Goal: Transaction & Acquisition: Book appointment/travel/reservation

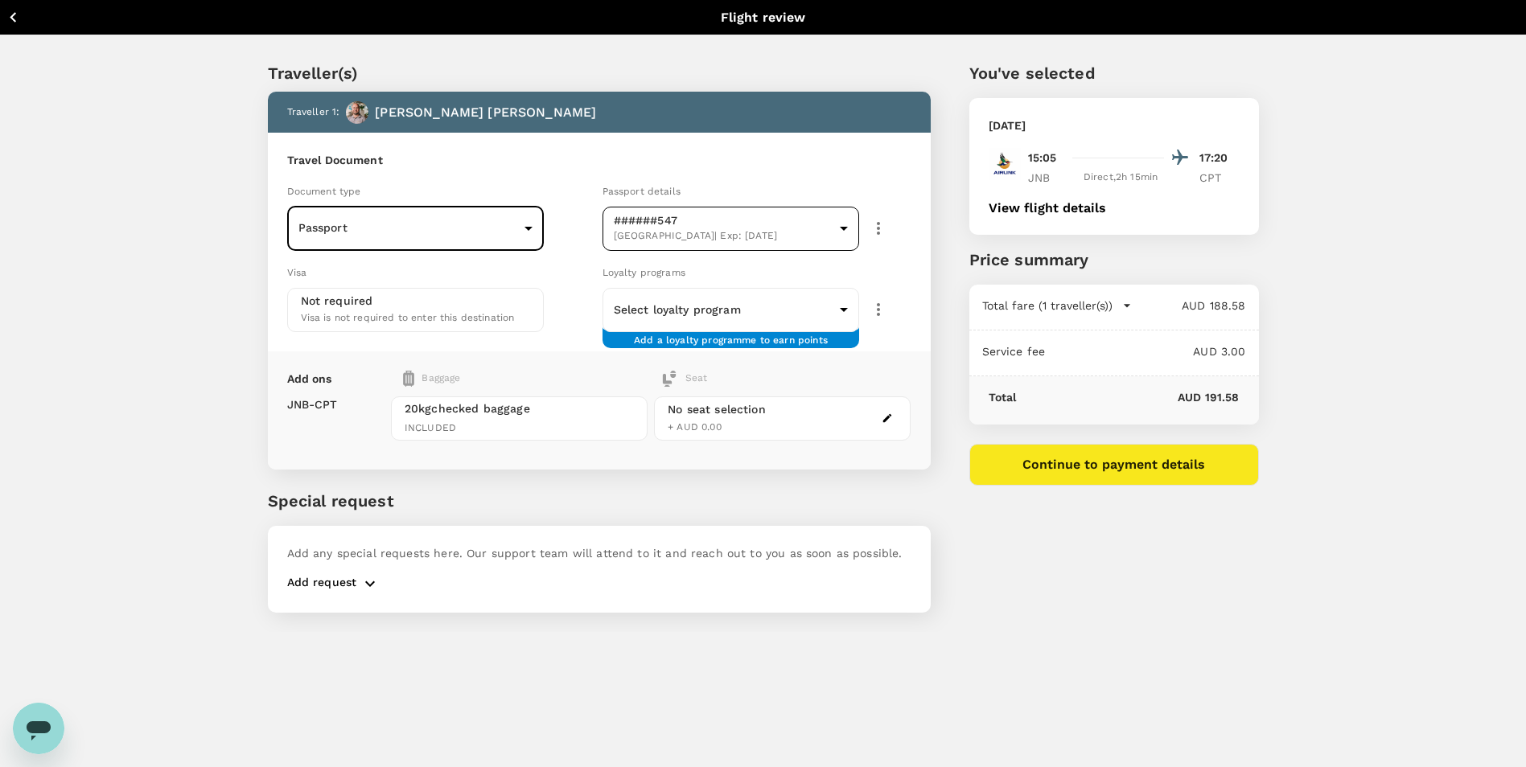
click at [849, 224] on body "Back to flight results Flight review Traveller(s) Traveller 1 : Grant [PERSON_N…" at bounding box center [763, 405] width 1526 height 811
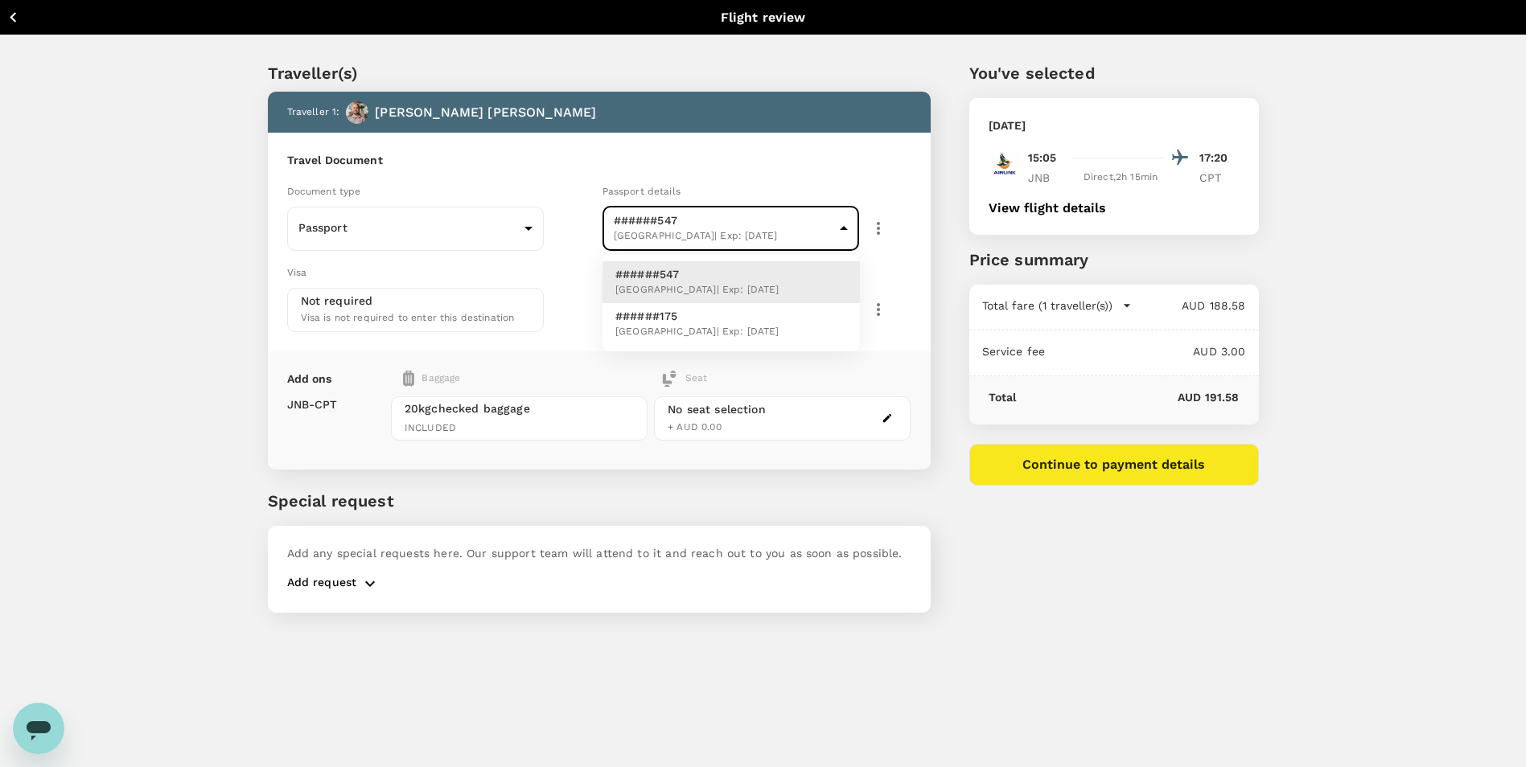
click at [849, 224] on div at bounding box center [769, 383] width 1538 height 767
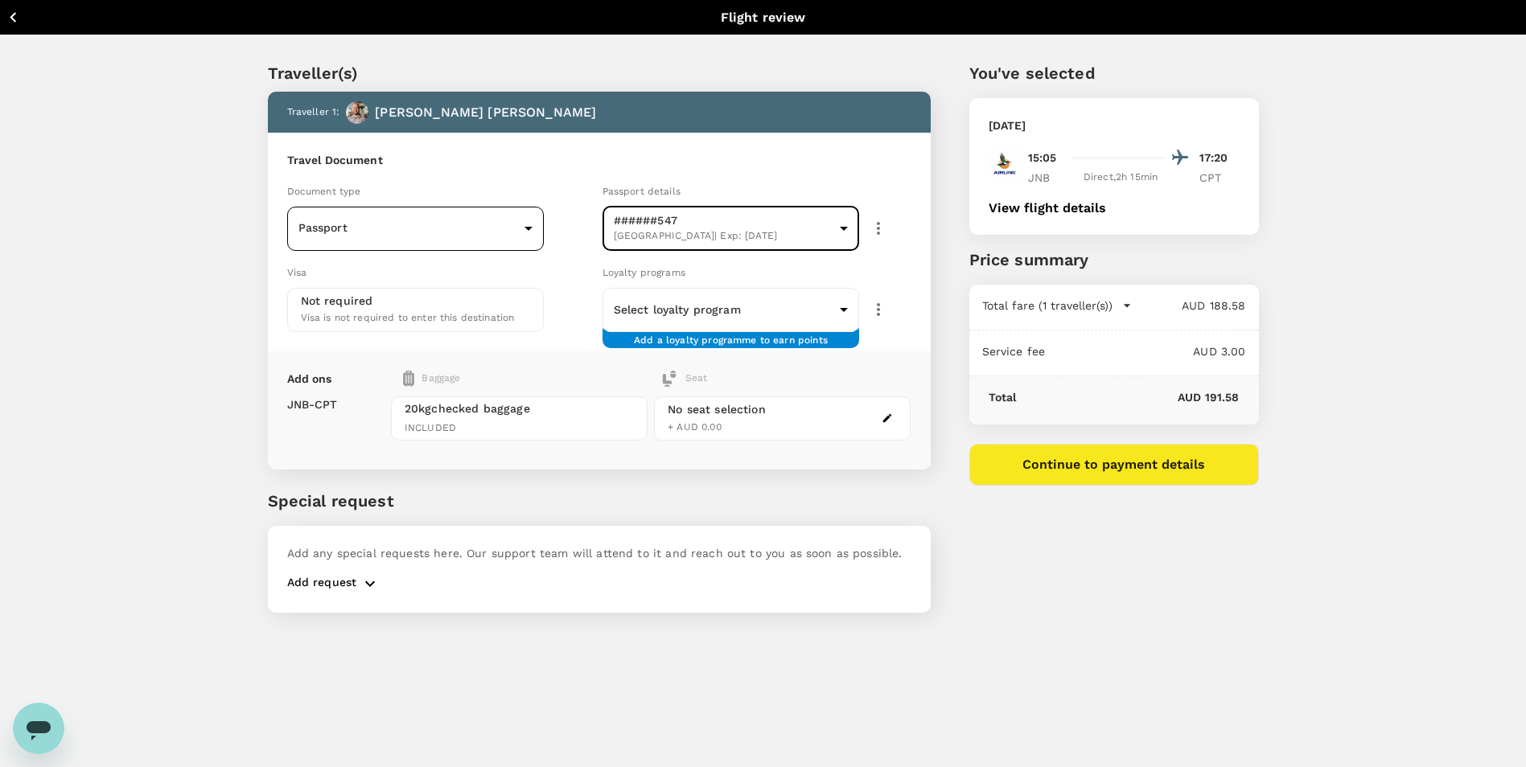
click at [524, 232] on body "Back to flight results Flight review Traveller(s) Traveller 1 : Grant [PERSON_N…" at bounding box center [763, 405] width 1526 height 811
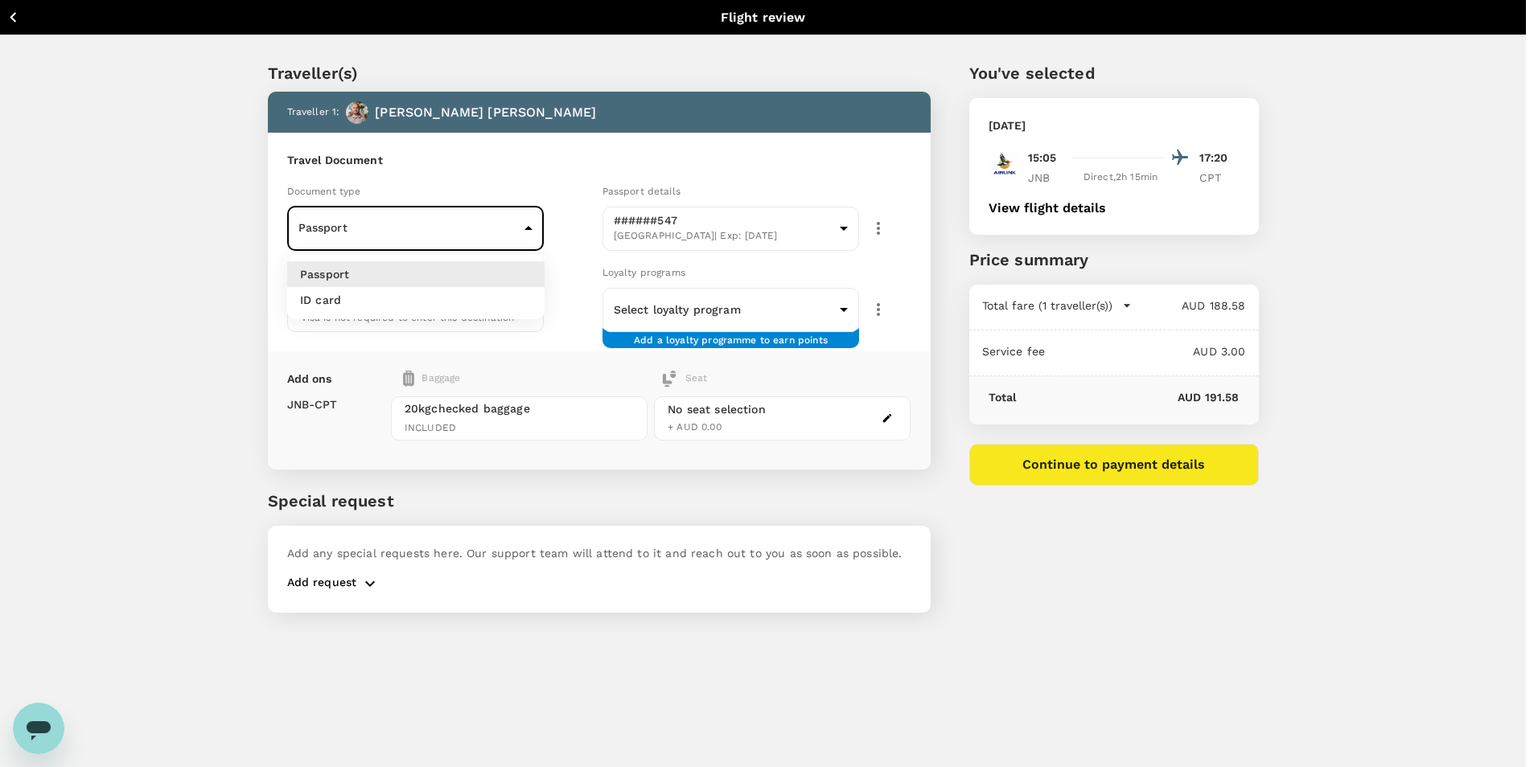
click at [507, 294] on li "ID card" at bounding box center [415, 300] width 257 height 26
type input "Id card"
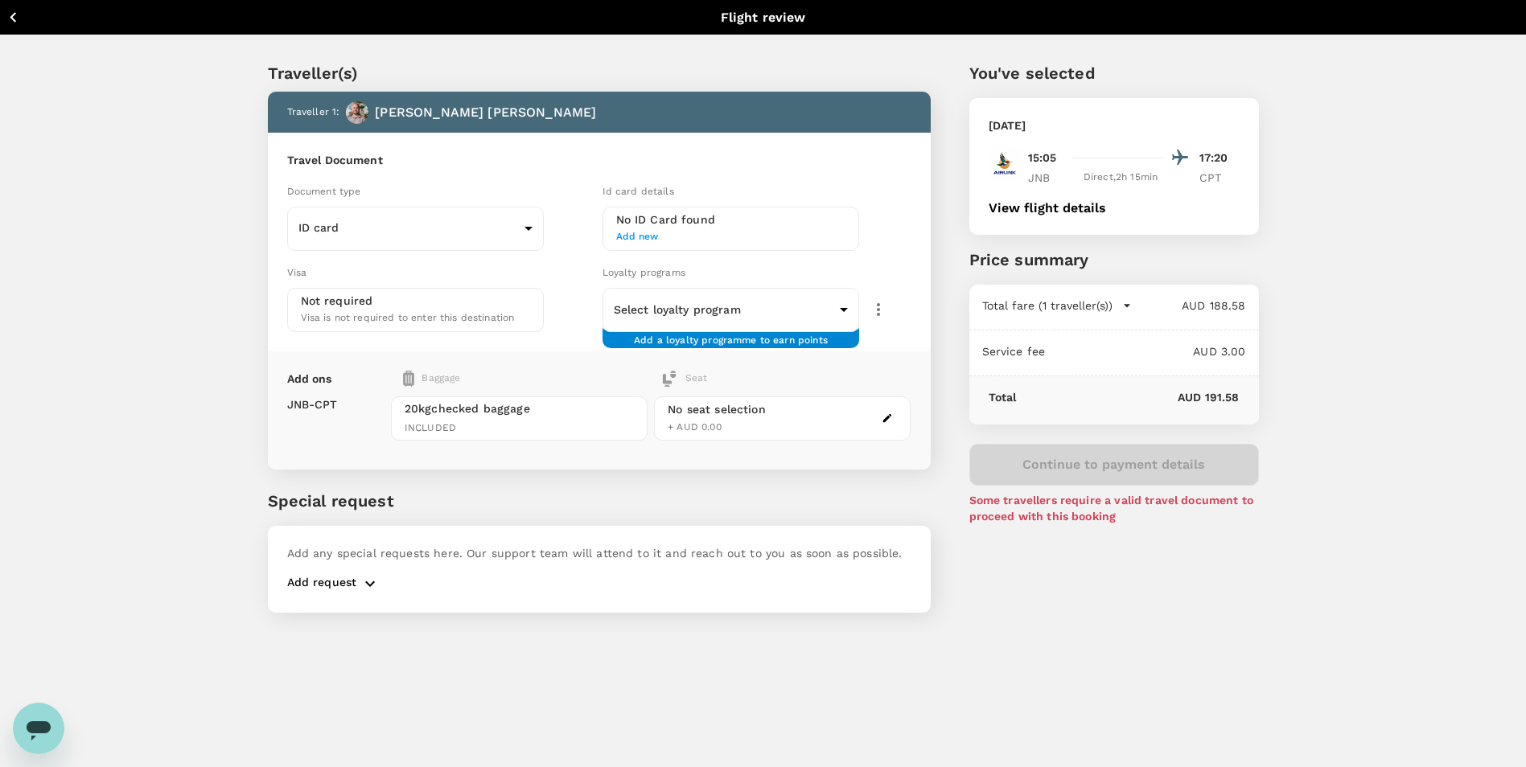
click at [635, 235] on span "Add new" at bounding box center [731, 237] width 230 height 16
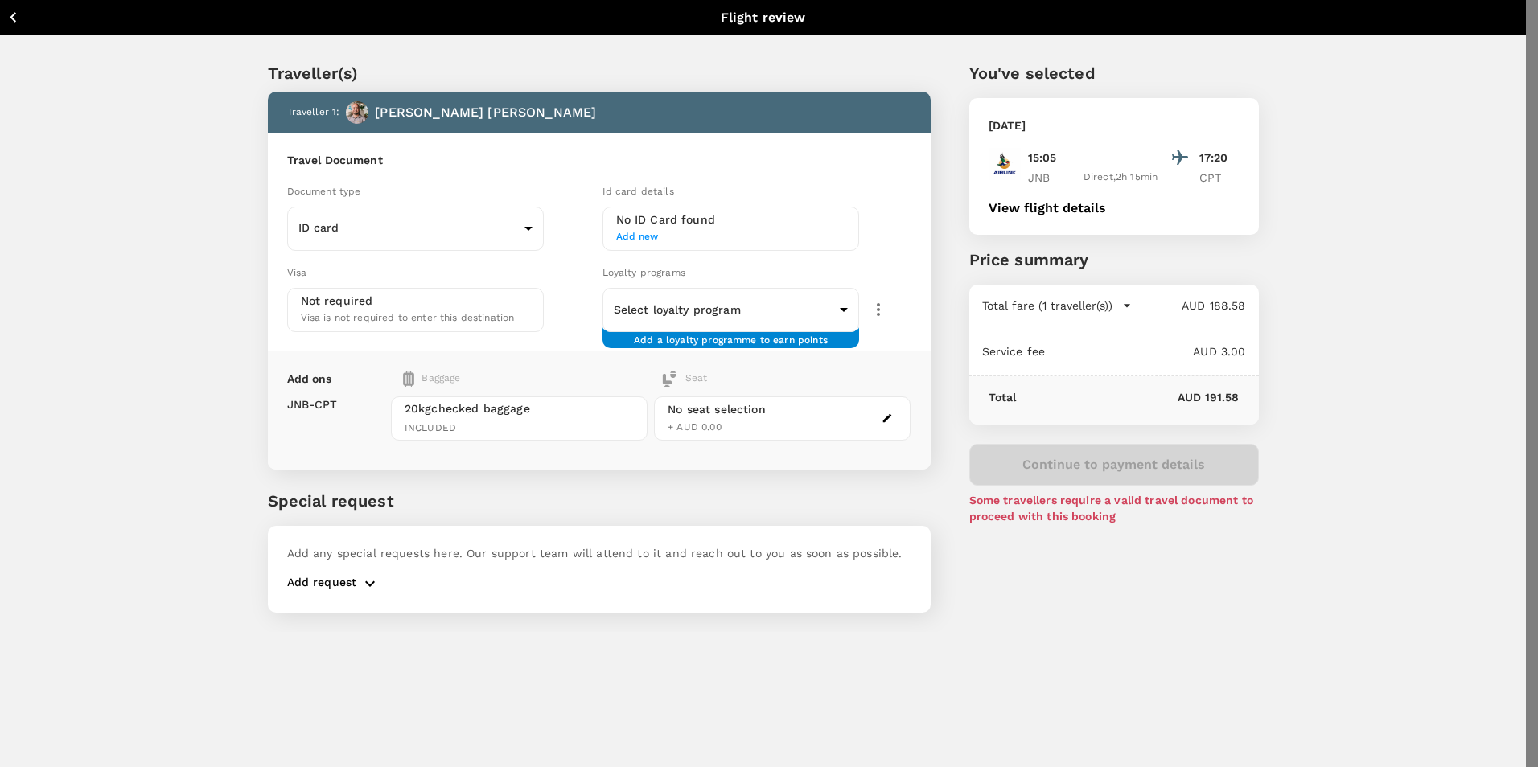
type input "South"
type input "8606125017083"
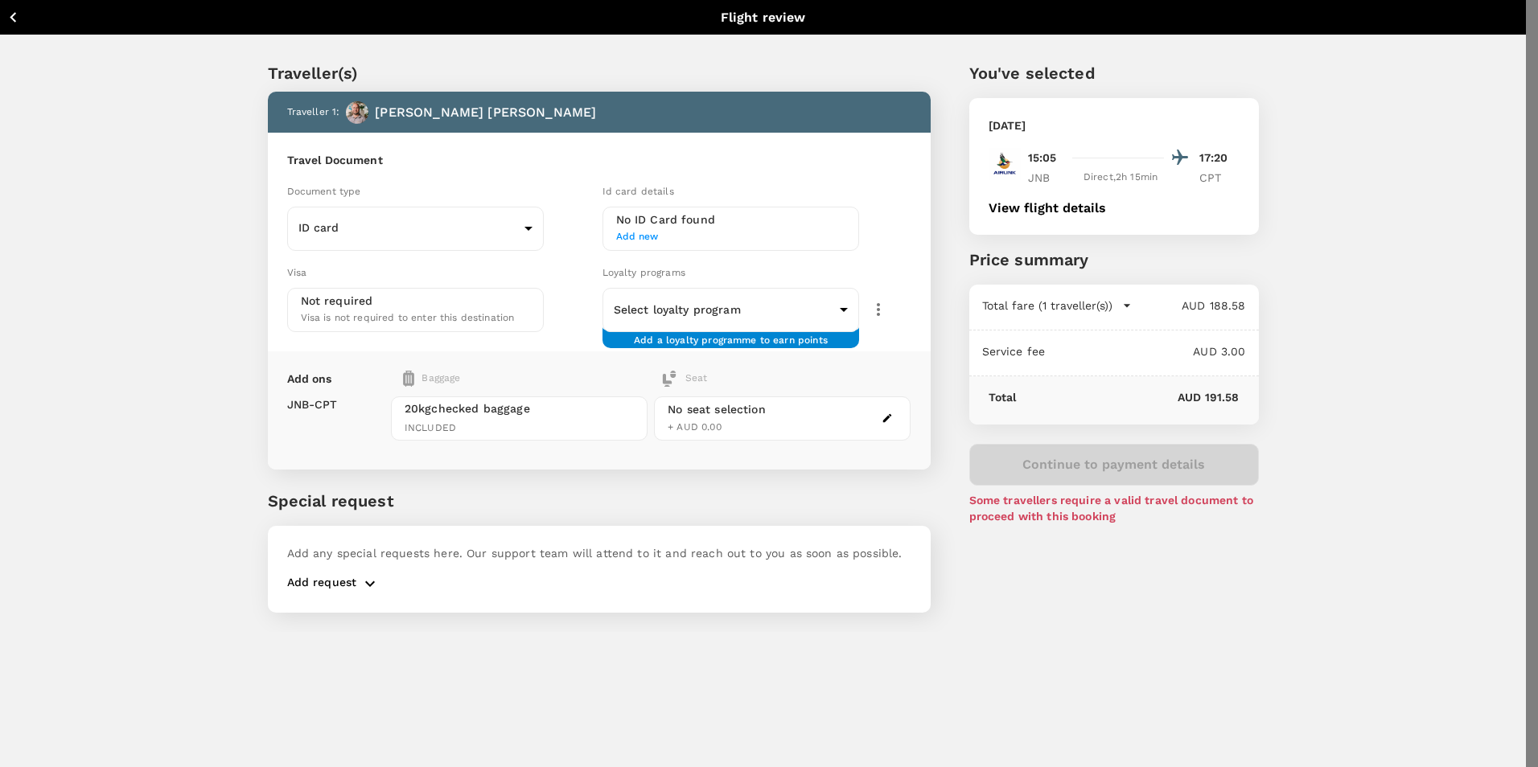
type input "Grant"
type input "[PERSON_NAME]"
type input "[DATE]"
radio input "true"
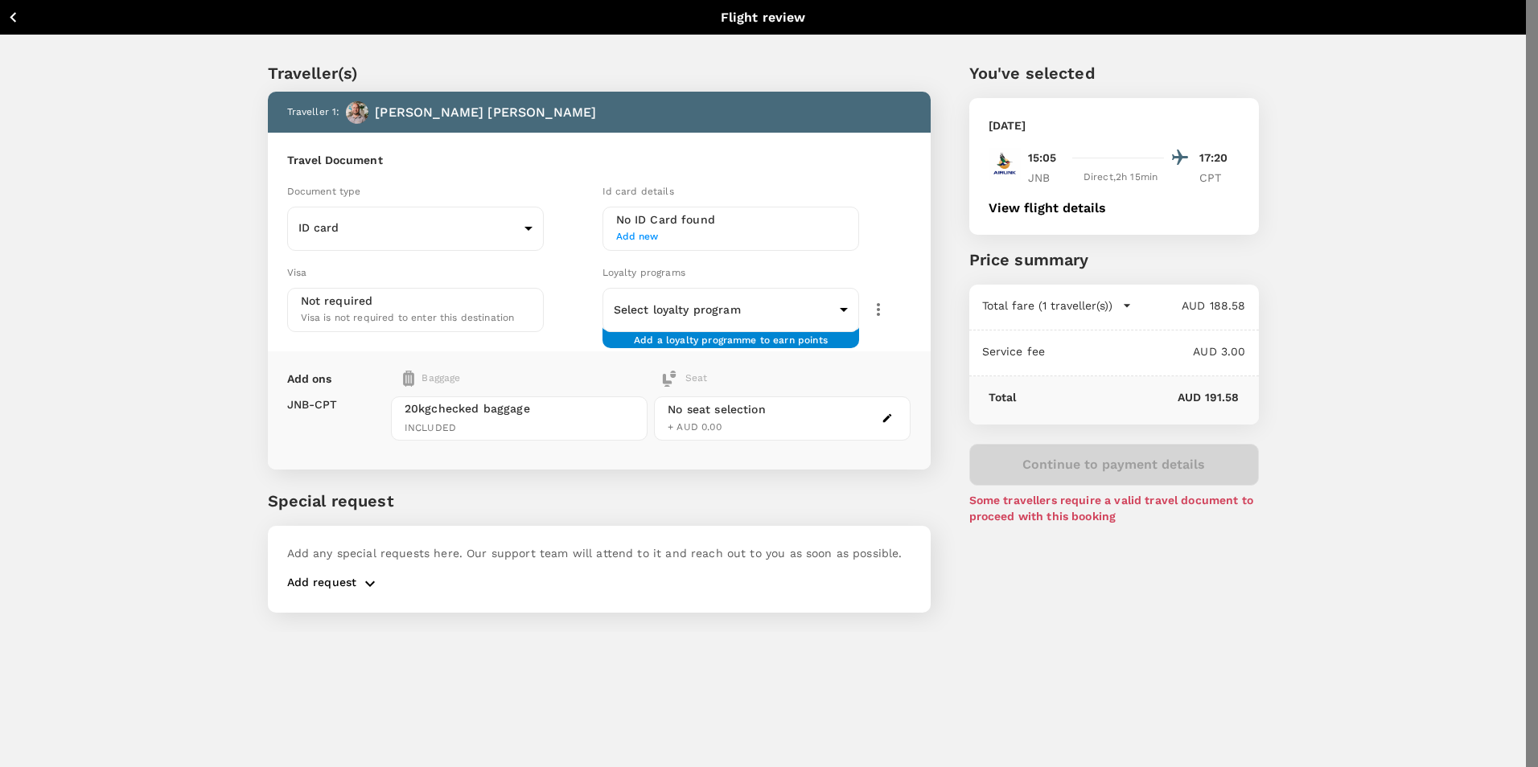
type input "DD/MM/YYYY"
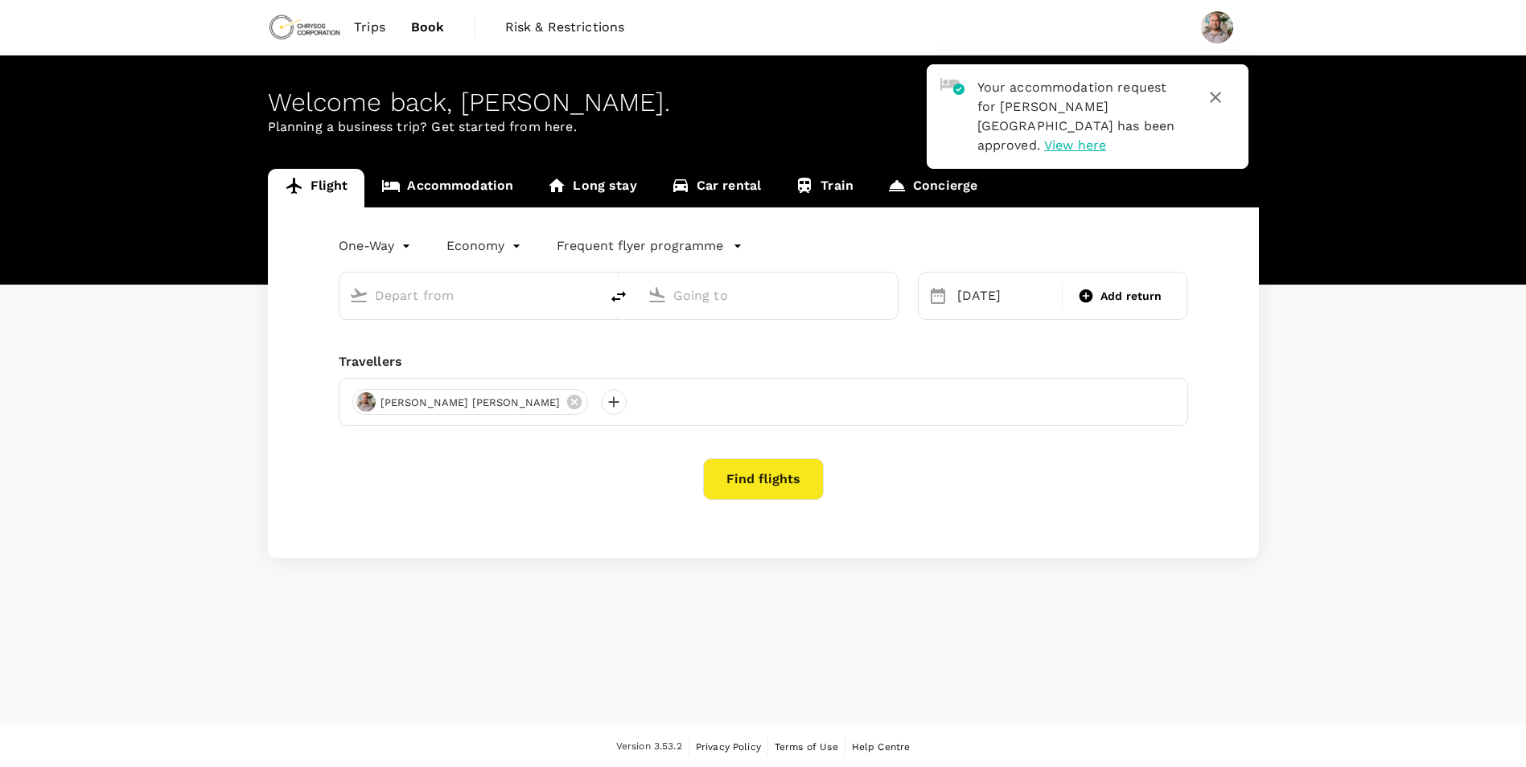
type input "OR Tambo Intl (JNB)"
type input "Cape Town Intl (CPT)"
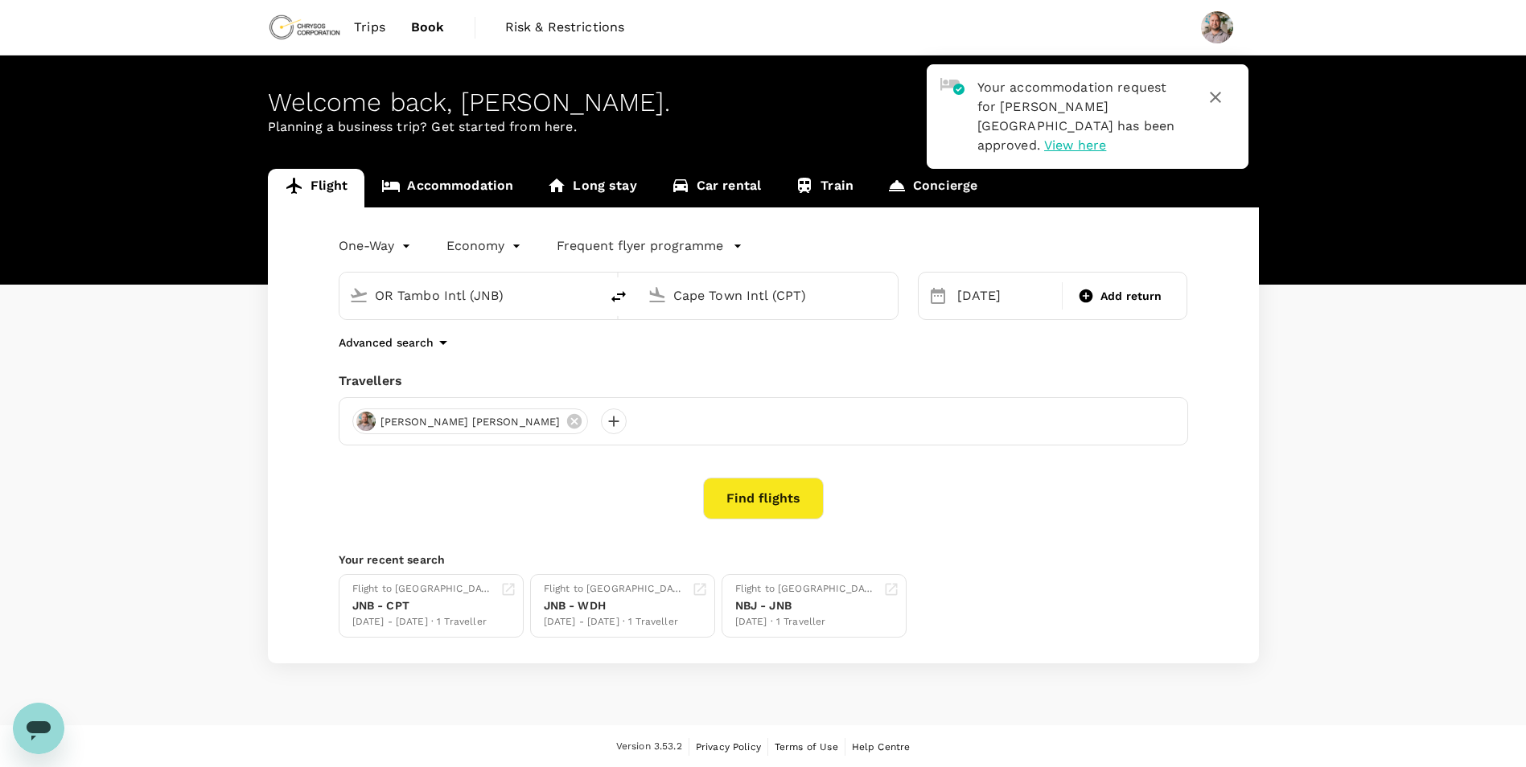
click at [768, 500] on button "Find flights" at bounding box center [763, 499] width 121 height 42
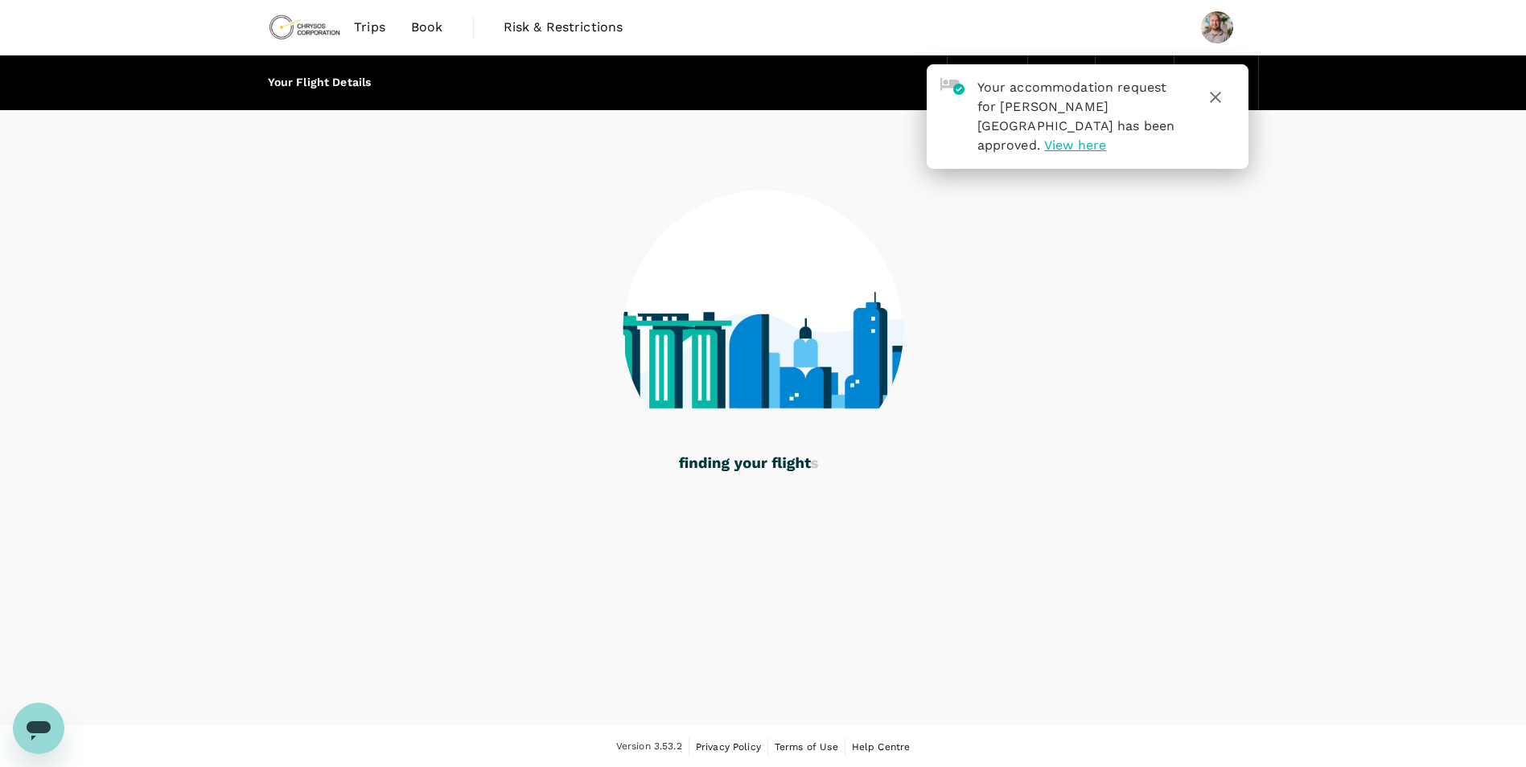
click at [1215, 97] on icon "button" at bounding box center [1215, 97] width 11 height 11
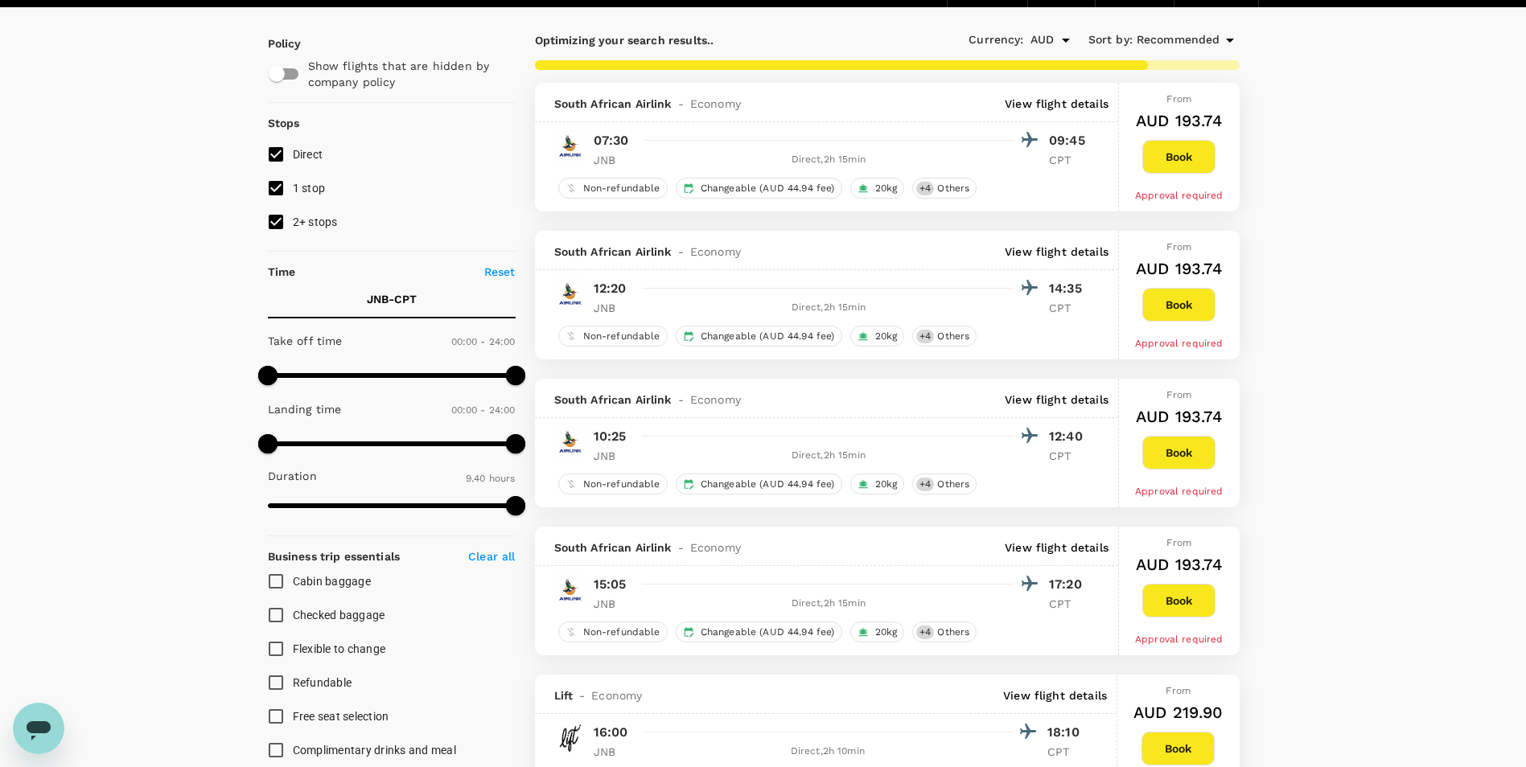
scroll to position [161, 0]
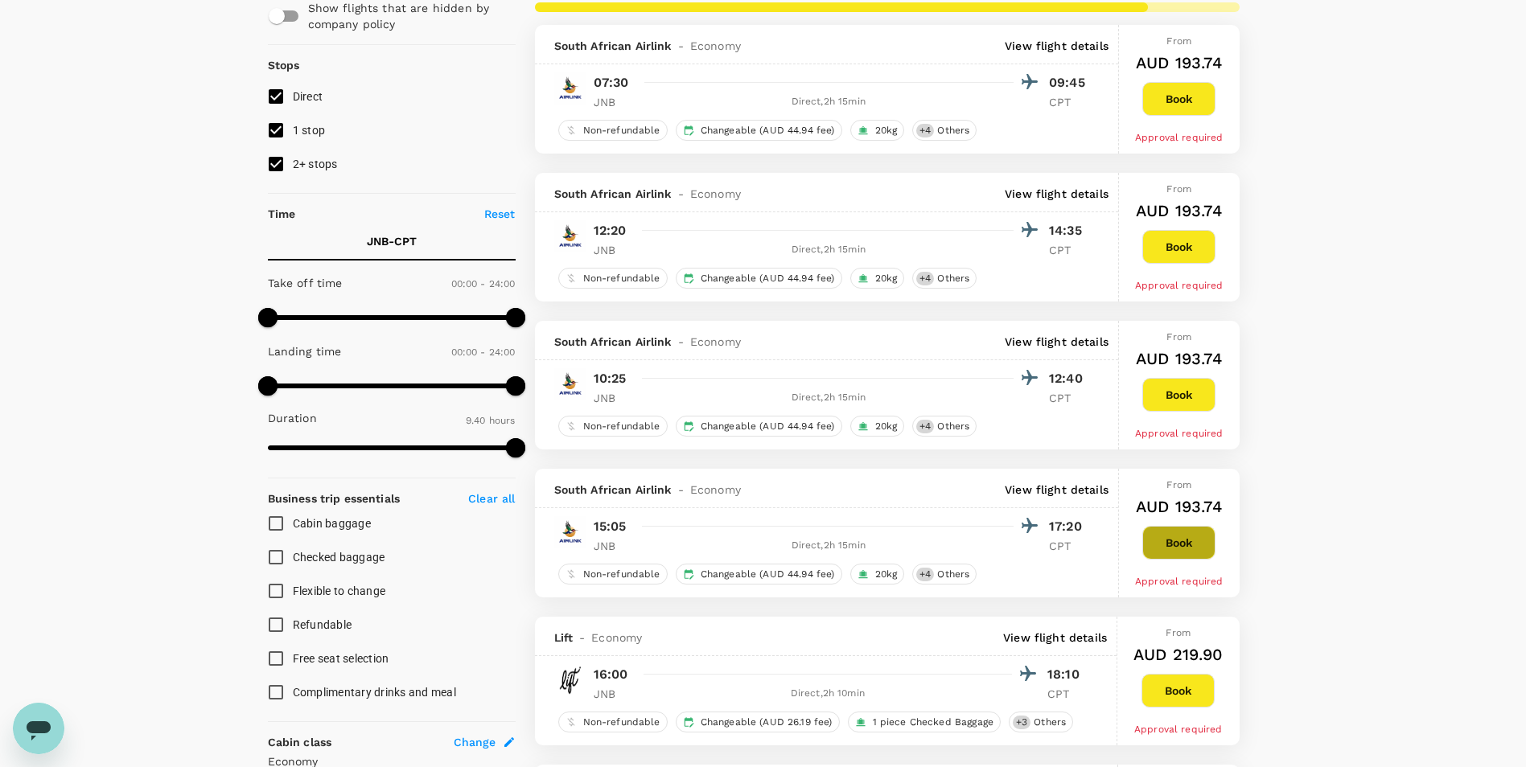
click at [1173, 542] on button "Book" at bounding box center [1178, 543] width 73 height 34
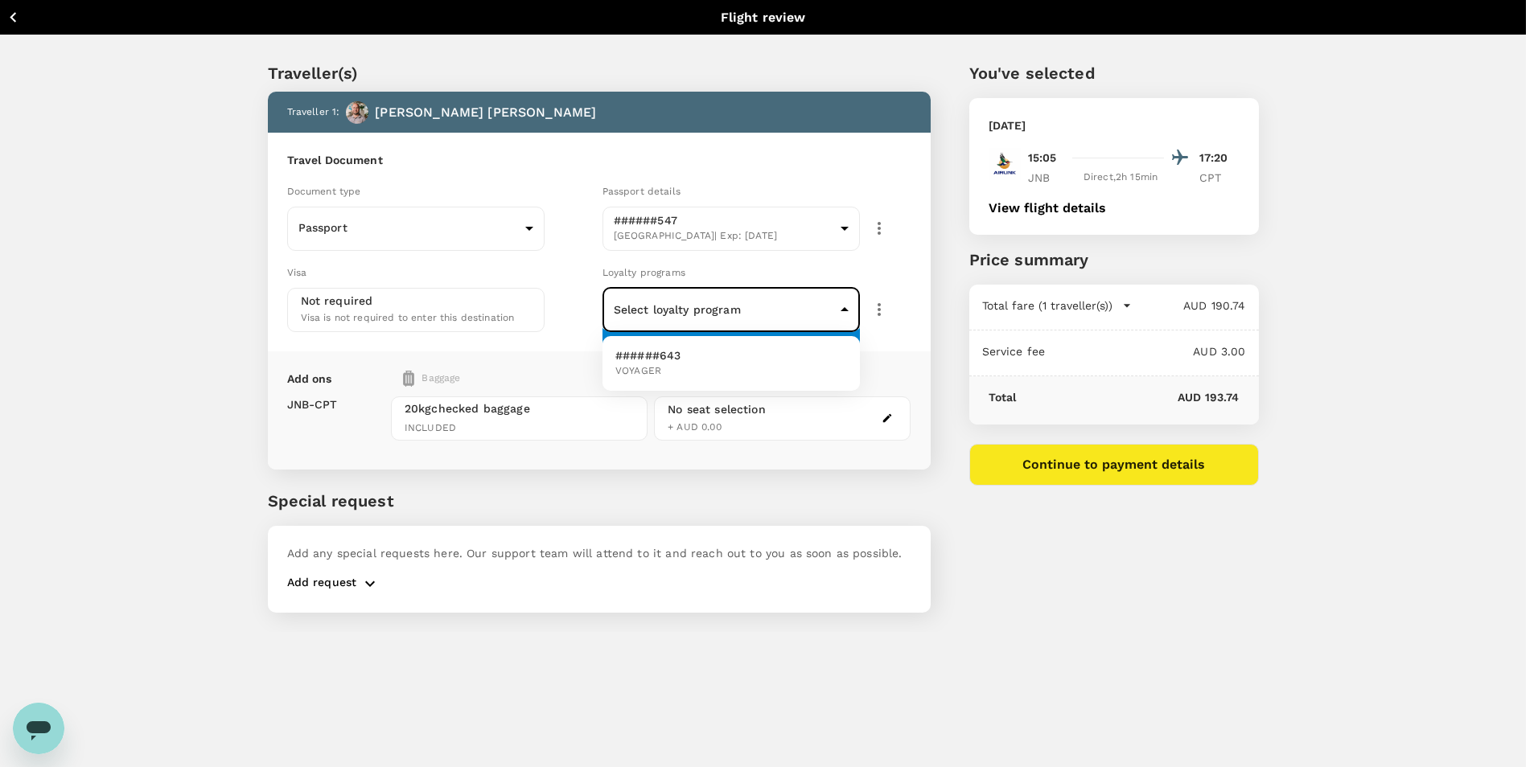
click at [652, 305] on body "Back to flight results Flight review Traveller(s) Traveller 1 : Grant Royce Woo…" at bounding box center [769, 405] width 1538 height 811
click at [652, 305] on div at bounding box center [769, 383] width 1538 height 767
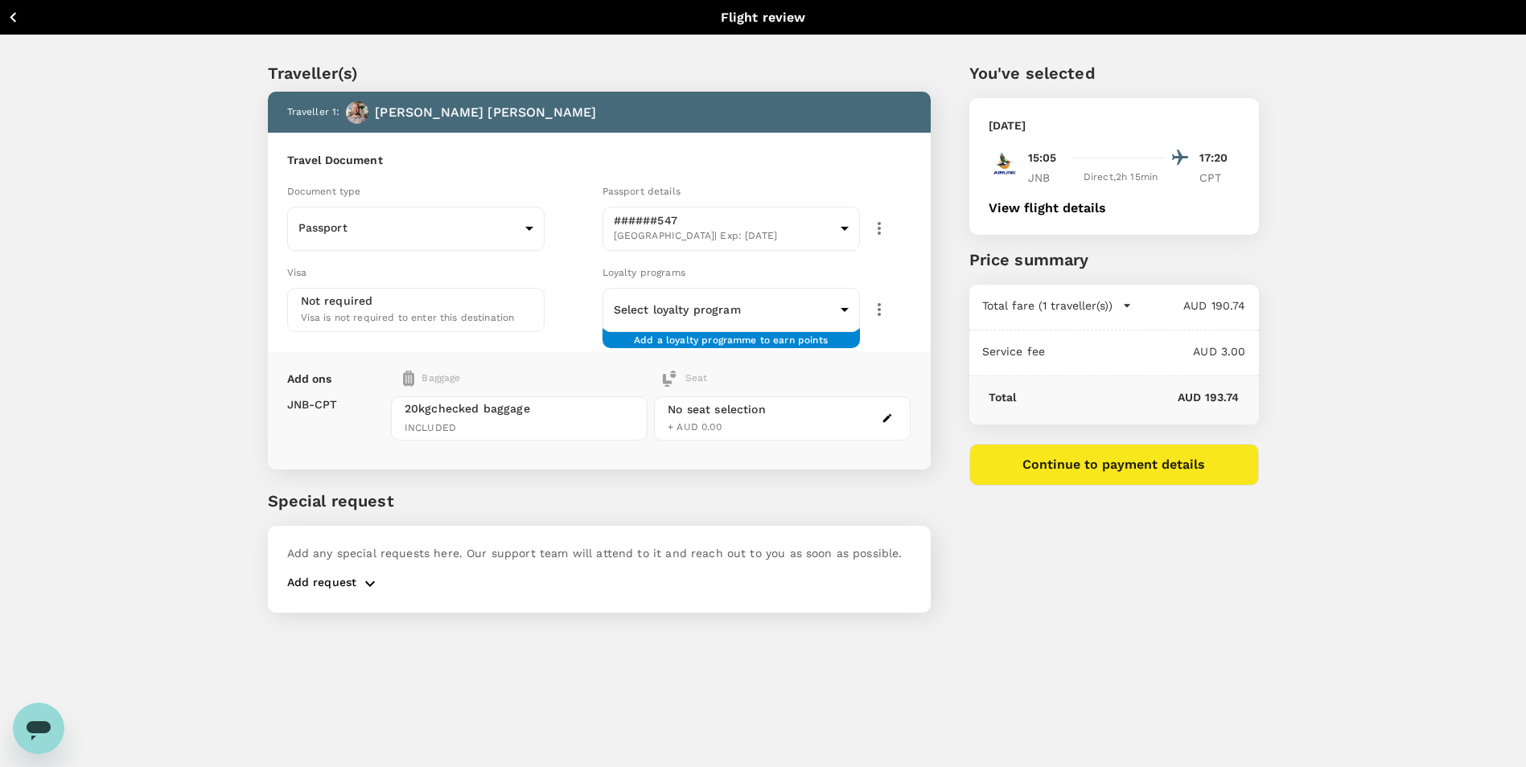
click at [349, 542] on div "Add any special requests here. Our support team will attend to it and reach out…" at bounding box center [599, 569] width 663 height 87
click at [379, 551] on p "Add any special requests here. Our support team will attend to it and reach out…" at bounding box center [599, 553] width 624 height 16
click at [381, 558] on p "Add any special requests here. Our support team will attend to it and reach out…" at bounding box center [599, 553] width 624 height 16
click at [360, 582] on icon "button" at bounding box center [369, 583] width 19 height 19
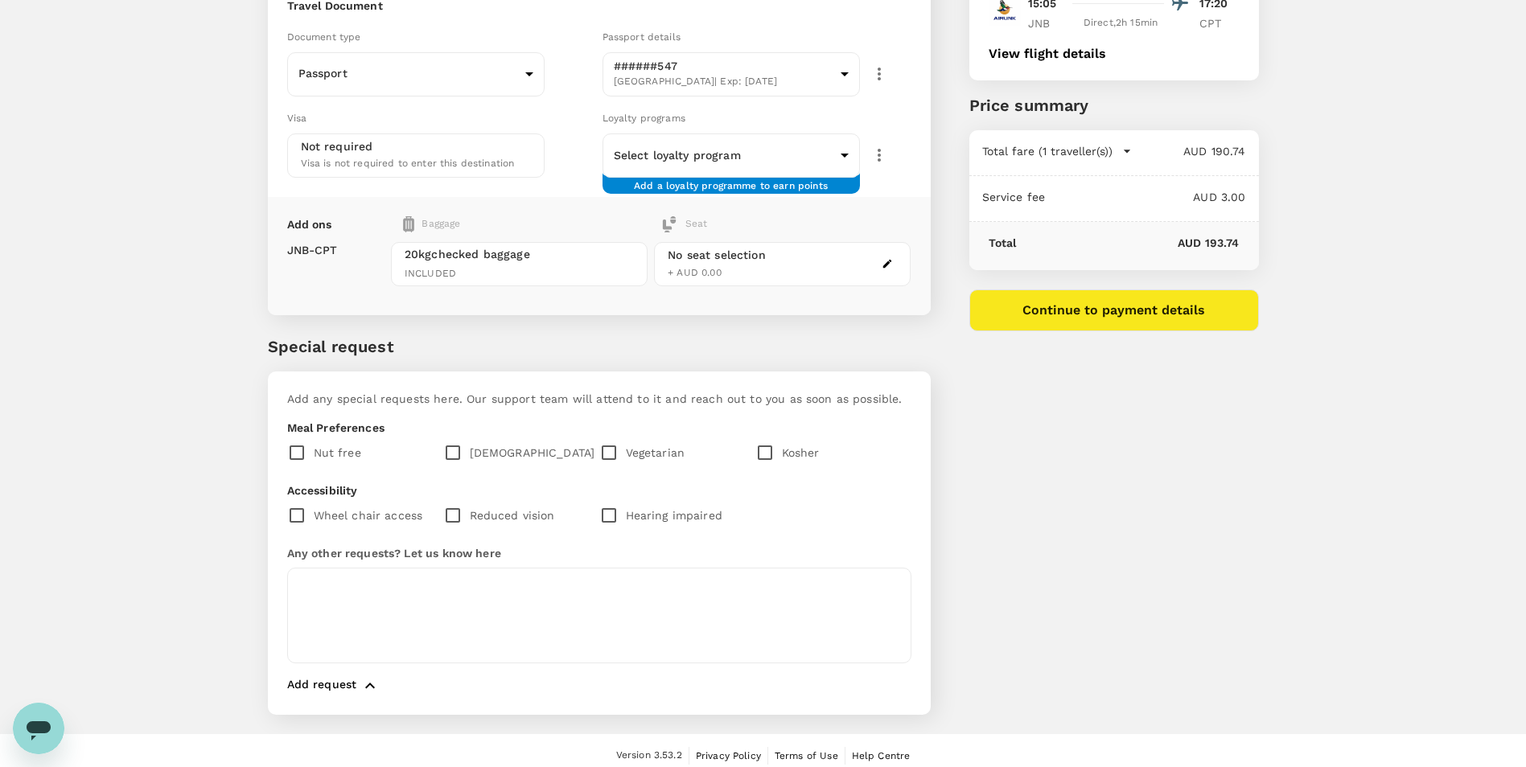
scroll to position [161, 0]
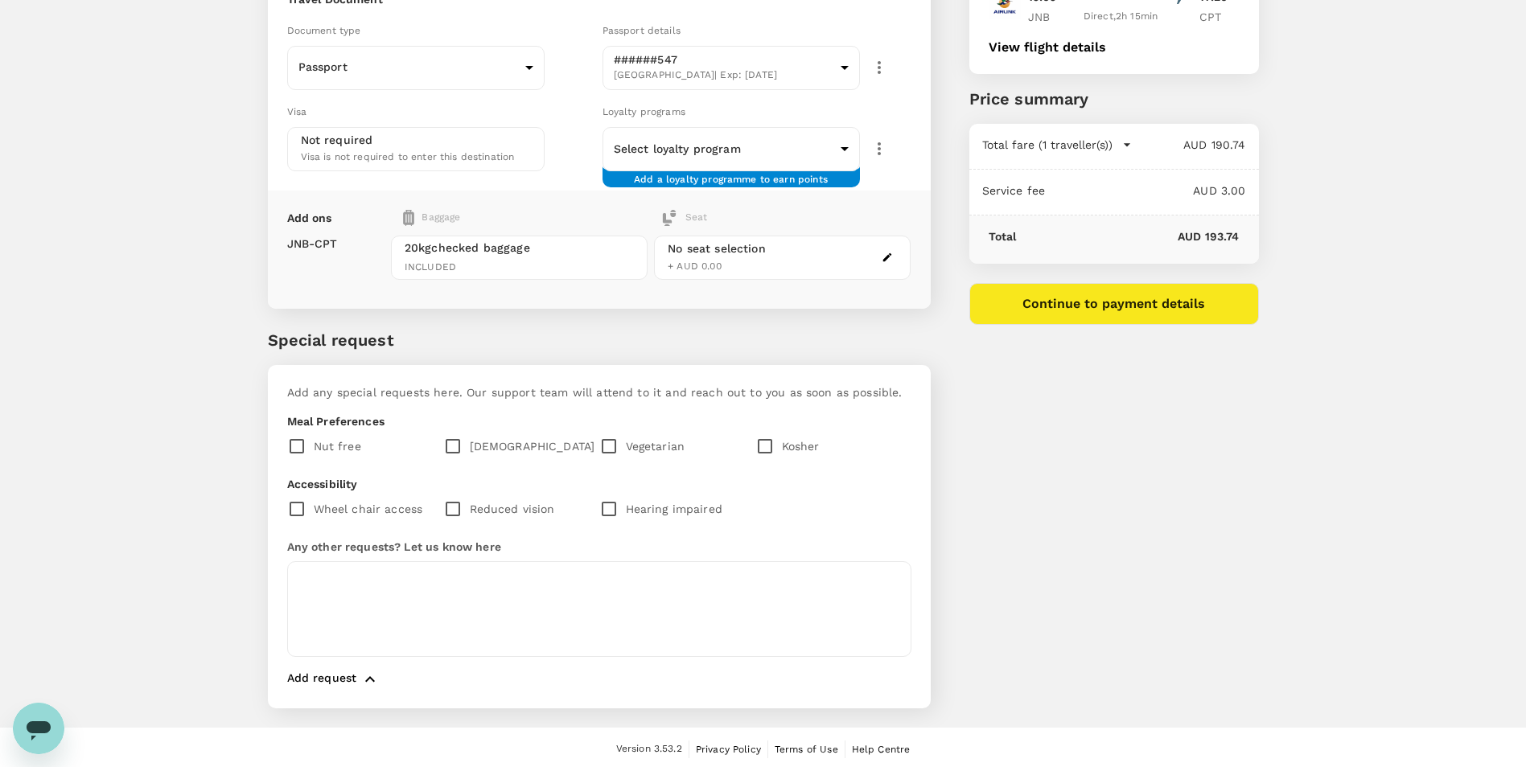
click at [360, 582] on textarea at bounding box center [599, 609] width 624 height 96
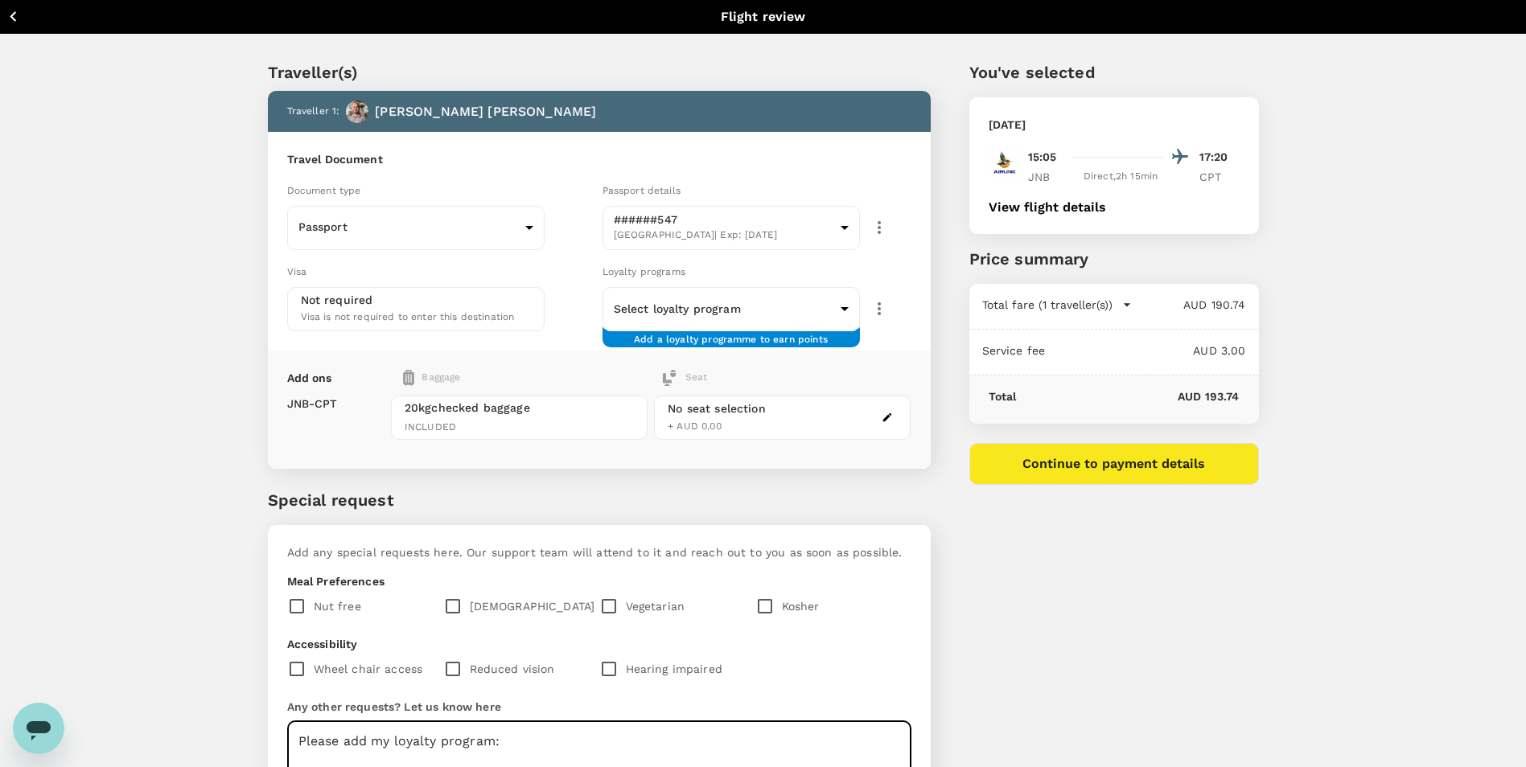
scroll to position [0, 0]
type textarea "Please add my loyalty program: Program: SKYBUCKS Membership Number: 002421650"
click at [528, 227] on body "Back to flight results Flight review Traveller(s) Traveller 1 : Grant Royce Woo…" at bounding box center [763, 466] width 1526 height 932
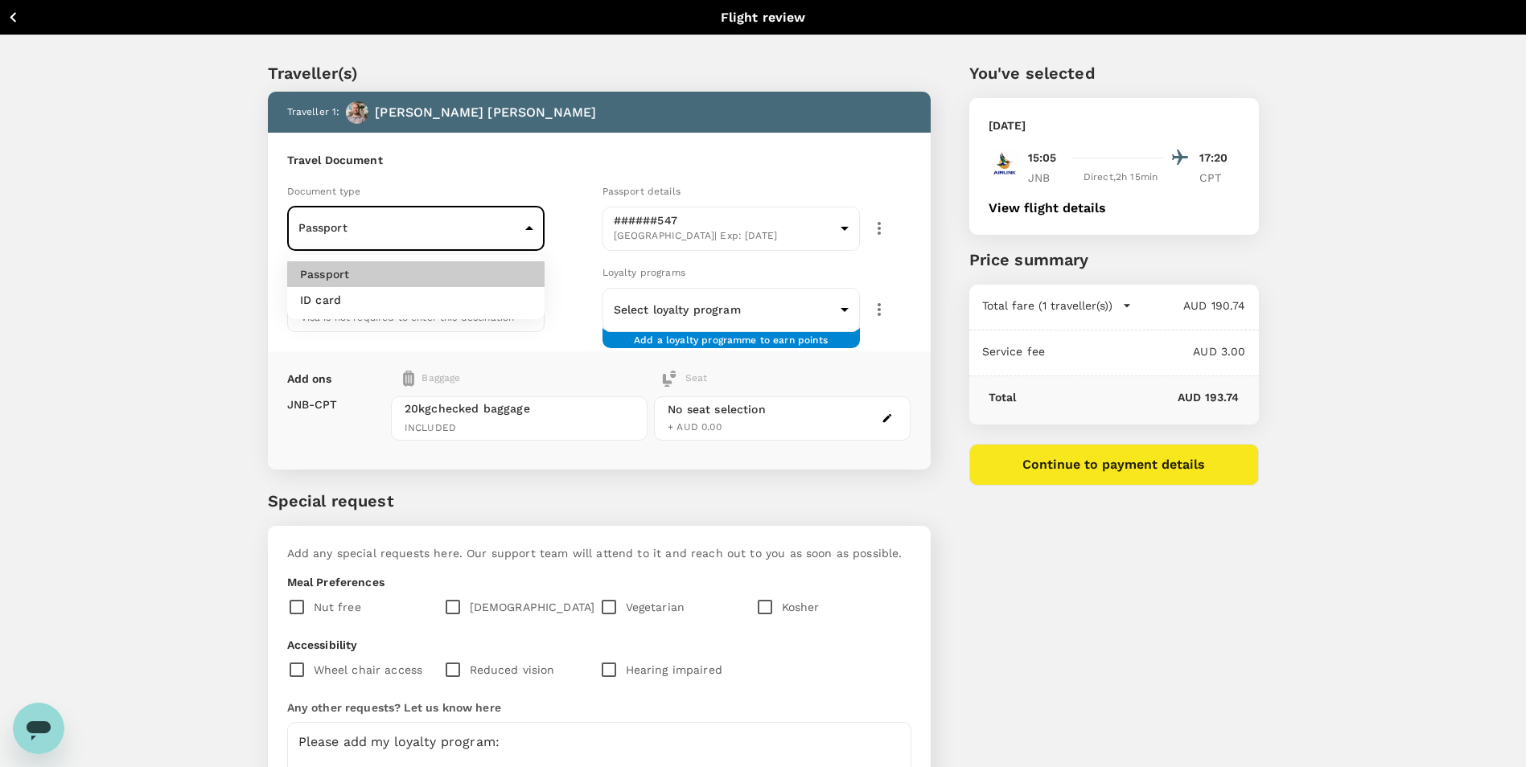
click at [504, 296] on li "ID card" at bounding box center [415, 300] width 257 height 26
type input "Id card"
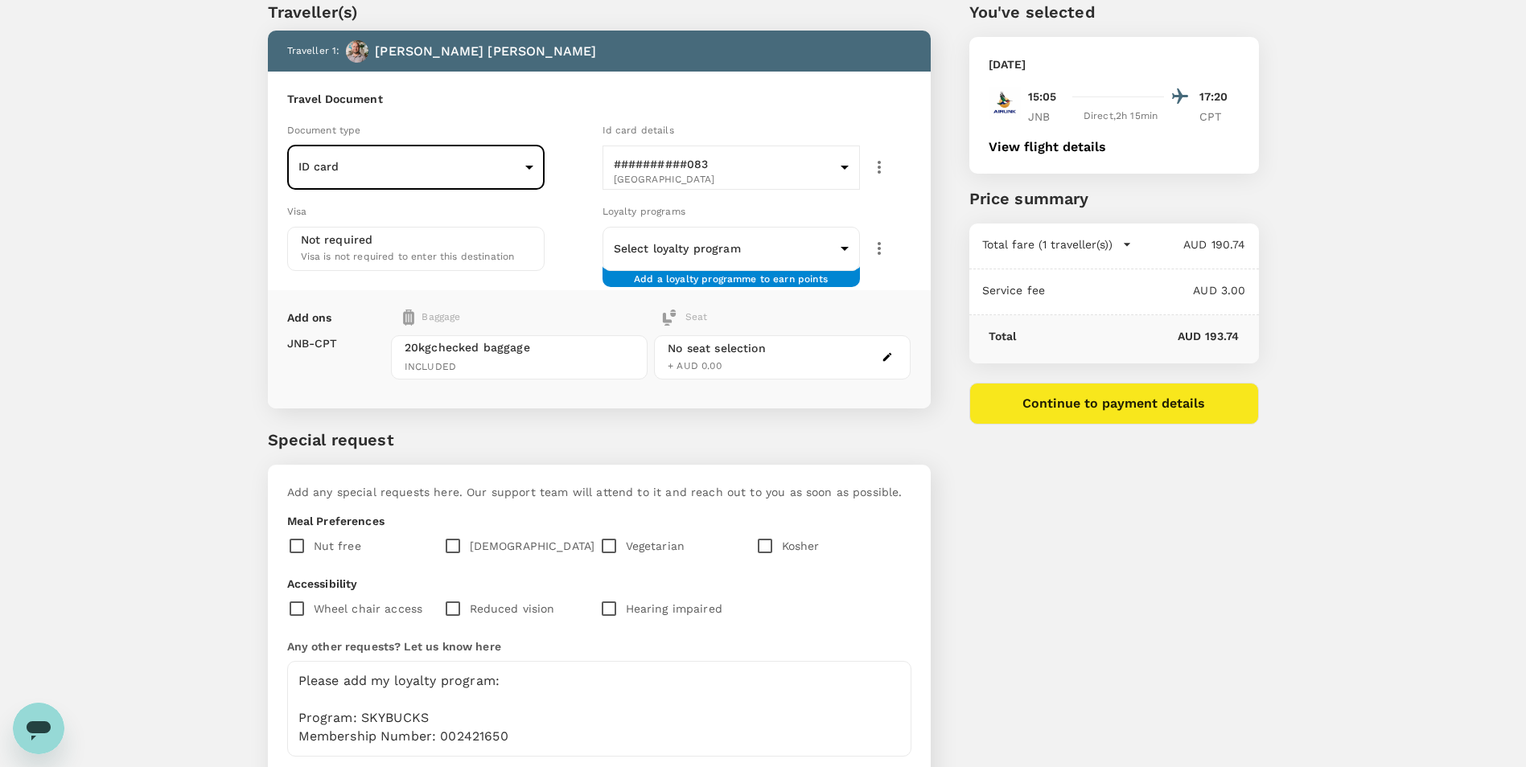
scroll to position [161, 0]
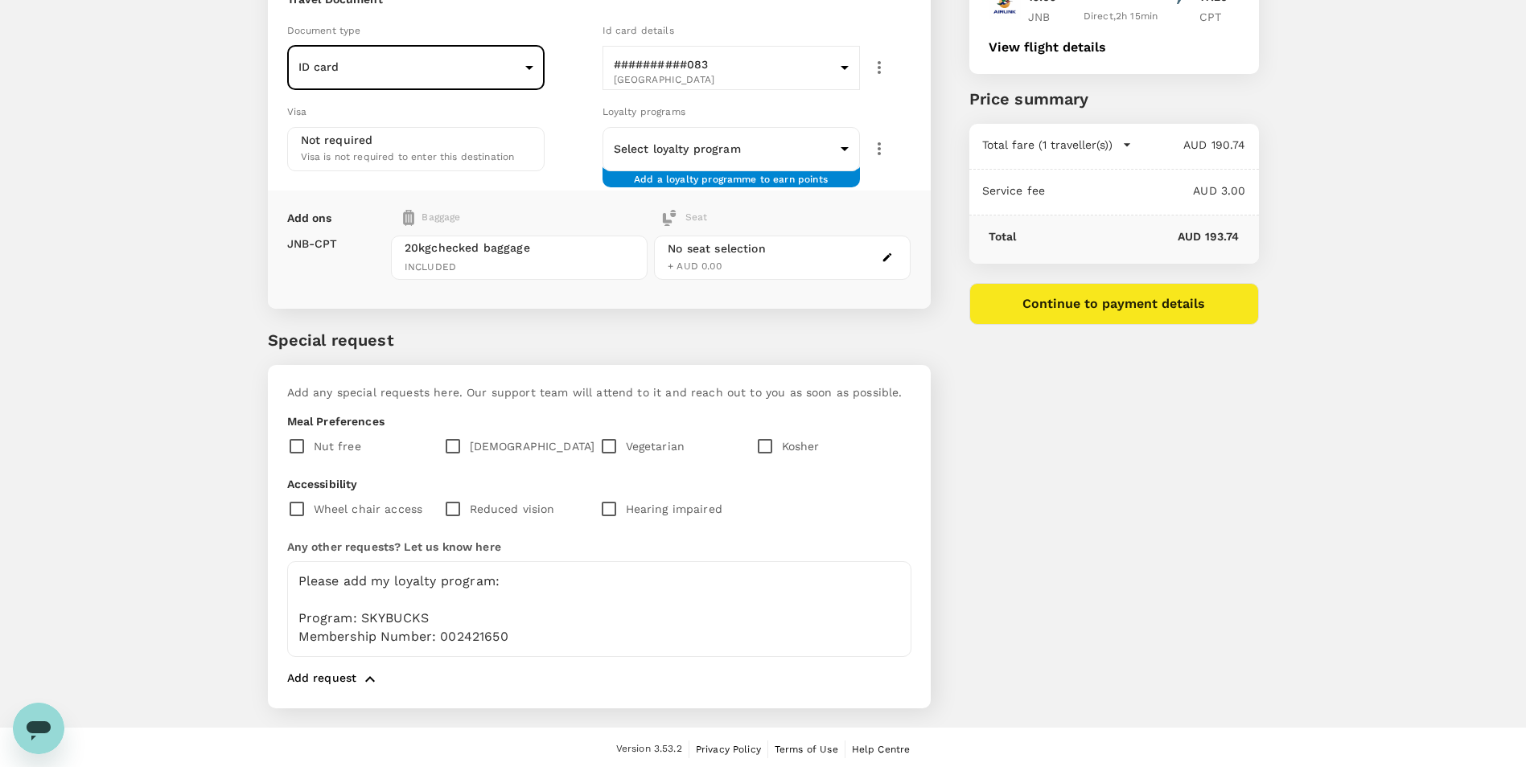
click at [886, 261] on icon "button" at bounding box center [887, 257] width 11 height 11
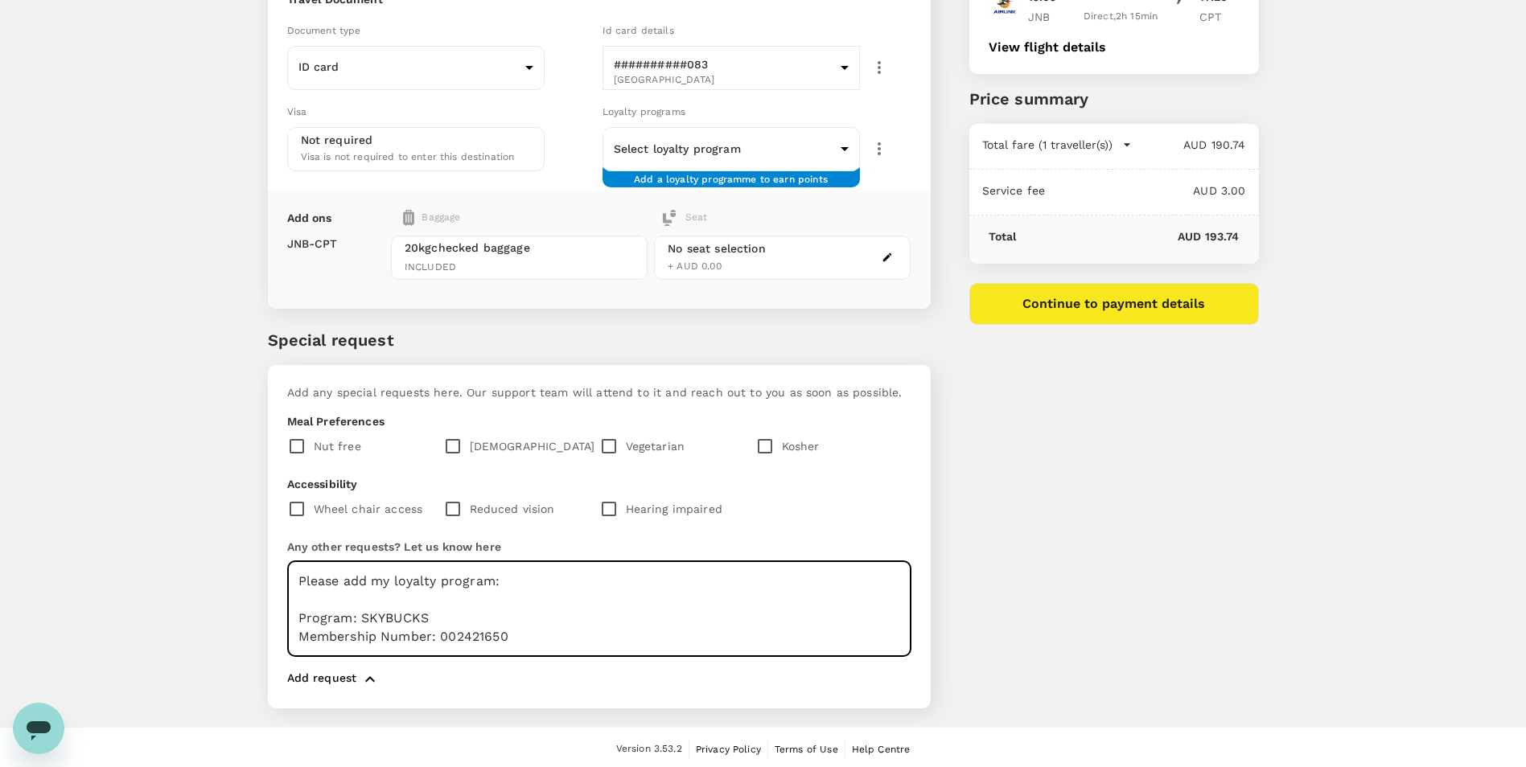
click at [510, 584] on textarea "Please add my loyalty program: Program: SKYBUCKS Membership Number: 002421650" at bounding box center [599, 609] width 624 height 96
click at [292, 582] on textarea "Please add my loyalty program: Program: SKYBUCKS Membership Number: 002421650" at bounding box center [599, 609] width 624 height 96
click at [506, 583] on textarea "Please add my loyalty program: Program: SKYBUCKS Membership Number: 002421650" at bounding box center [599, 609] width 624 height 96
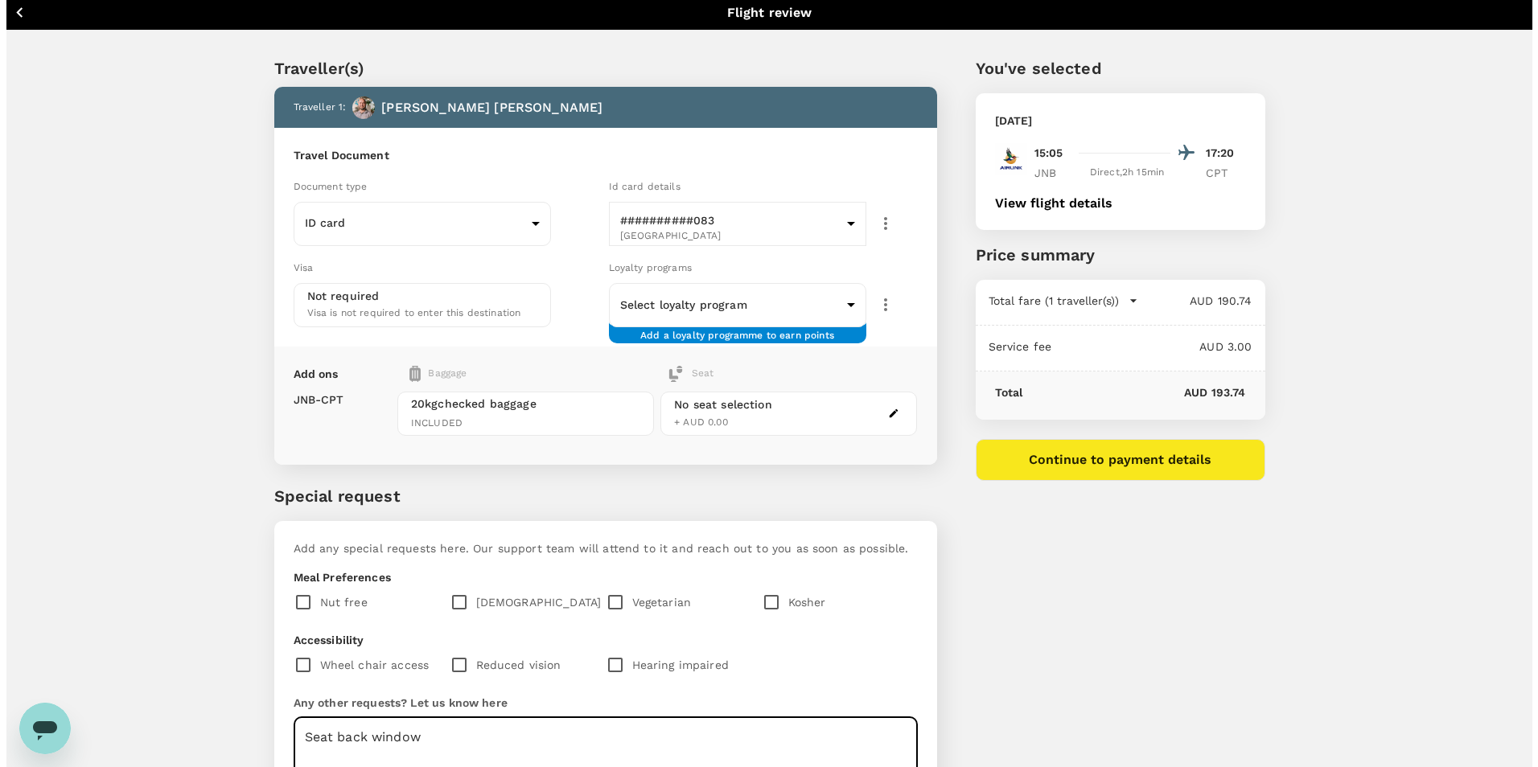
scroll to position [0, 0]
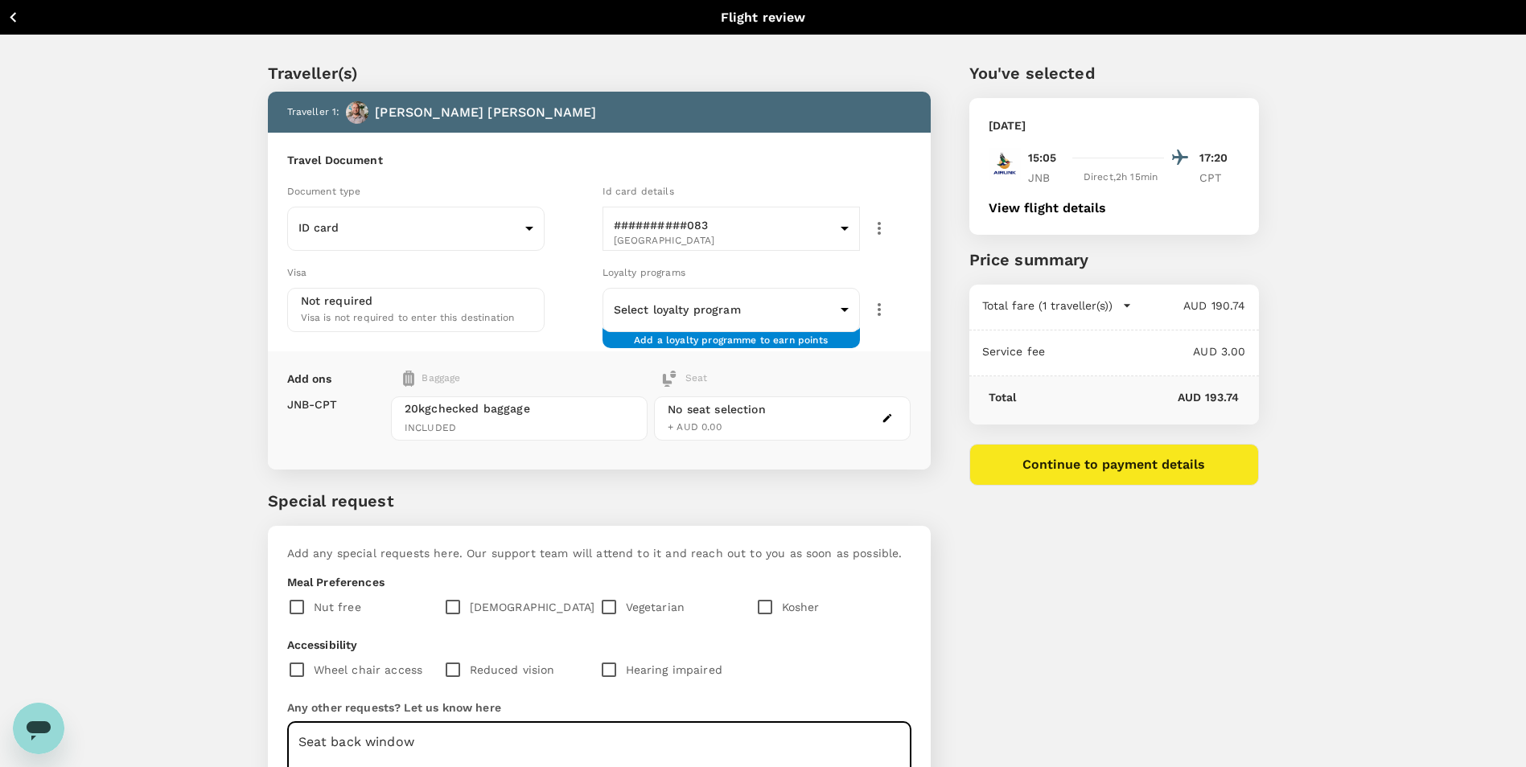
type textarea "Please add my loyalty program and seat selection: Seat back window Program: SKY…"
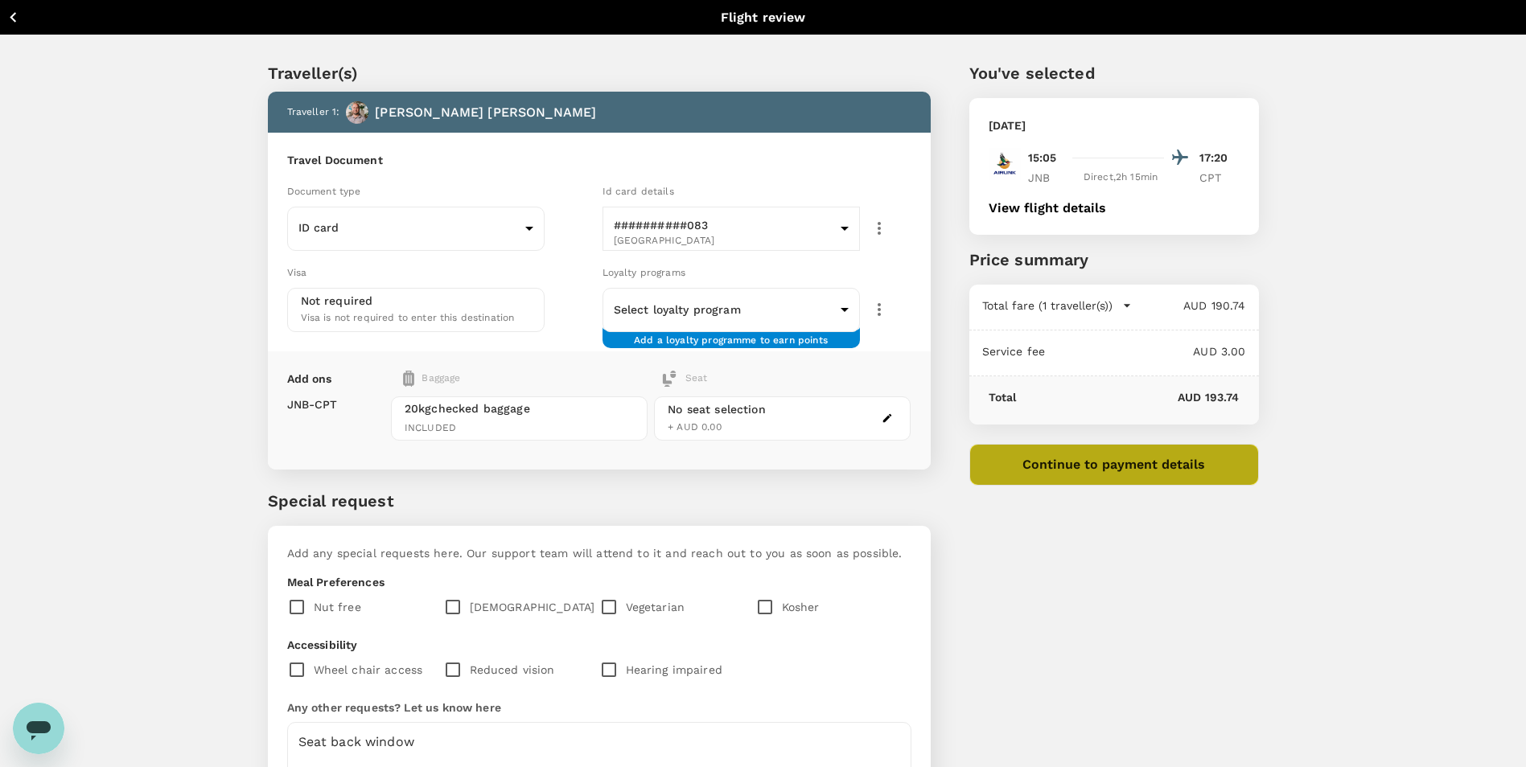
click at [1116, 475] on button "Continue to payment details" at bounding box center [1114, 465] width 290 height 42
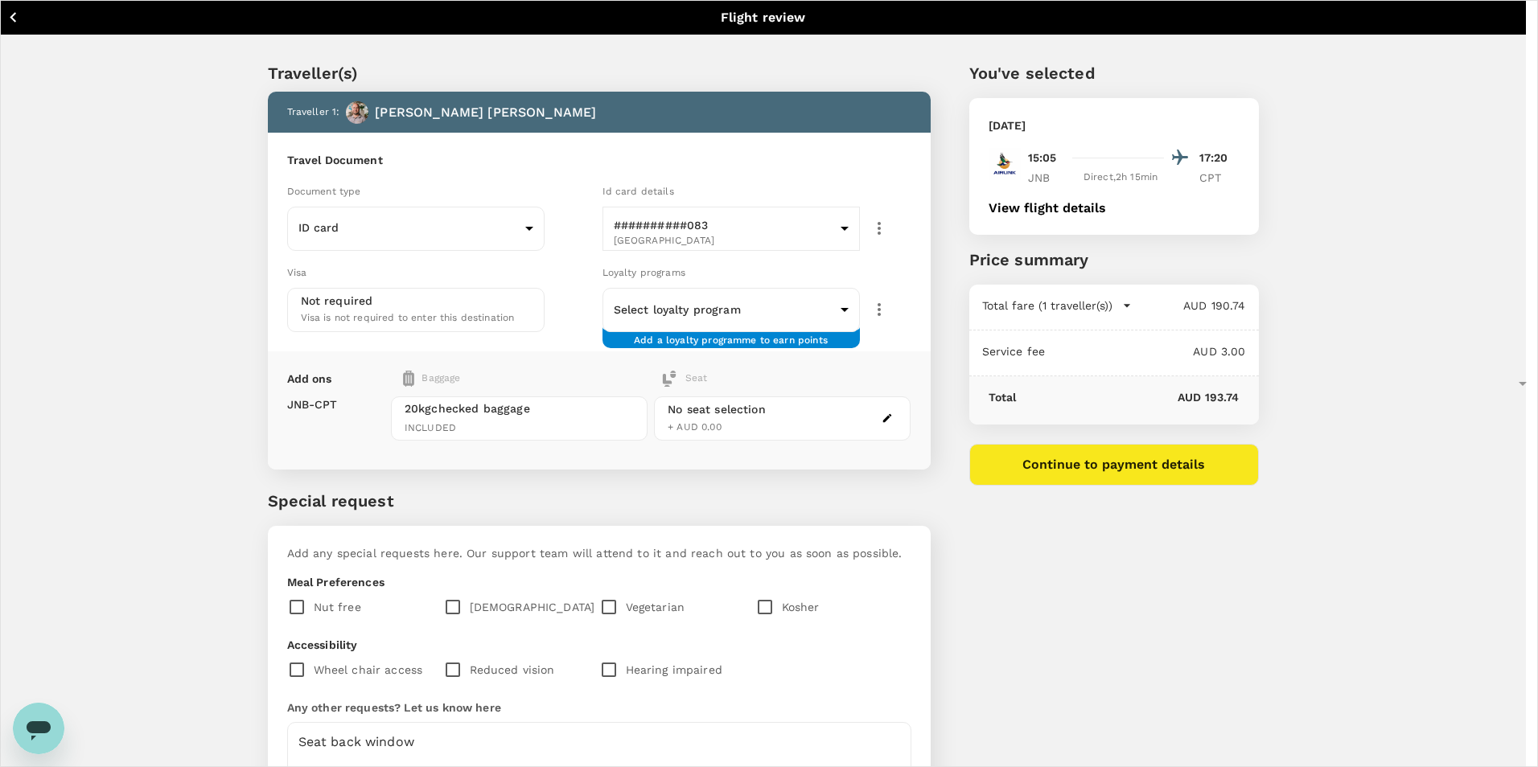
type input "9c4289b1-14a3-4119-8736-521306e5ca8f"
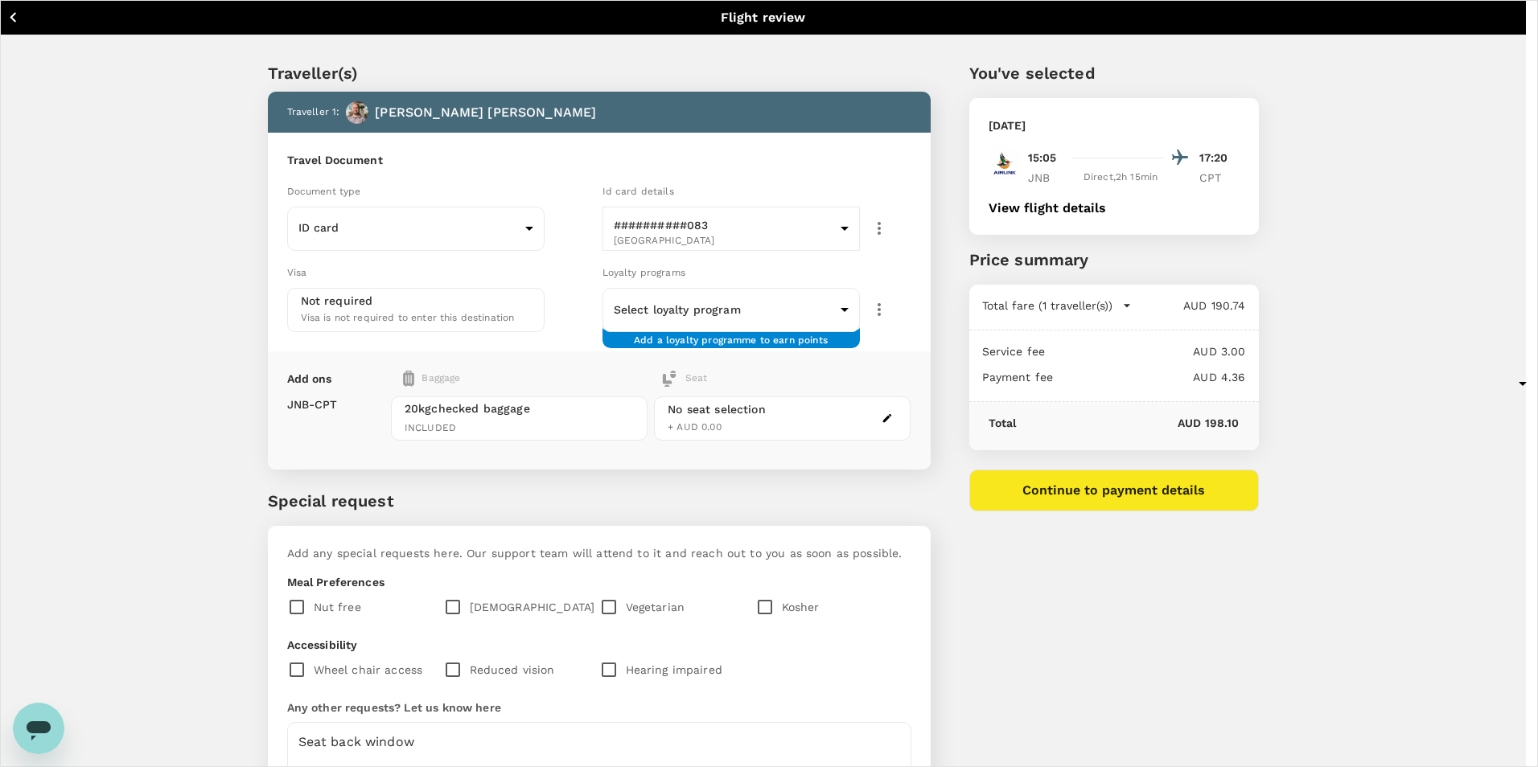
type textarea "Mining Indaba Cape Town"
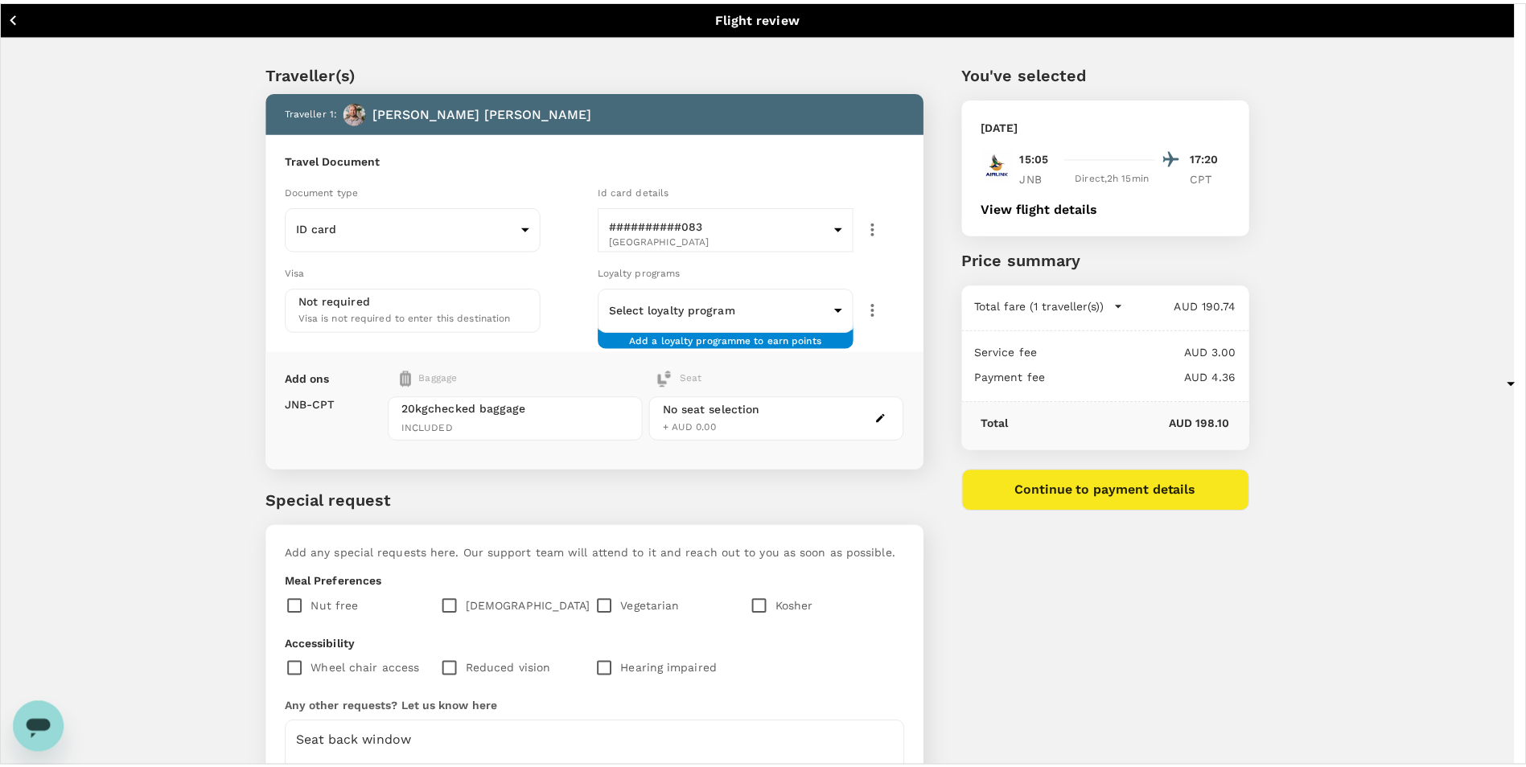
scroll to position [0, 0]
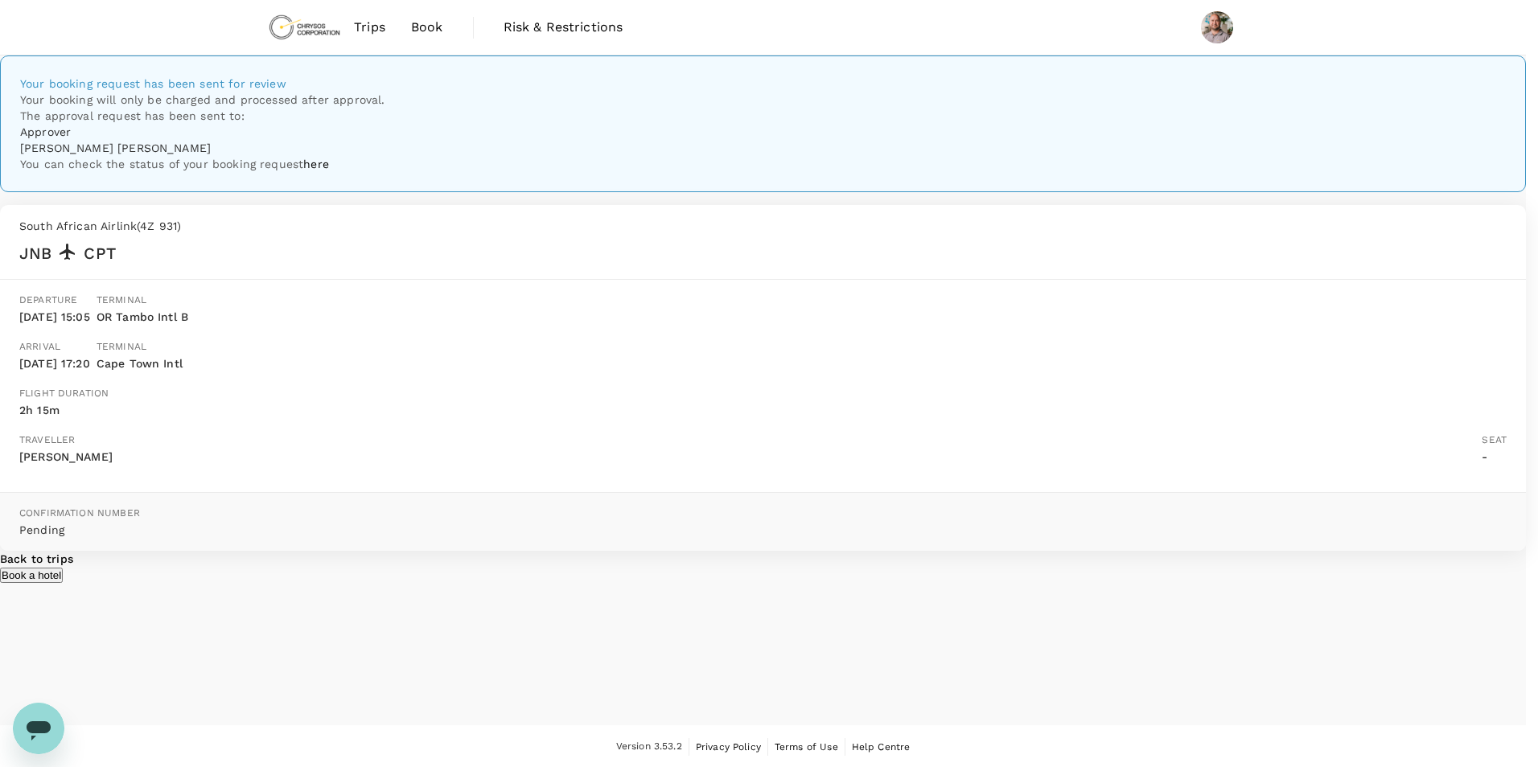
click at [1204, 767] on p "Maybe later" at bounding box center [1232, 777] width 56 height 12
click at [421, 23] on span "Book" at bounding box center [427, 27] width 32 height 19
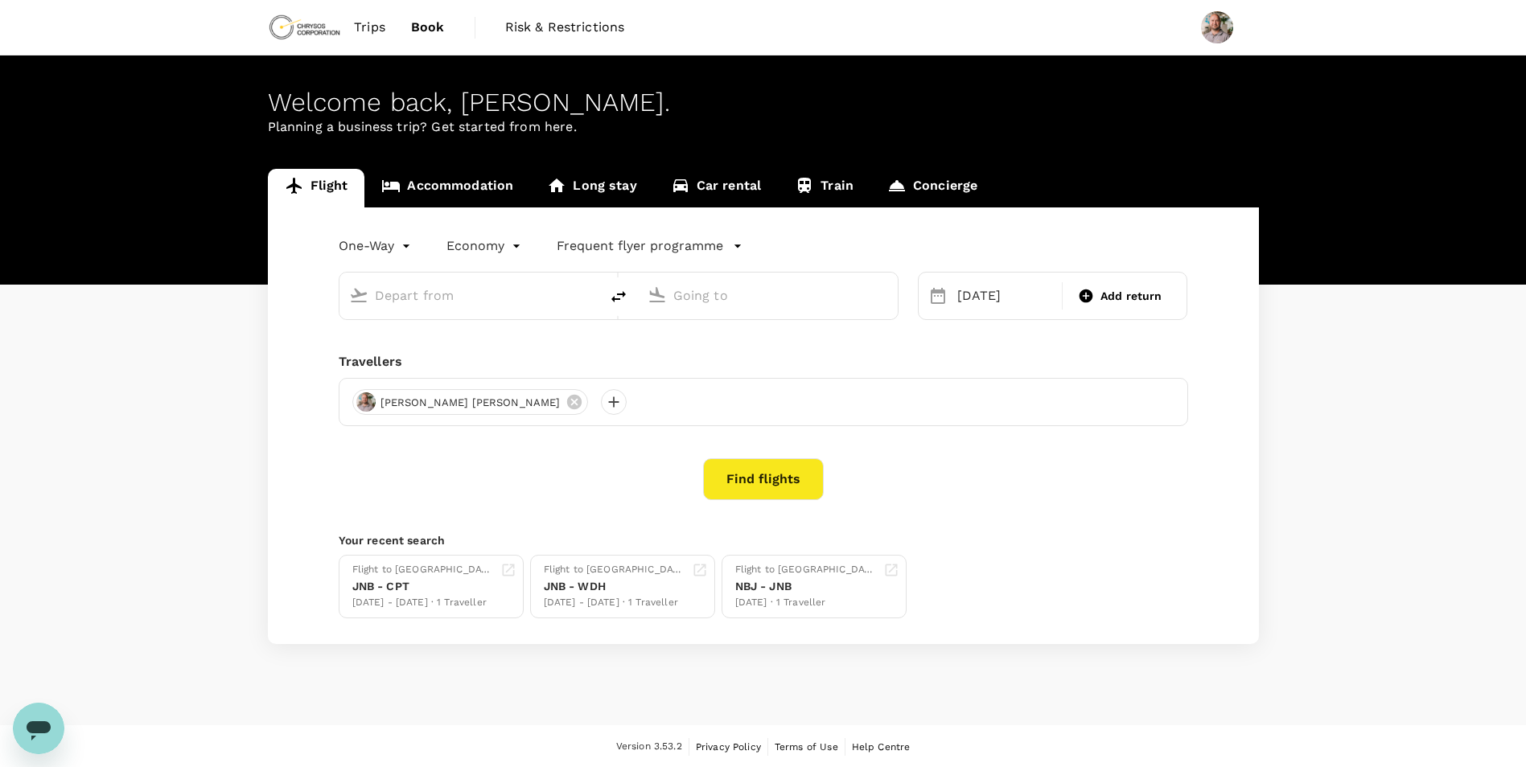
type input "OR Tambo Intl (JNB)"
type input "Cape Town Intl (CPT)"
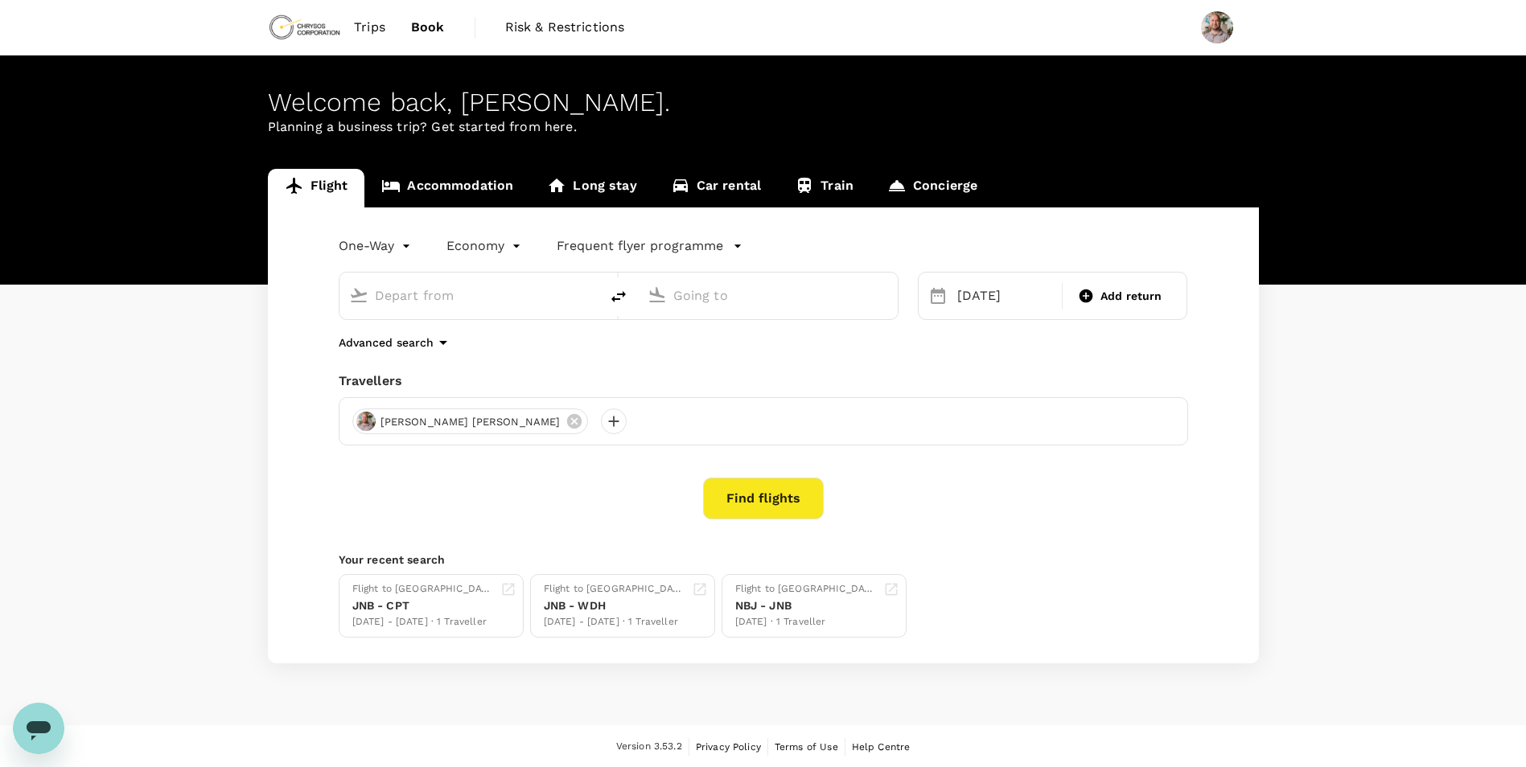
type input "OR Tambo Intl (JNB)"
type input "Cape Town Intl (CPT)"
drag, startPoint x: 522, startPoint y: 301, endPoint x: 320, endPoint y: 313, distance: 202.3
click at [320, 313] on div "OR Tambo Intl (JNB) Cape Town Intl (CPT)" at bounding box center [608, 287] width 579 height 68
type input "Cape Town Intl (CPT)"
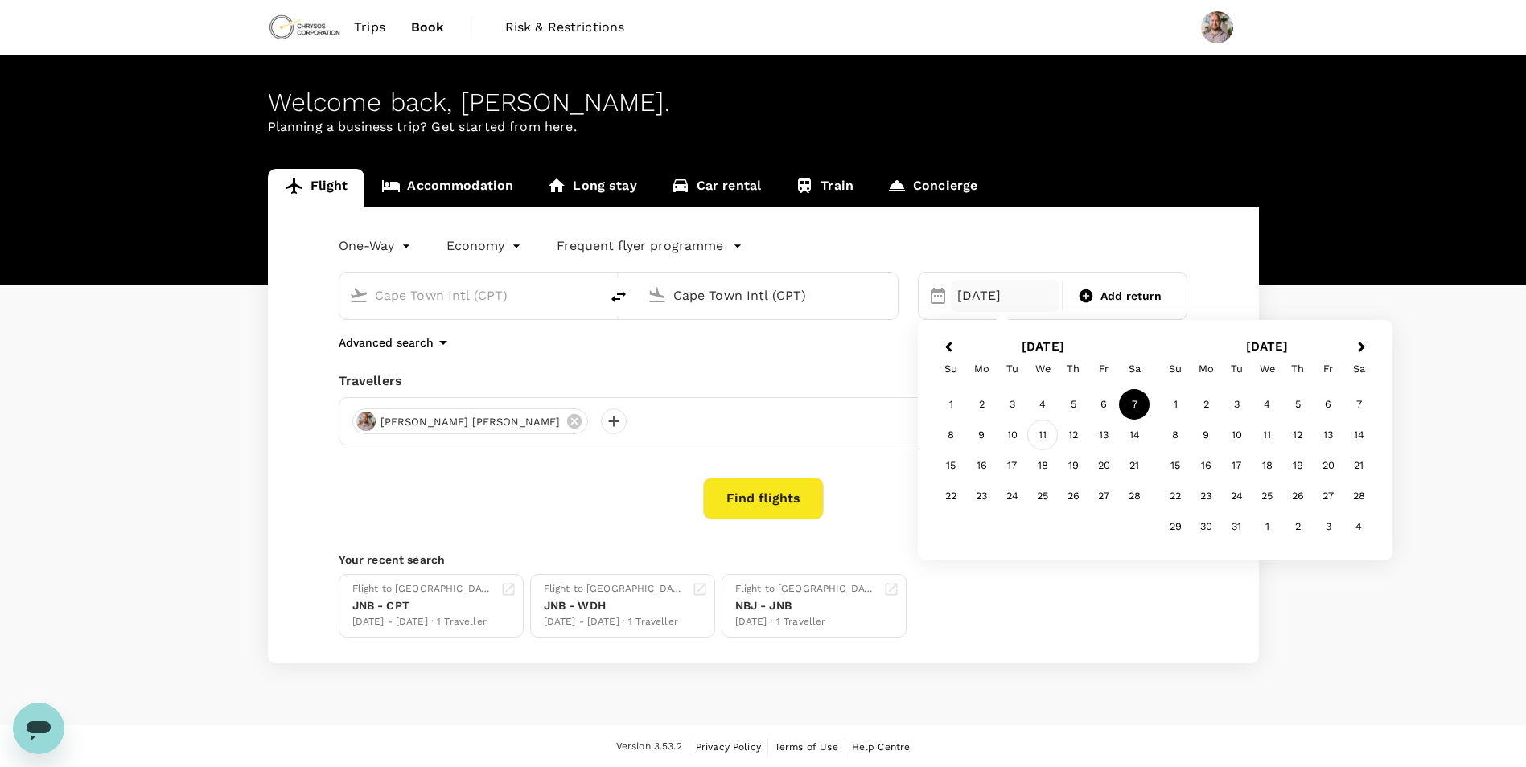
click at [1039, 434] on div "11" at bounding box center [1042, 435] width 31 height 31
click at [749, 493] on button "Find flights" at bounding box center [763, 499] width 121 height 42
drag, startPoint x: 713, startPoint y: 316, endPoint x: 713, endPoint y: 304, distance: 12.1
click at [713, 316] on div "Cape Town Intl (CPT)" at bounding box center [768, 296] width 260 height 47
click at [713, 300] on input "Cape Town Intl (CPT)" at bounding box center [768, 295] width 191 height 25
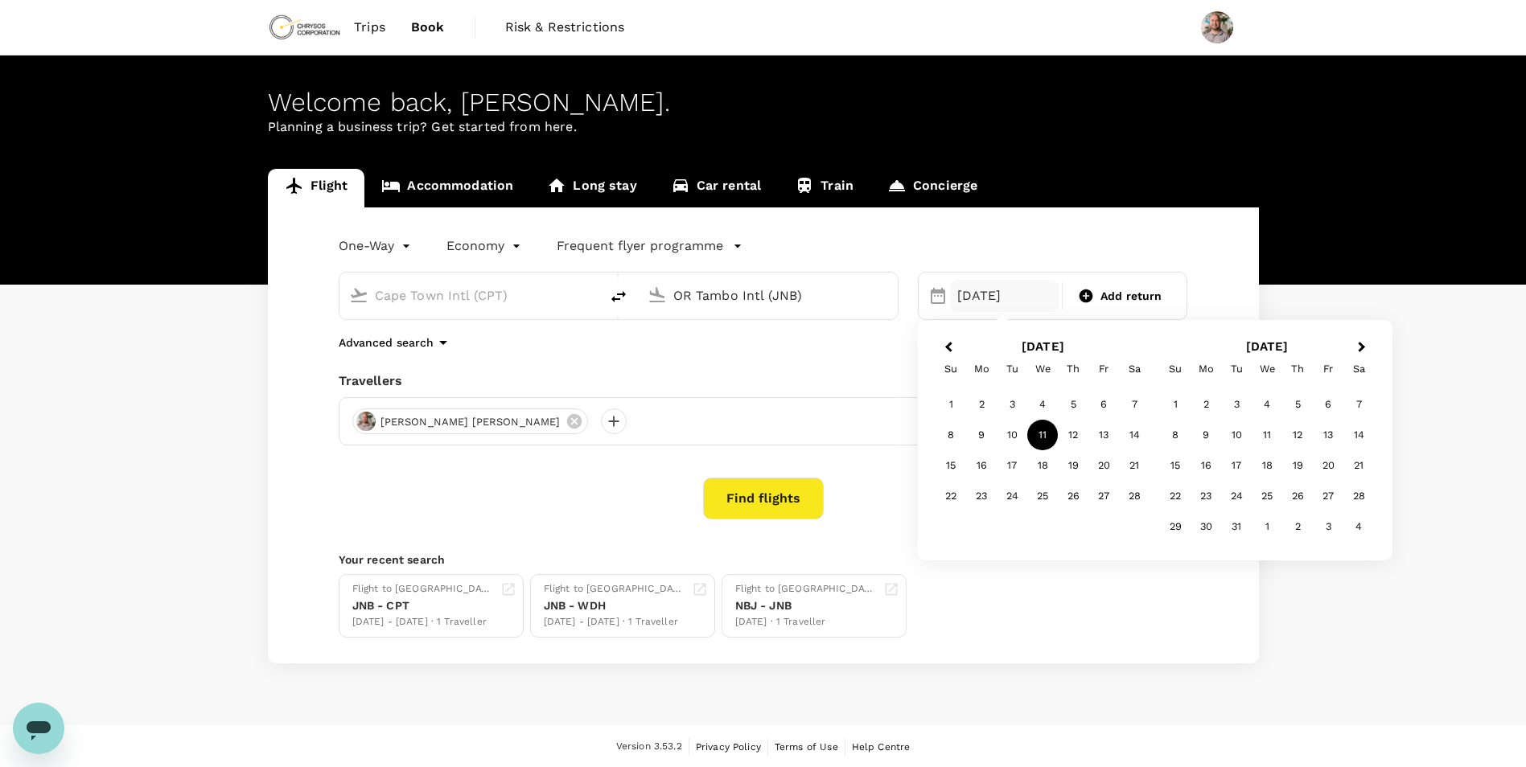
type input "OR Tambo Intl (JNB)"
click at [1045, 438] on div "11" at bounding box center [1042, 435] width 31 height 31
click at [789, 491] on button "Find flights" at bounding box center [763, 499] width 121 height 42
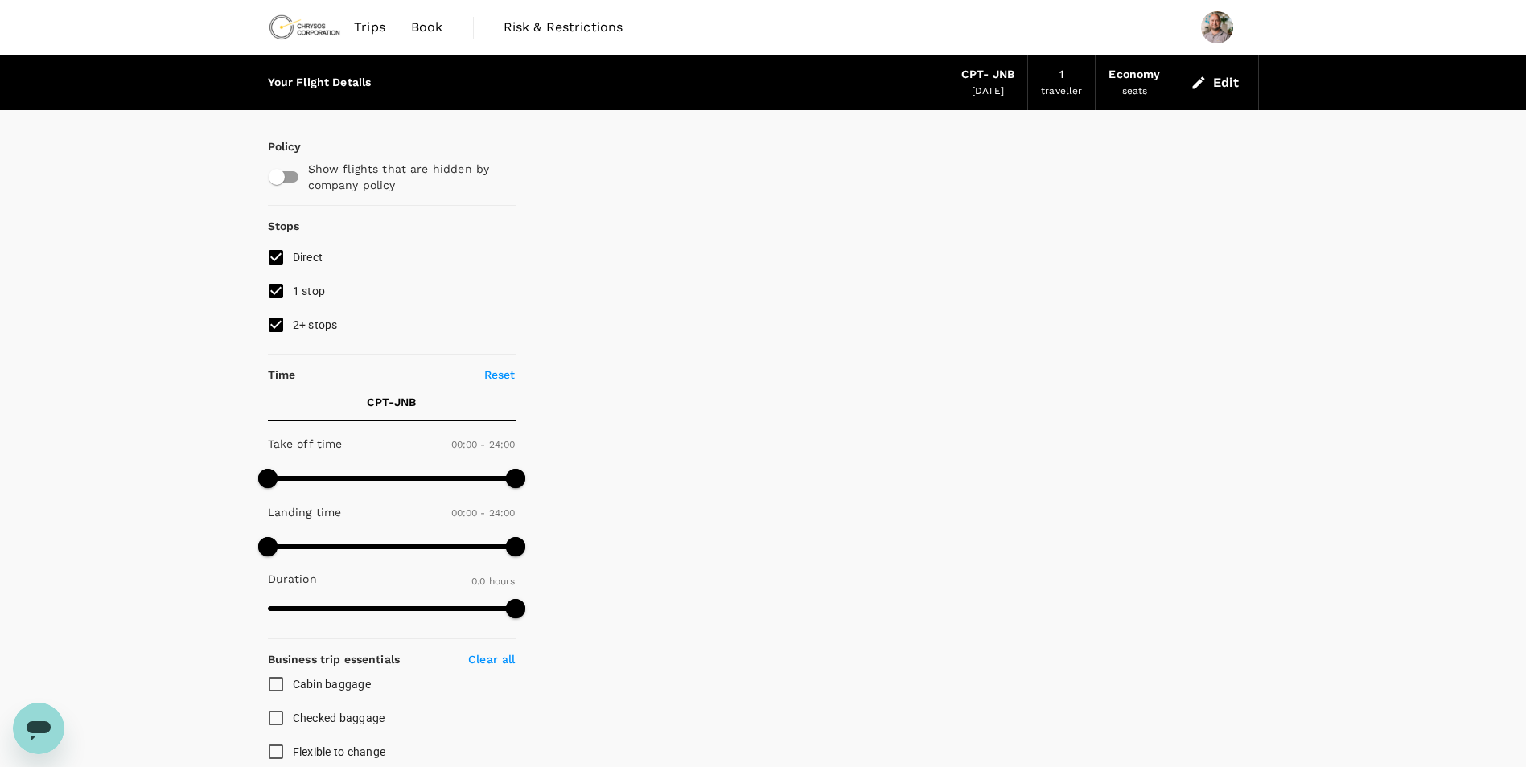
type input "1300"
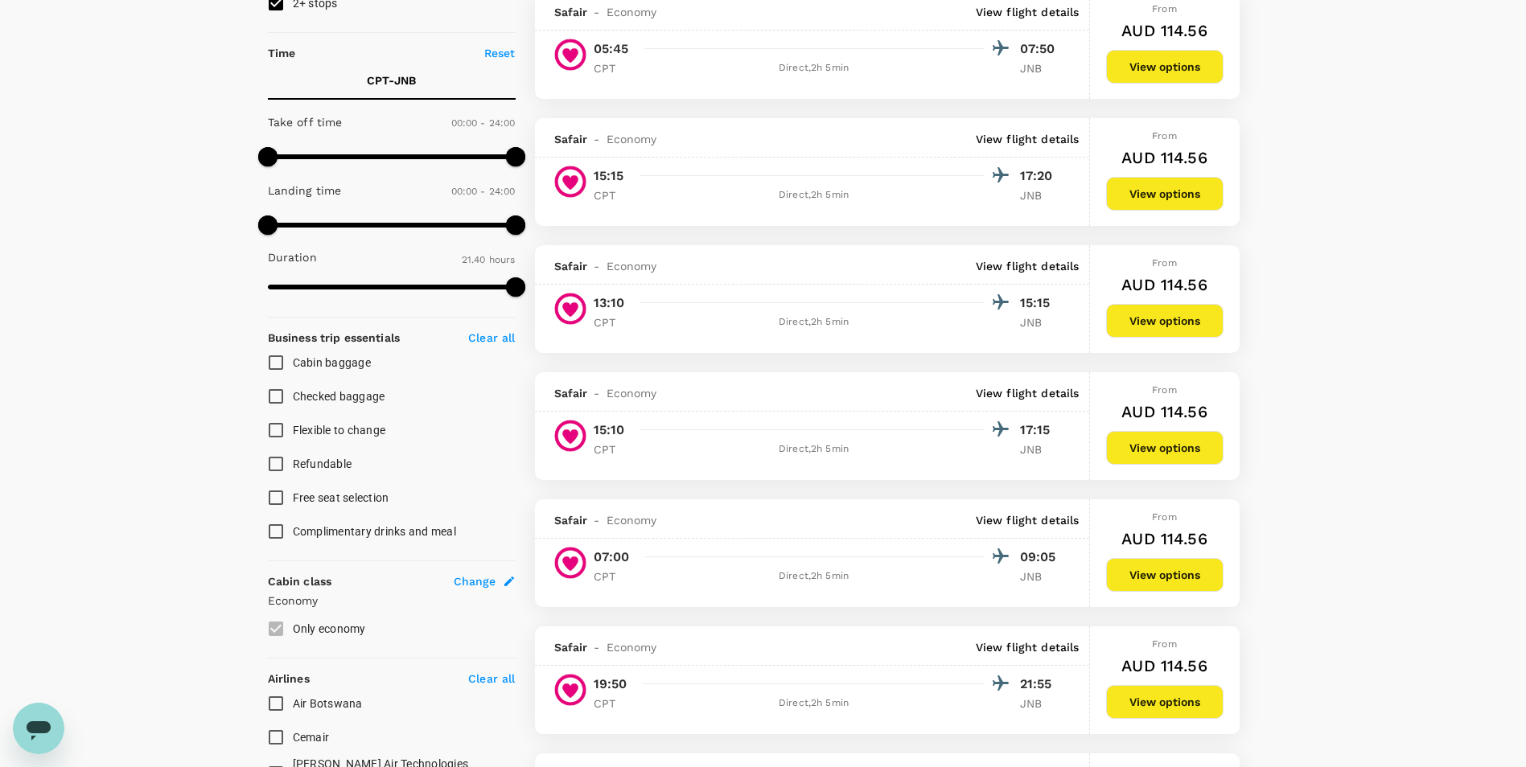
scroll to position [563, 0]
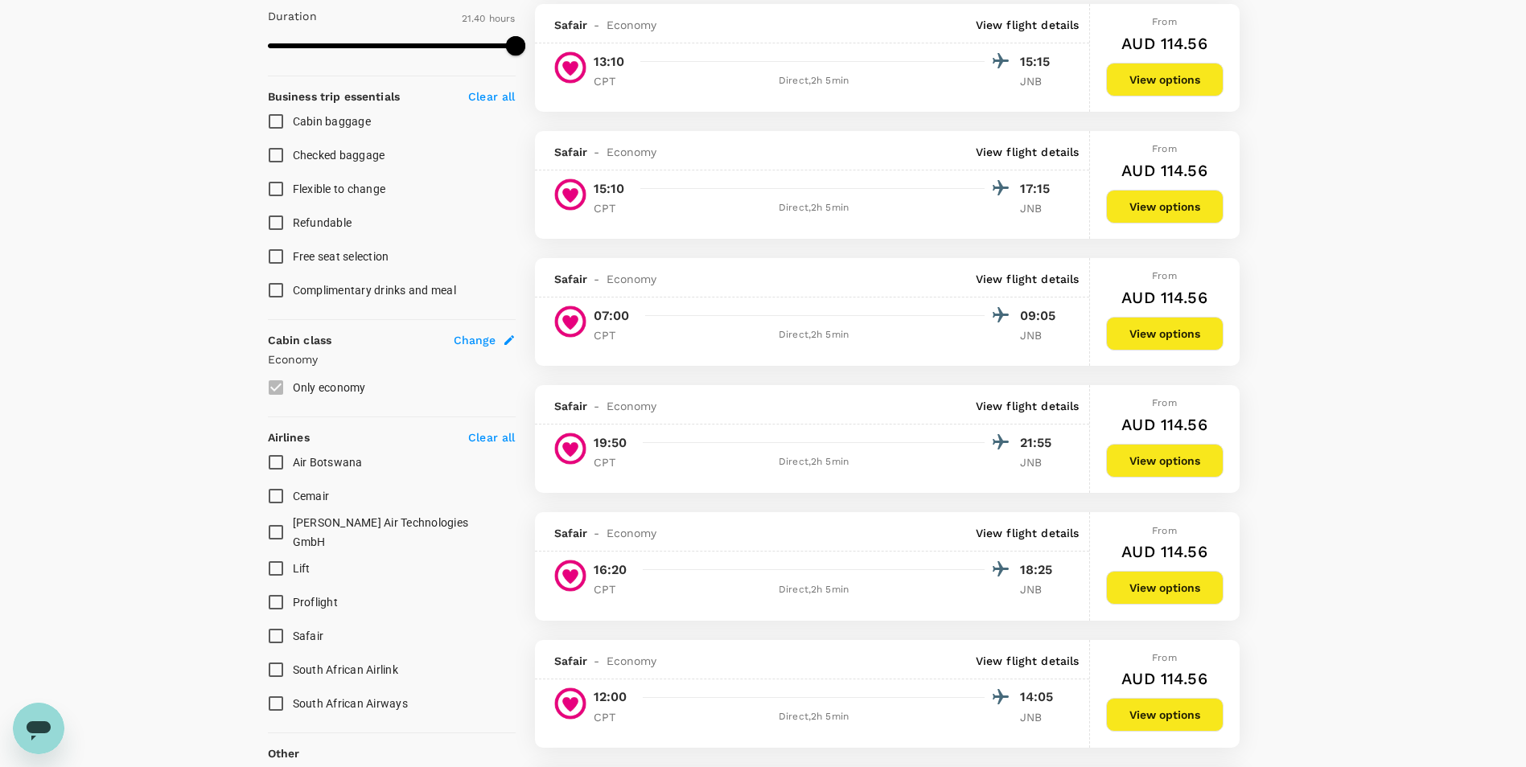
click at [376, 701] on span "South African Airways" at bounding box center [350, 703] width 115 height 13
click at [293, 701] on input "South African Airways" at bounding box center [276, 704] width 34 height 34
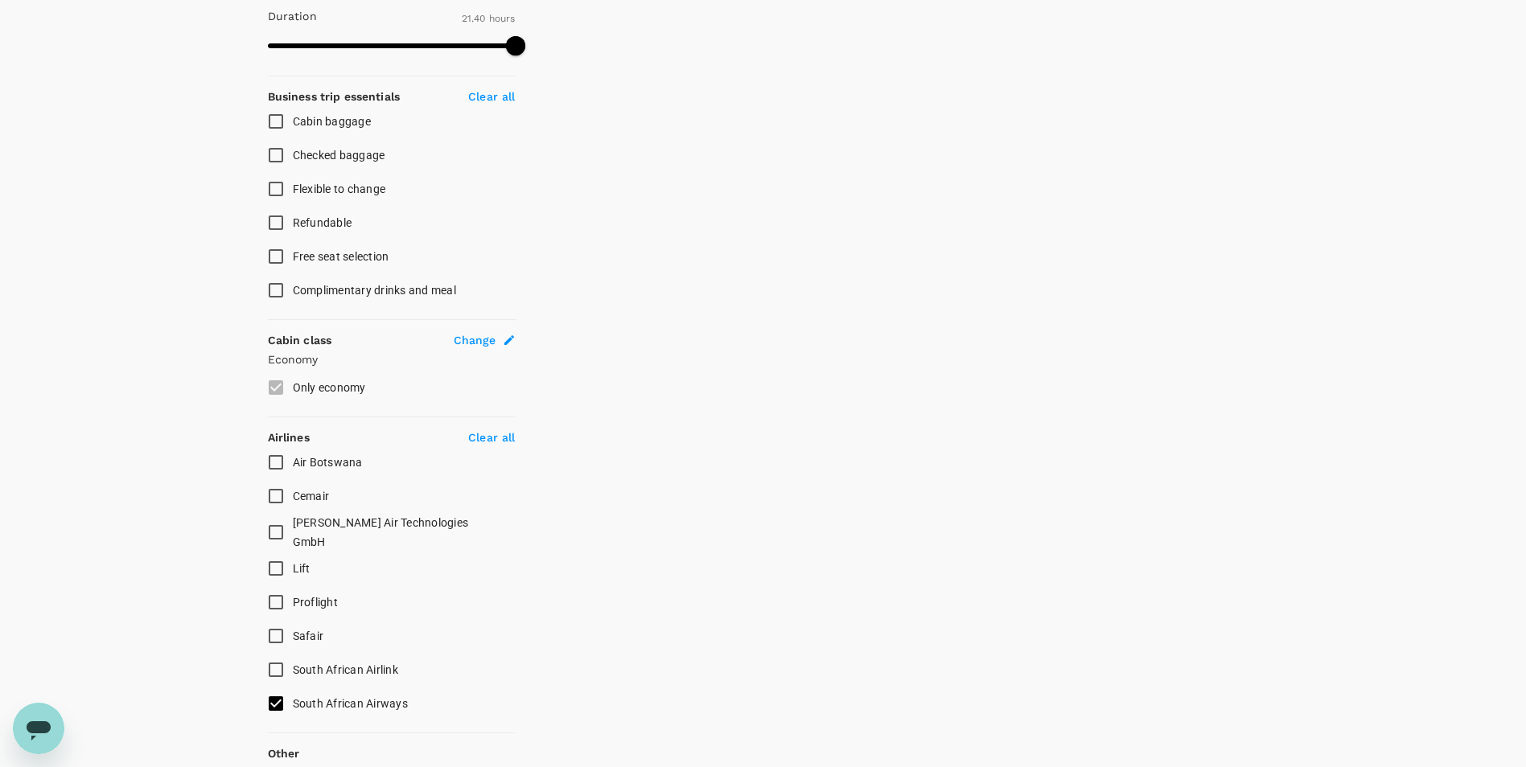
checkbox input "false"
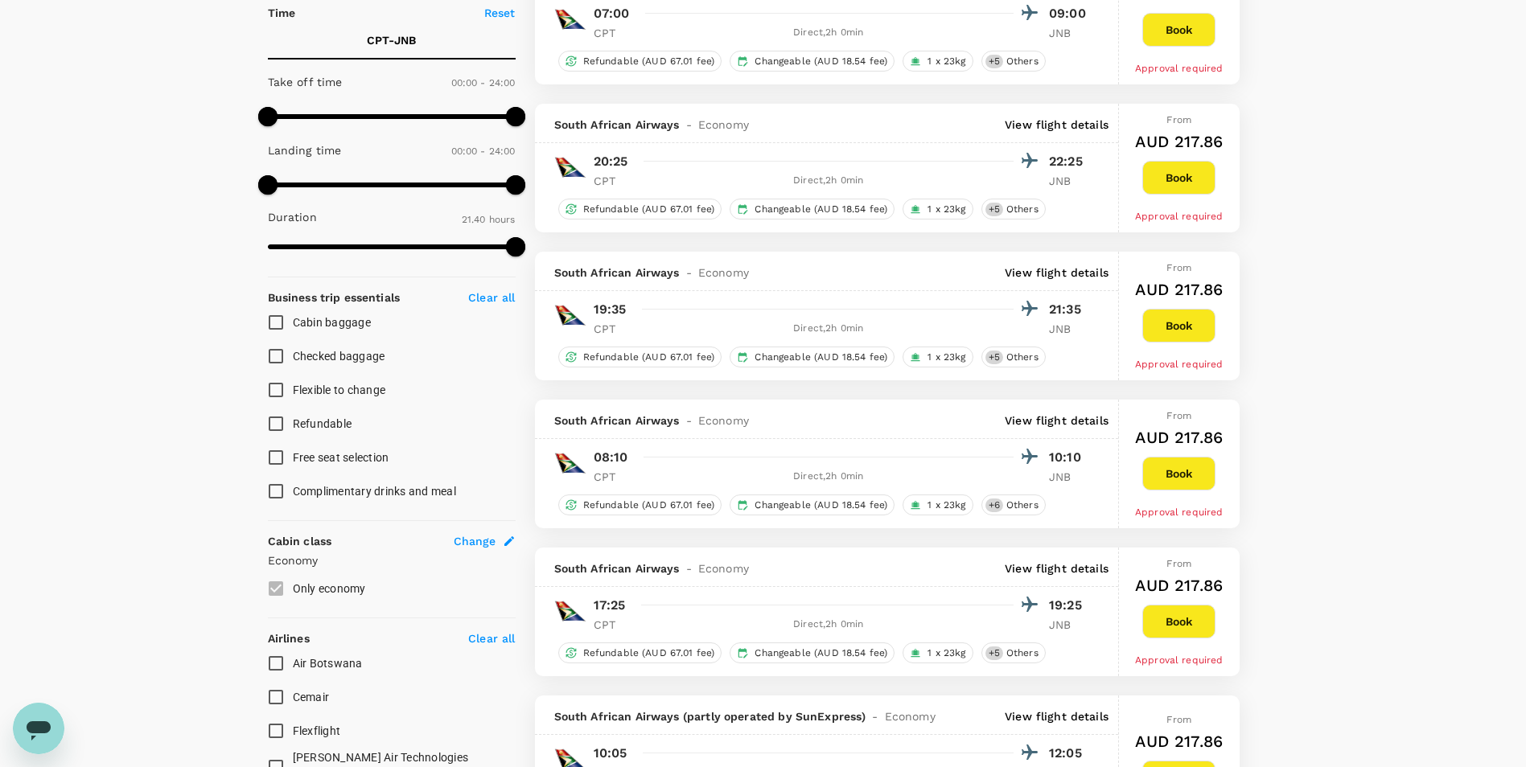
scroll to position [402, 0]
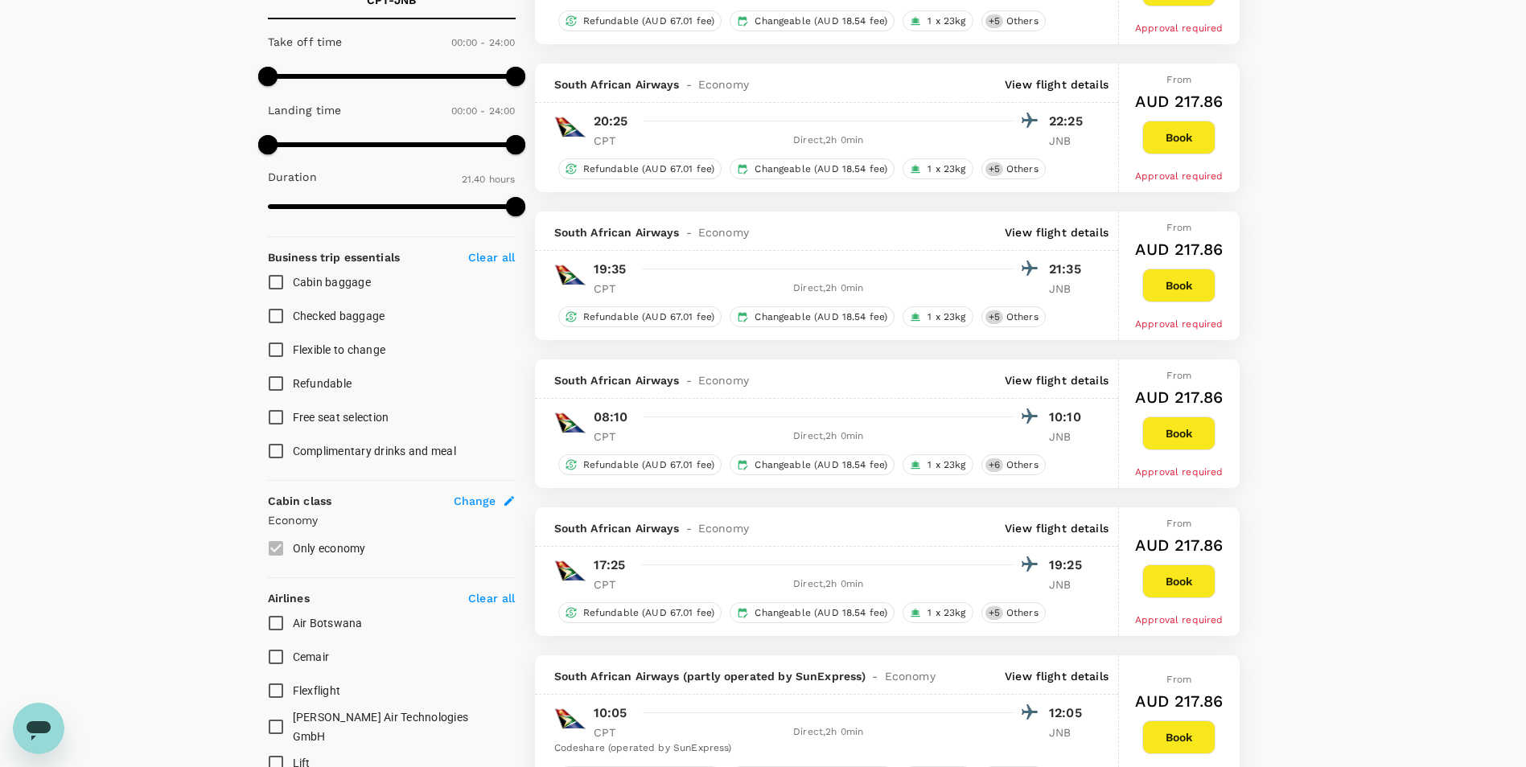
click at [1178, 582] on button "Book" at bounding box center [1178, 582] width 73 height 34
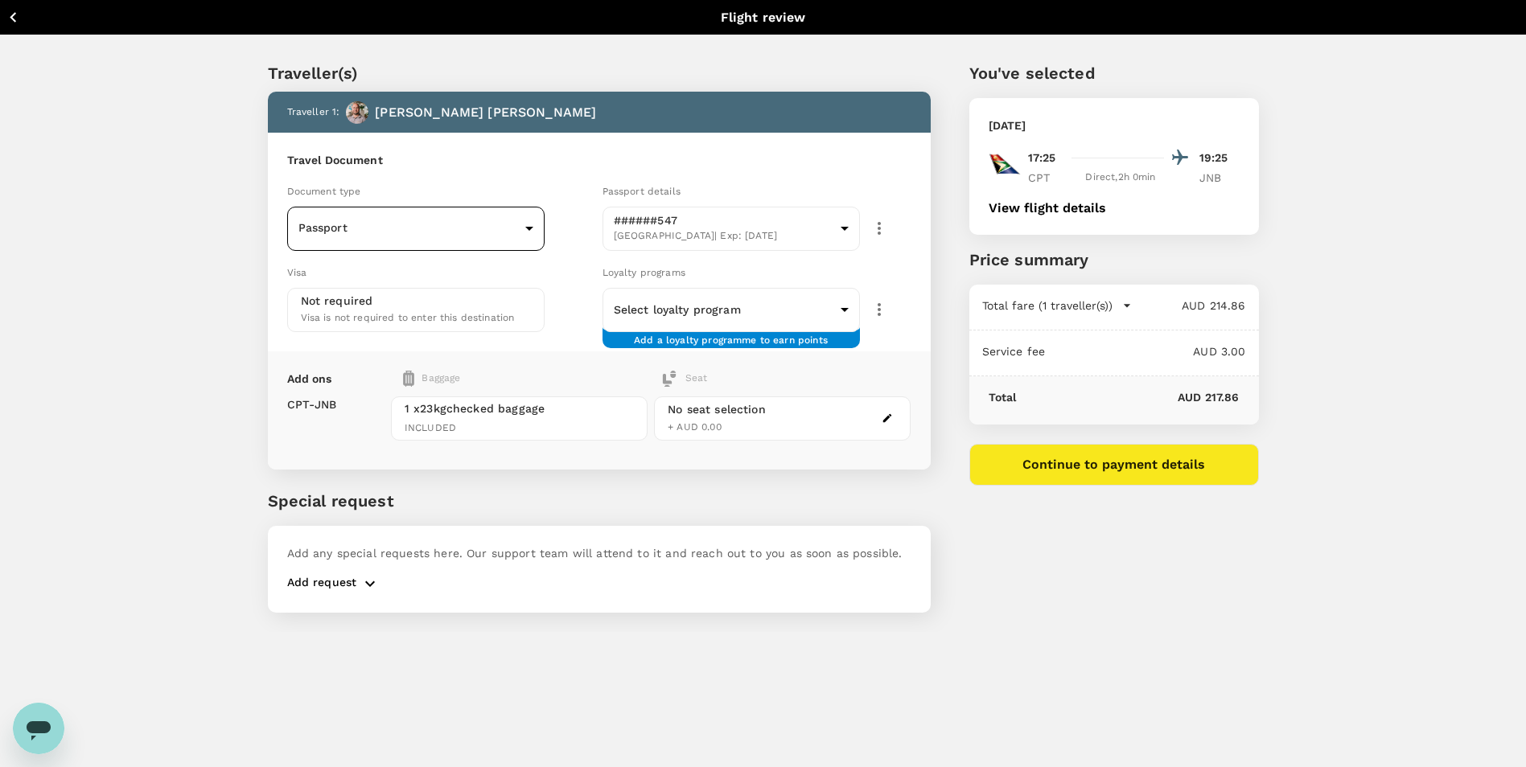
click at [516, 223] on body "Back to flight results Flight review Traveller(s) Traveller 1 : Grant Royce Woo…" at bounding box center [763, 405] width 1526 height 811
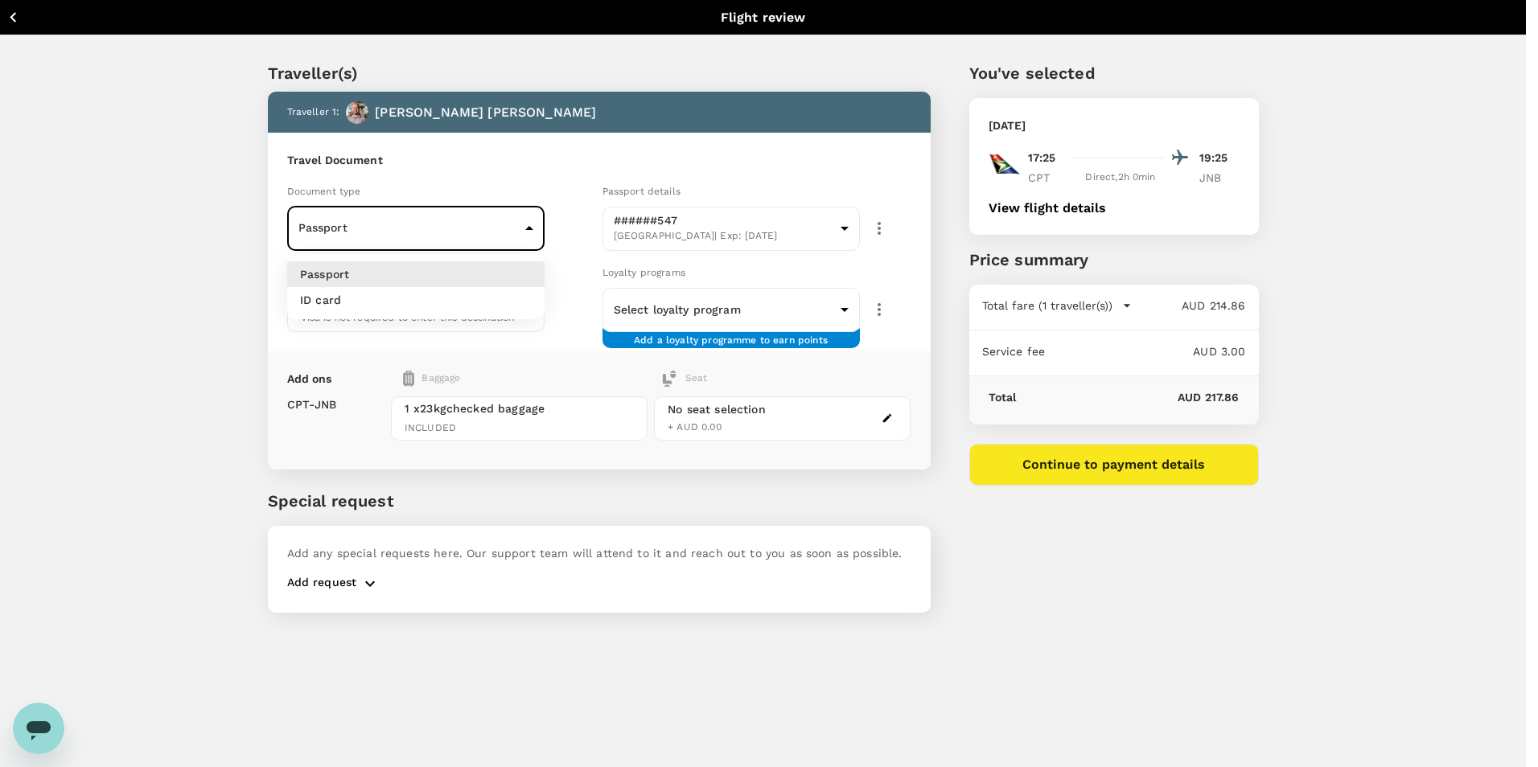
click at [508, 292] on li "ID card" at bounding box center [415, 300] width 257 height 26
type input "Id card"
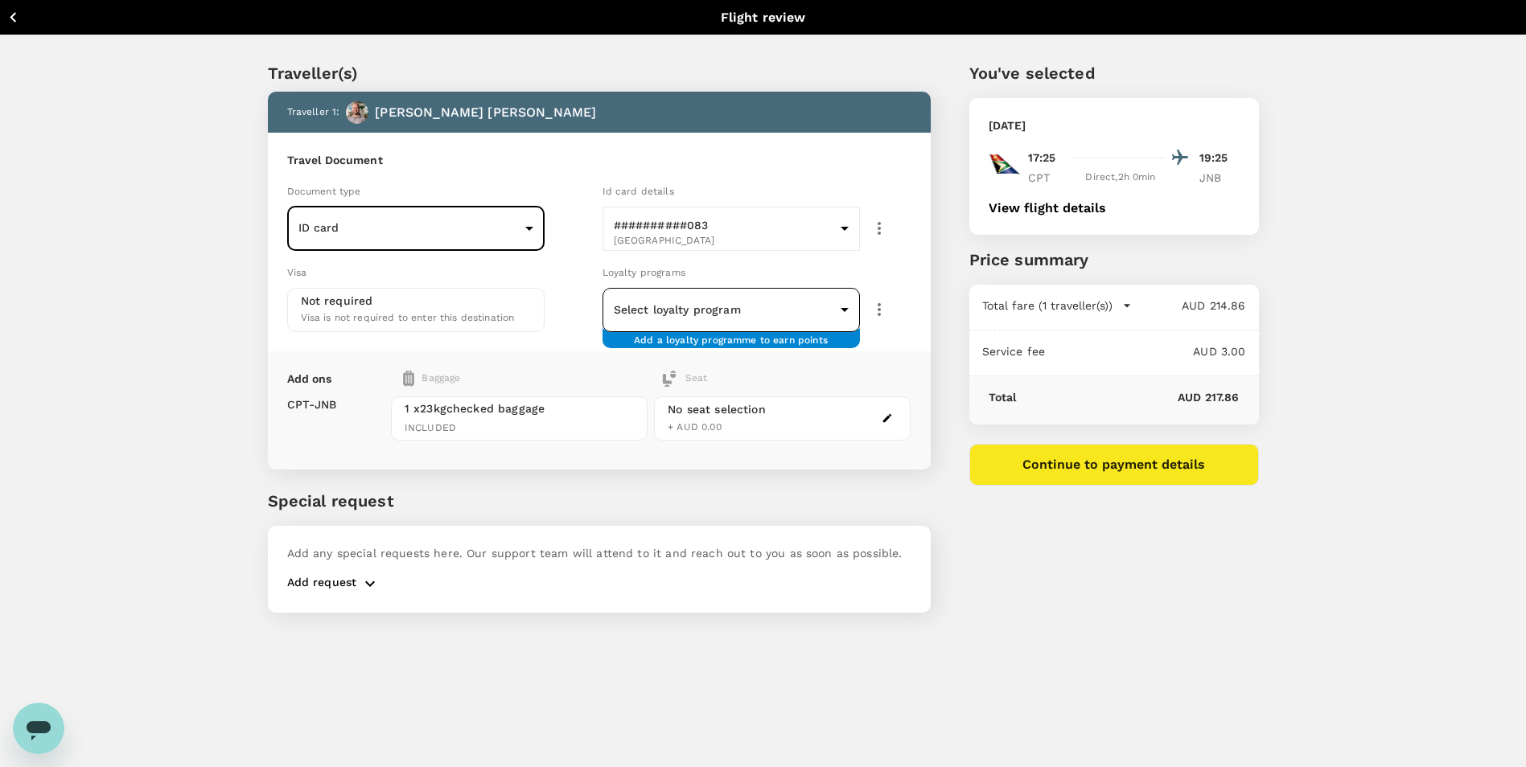
click at [730, 319] on body "Back to flight results Flight review Traveller(s) Traveller 1 : Grant Royce Woo…" at bounding box center [763, 405] width 1526 height 811
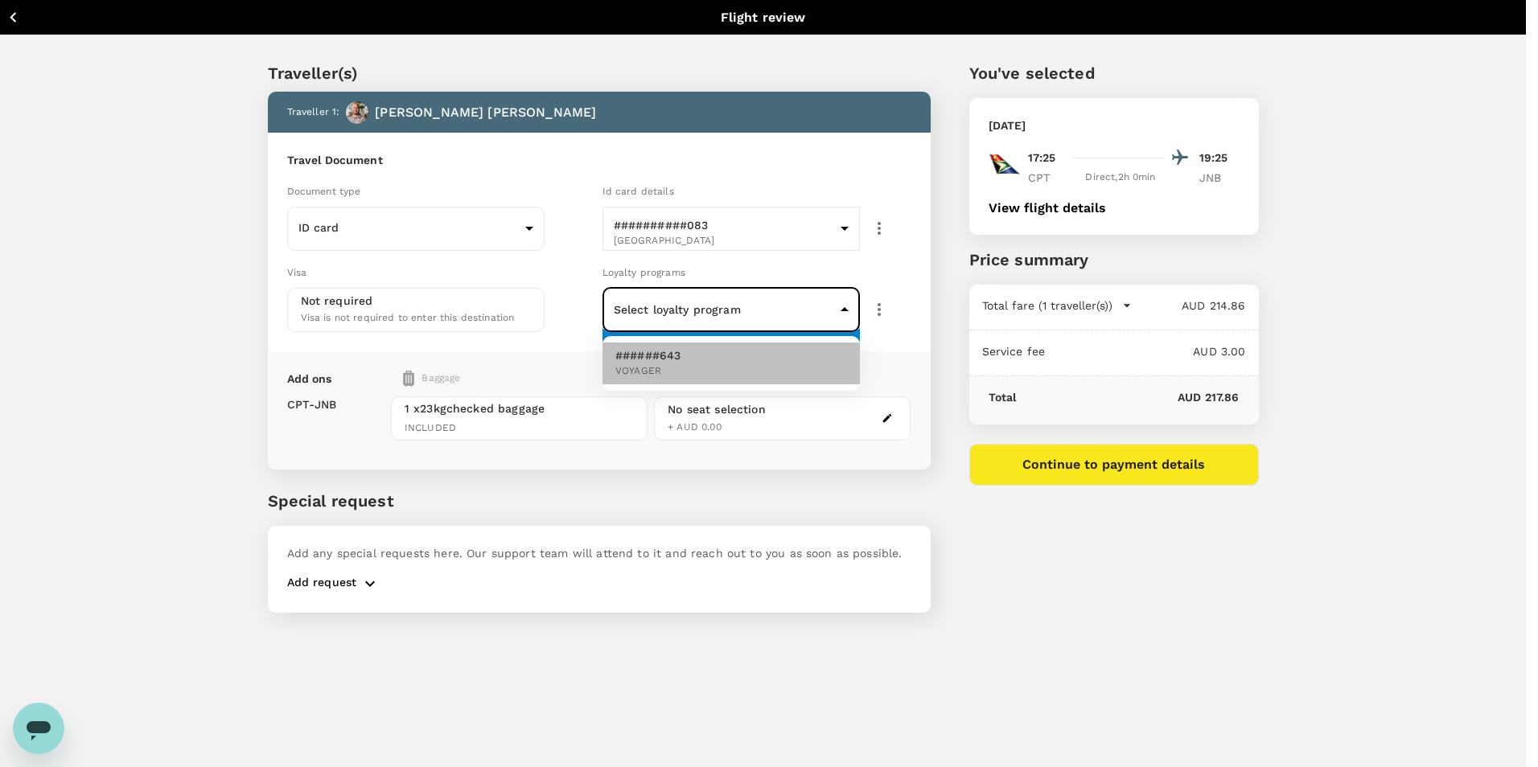
click at [733, 363] on li "######643 VOYAGER" at bounding box center [730, 364] width 257 height 42
type input "f4ace333-6a86-461f-bb57-4b66607fb9a6"
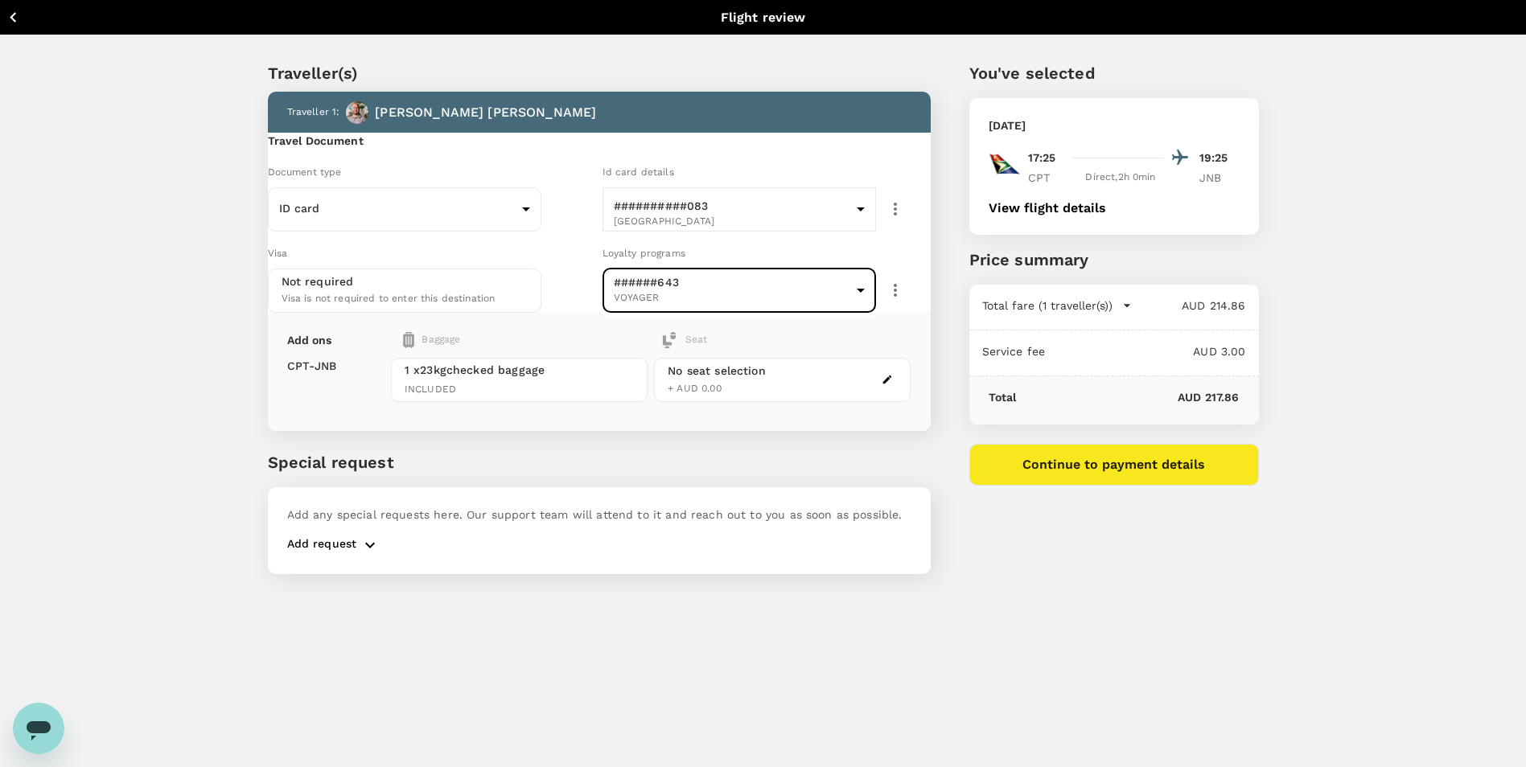
click at [890, 389] on button "button" at bounding box center [887, 379] width 19 height 19
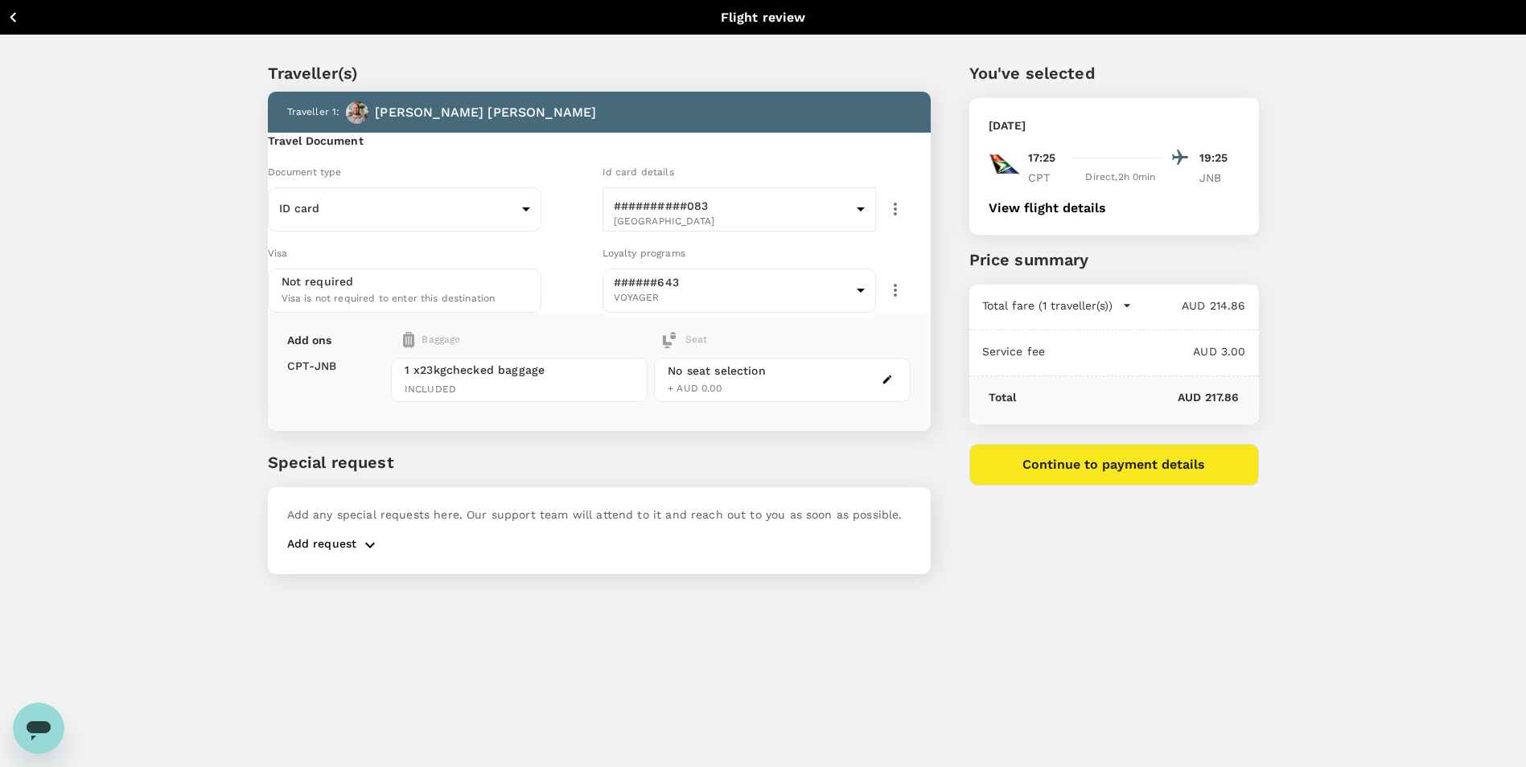
click at [358, 555] on button "button" at bounding box center [369, 545] width 27 height 19
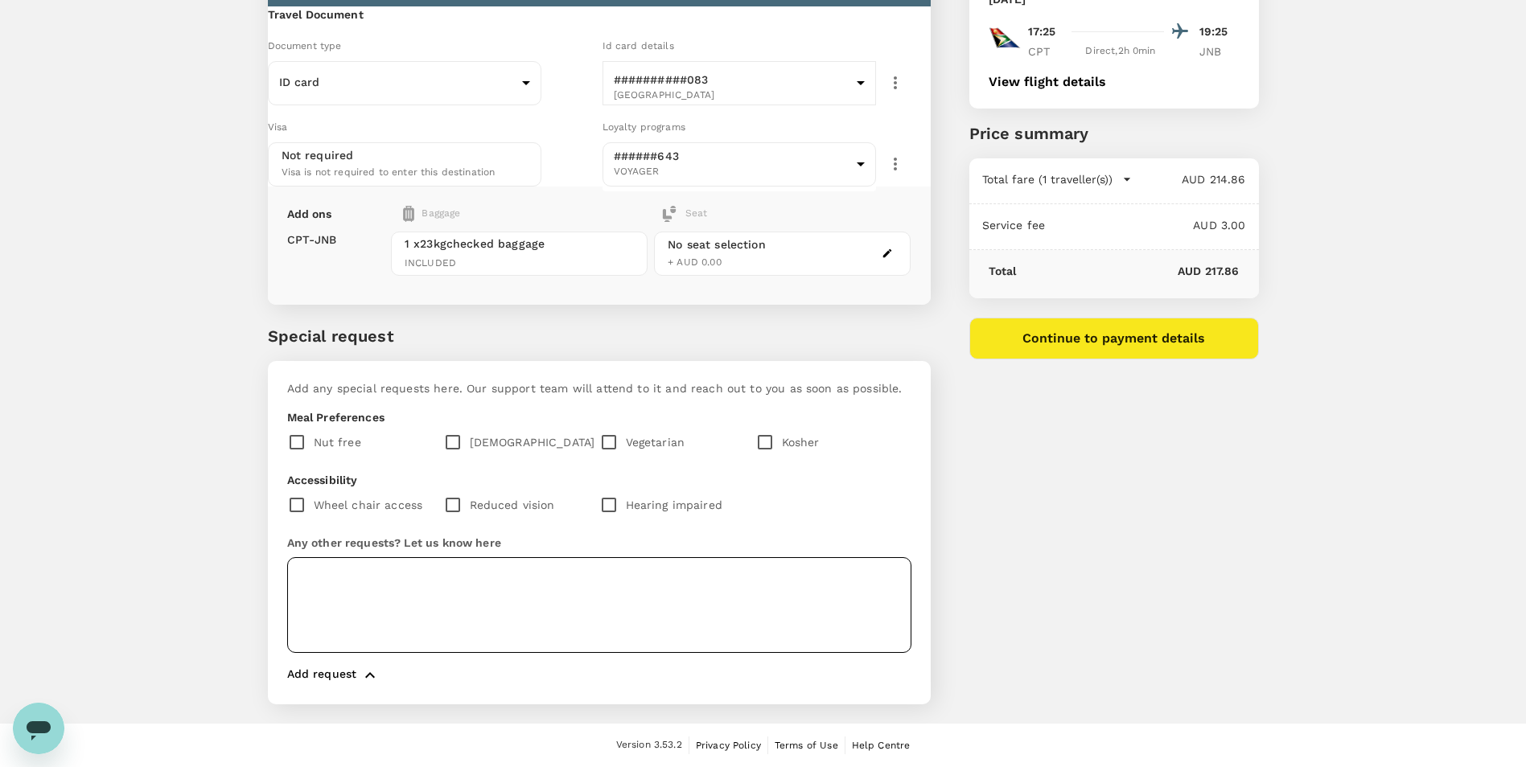
scroll to position [184, 0]
click at [358, 592] on textarea at bounding box center [599, 605] width 624 height 96
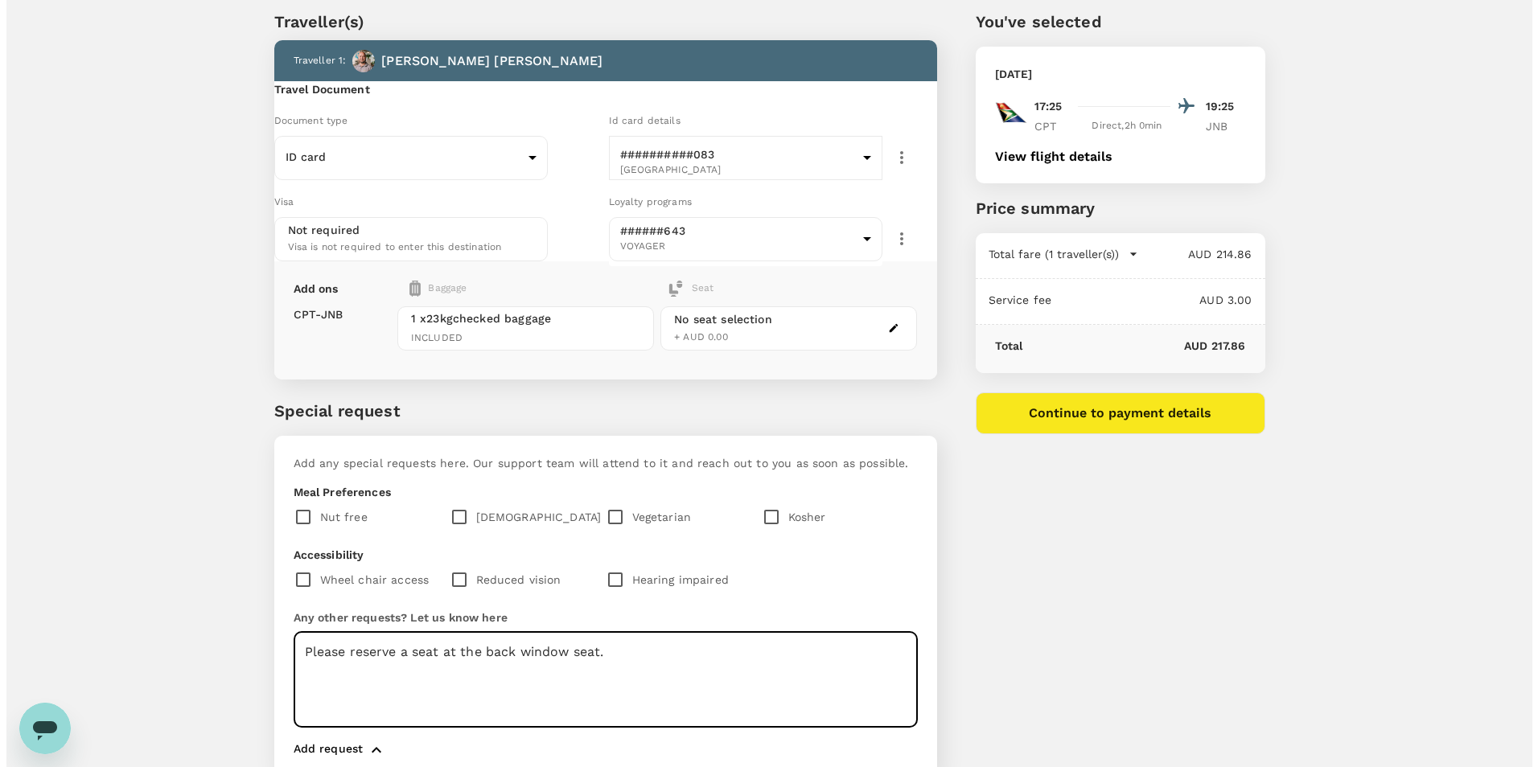
scroll to position [23, 0]
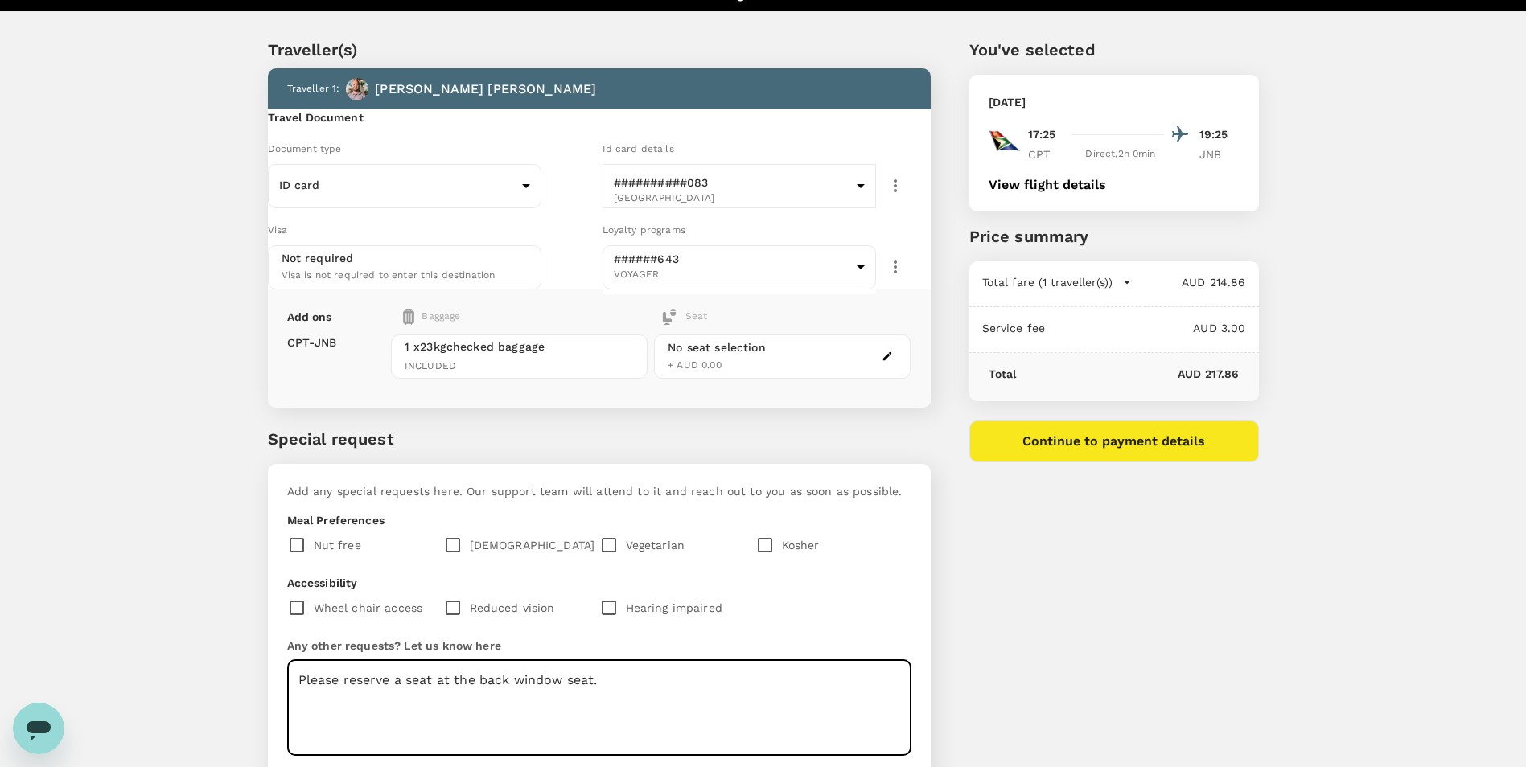
type textarea "Please reserve a seat at the back window seat."
click at [1132, 444] on button "Continue to payment details" at bounding box center [1114, 442] width 290 height 42
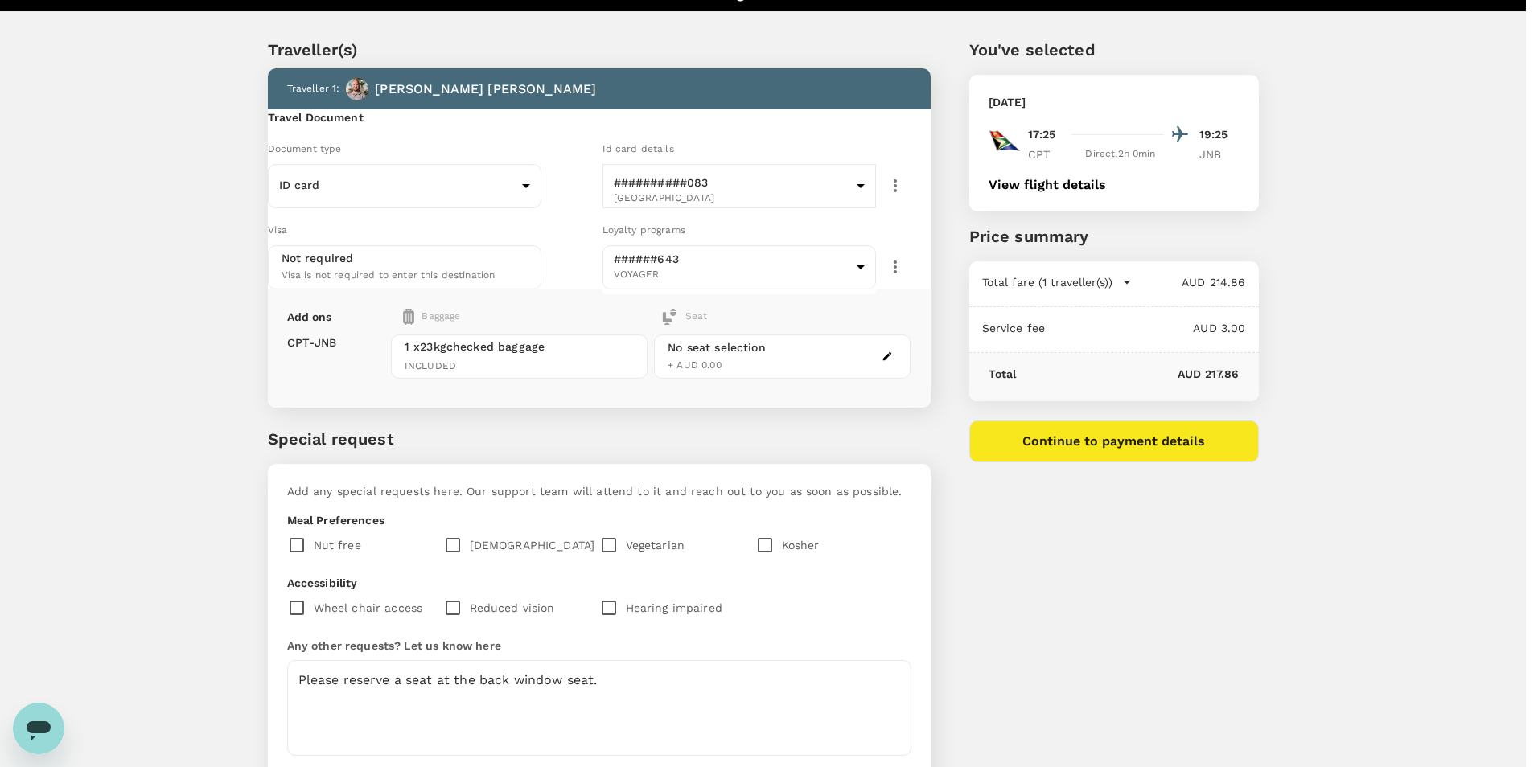
type input "9c4289b1-14a3-4119-8736-521306e5ca8f"
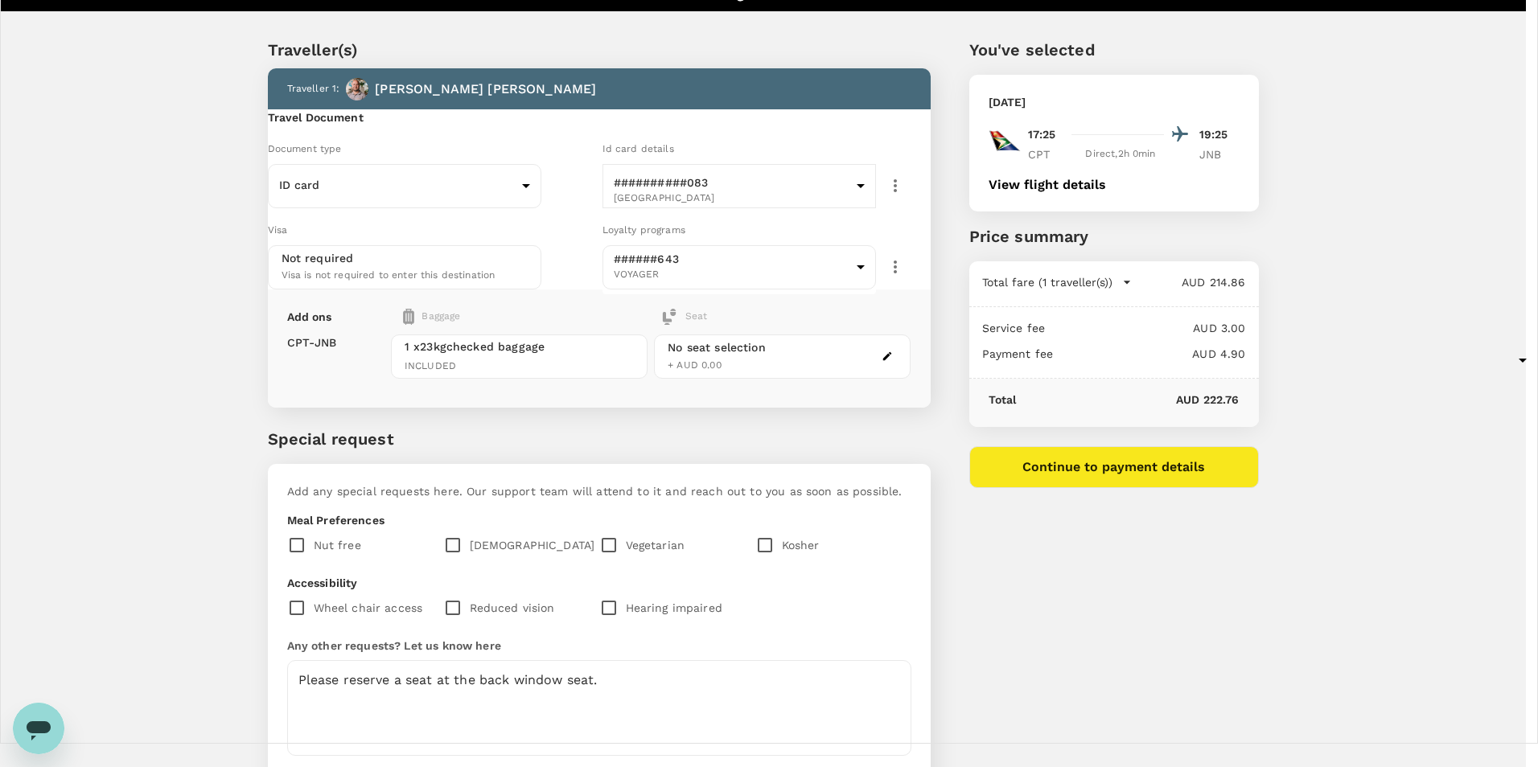
type textarea "Mining Indaba return to Johannesburg"
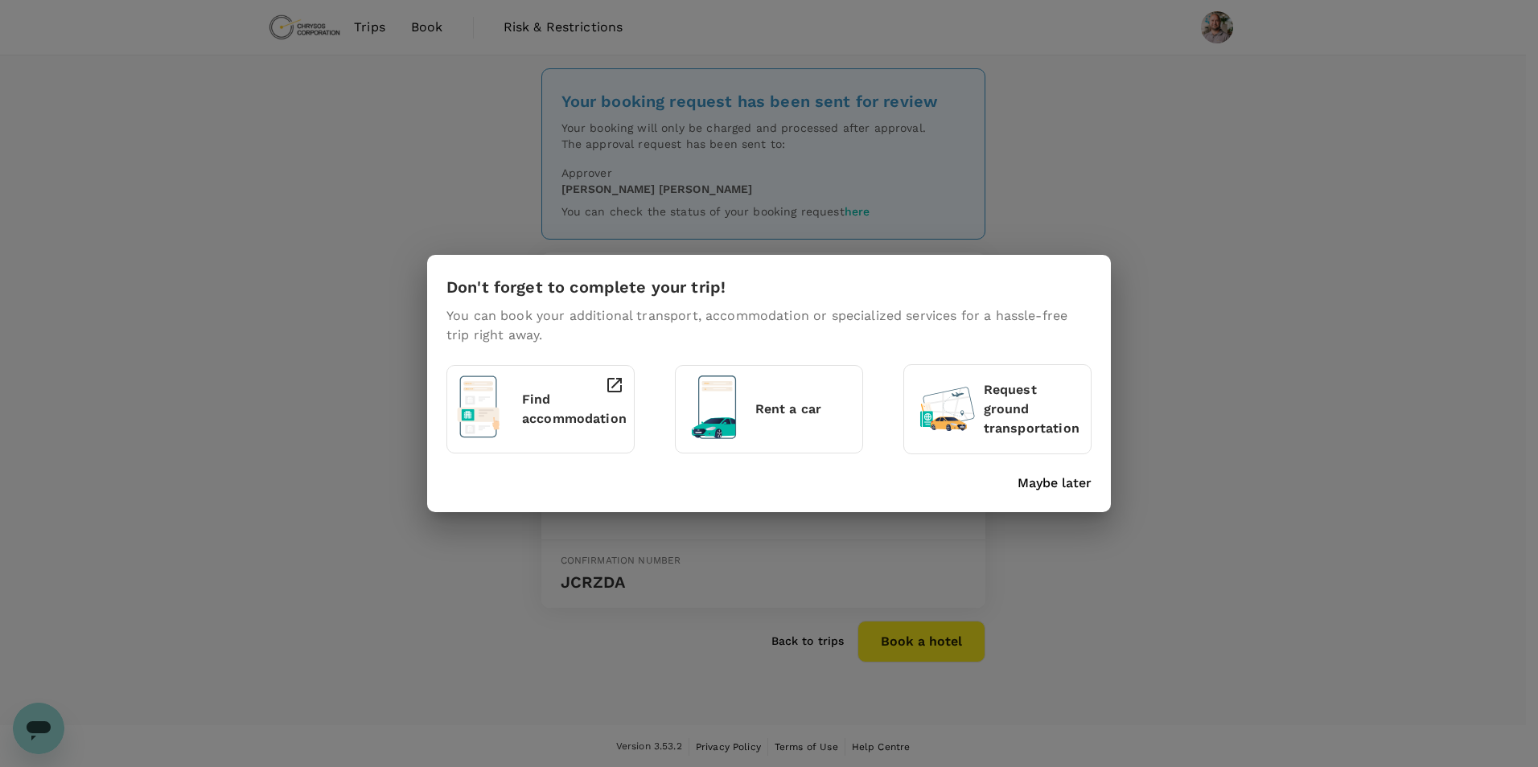
click at [1057, 482] on p "Maybe later" at bounding box center [1054, 483] width 74 height 19
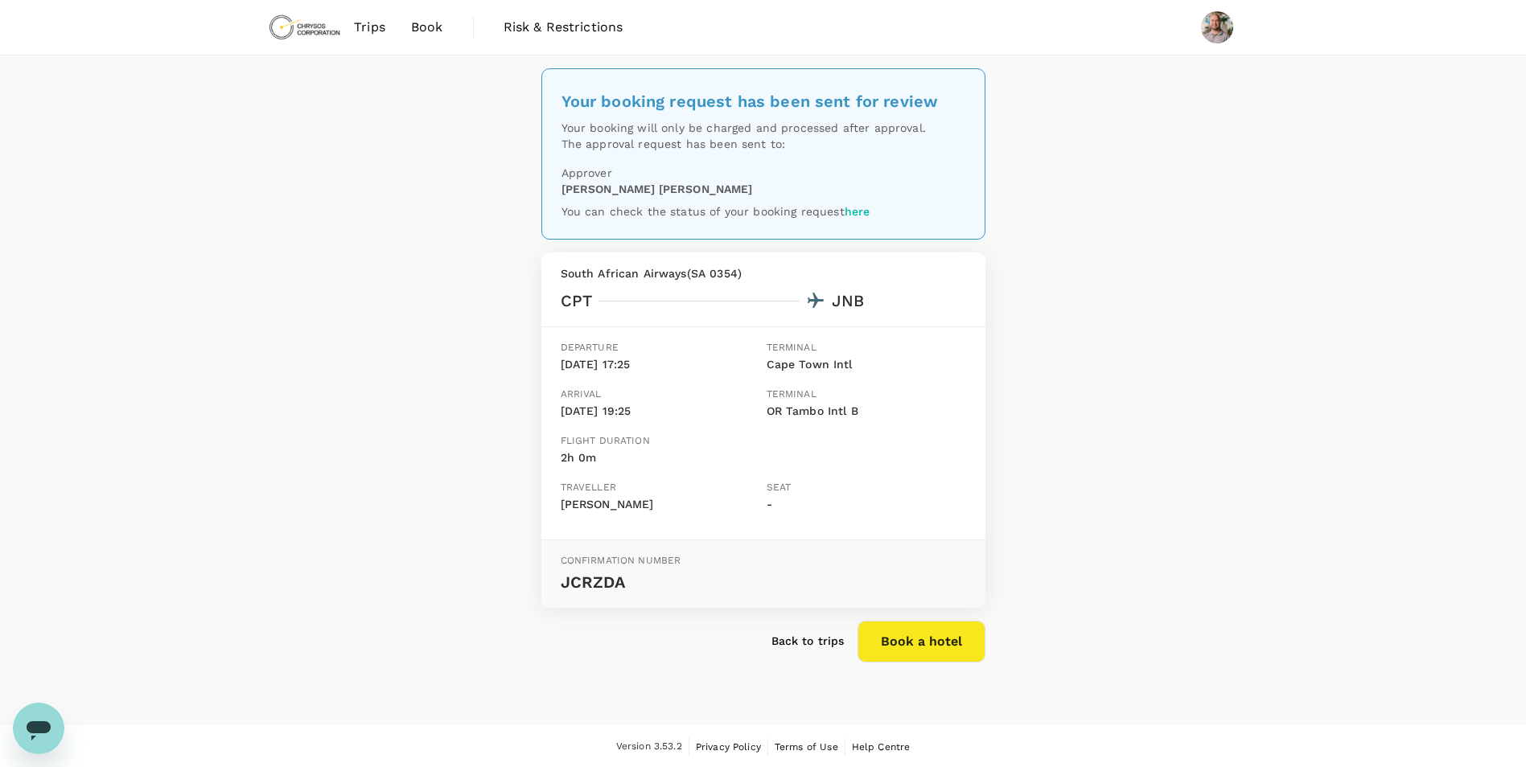
click at [368, 30] on span "Trips" at bounding box center [369, 27] width 31 height 19
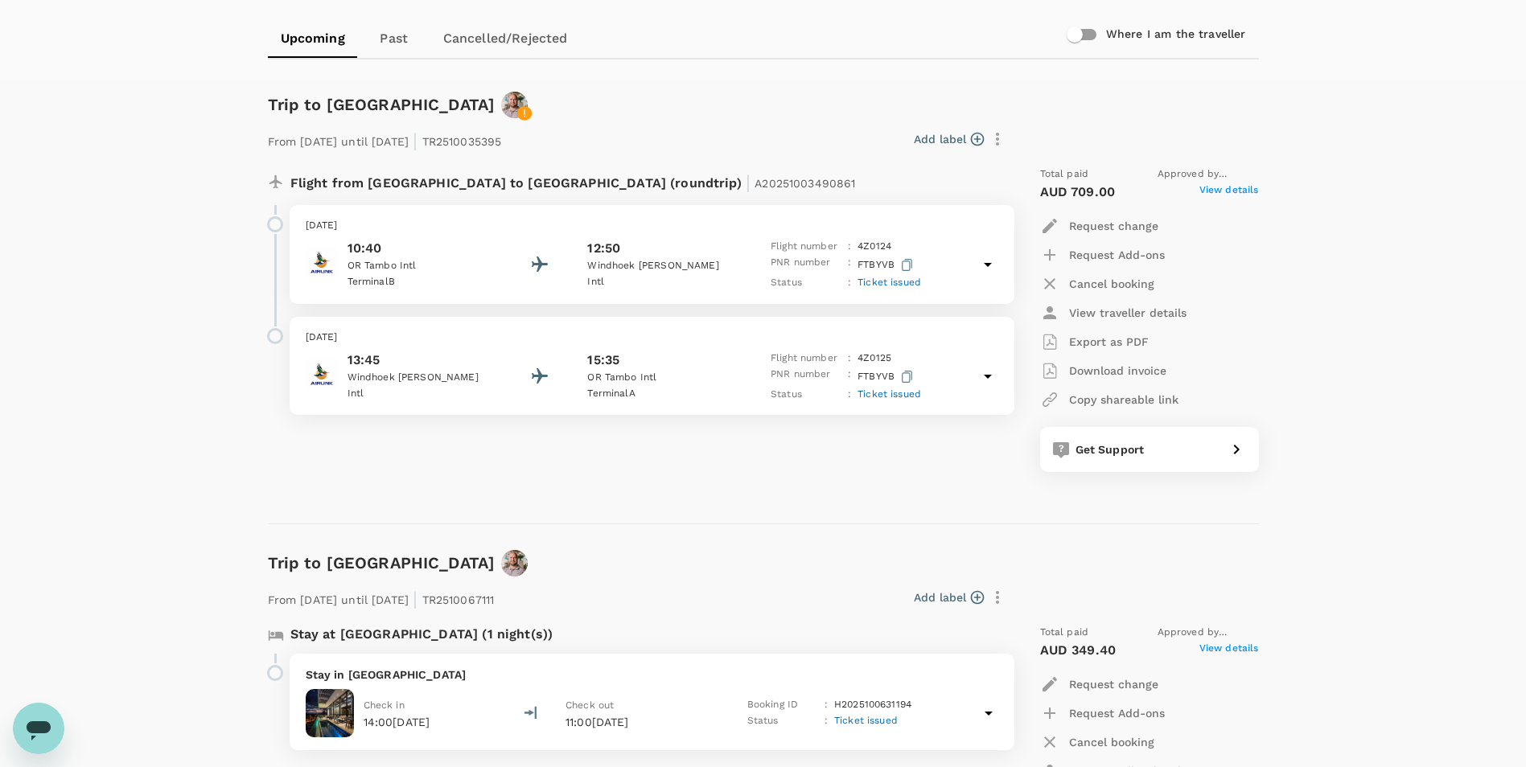
scroll to position [161, 0]
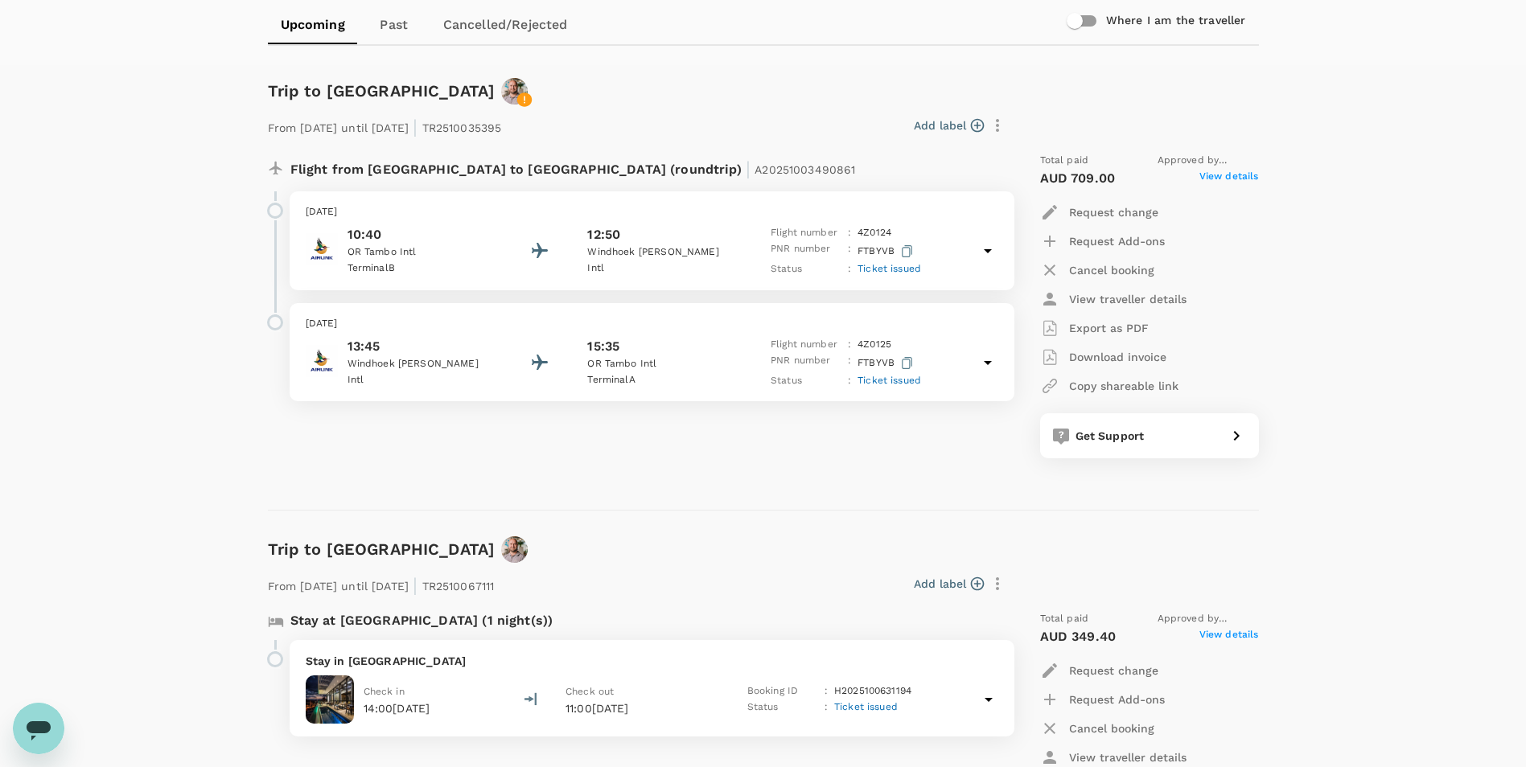
click at [991, 245] on icon at bounding box center [987, 250] width 19 height 19
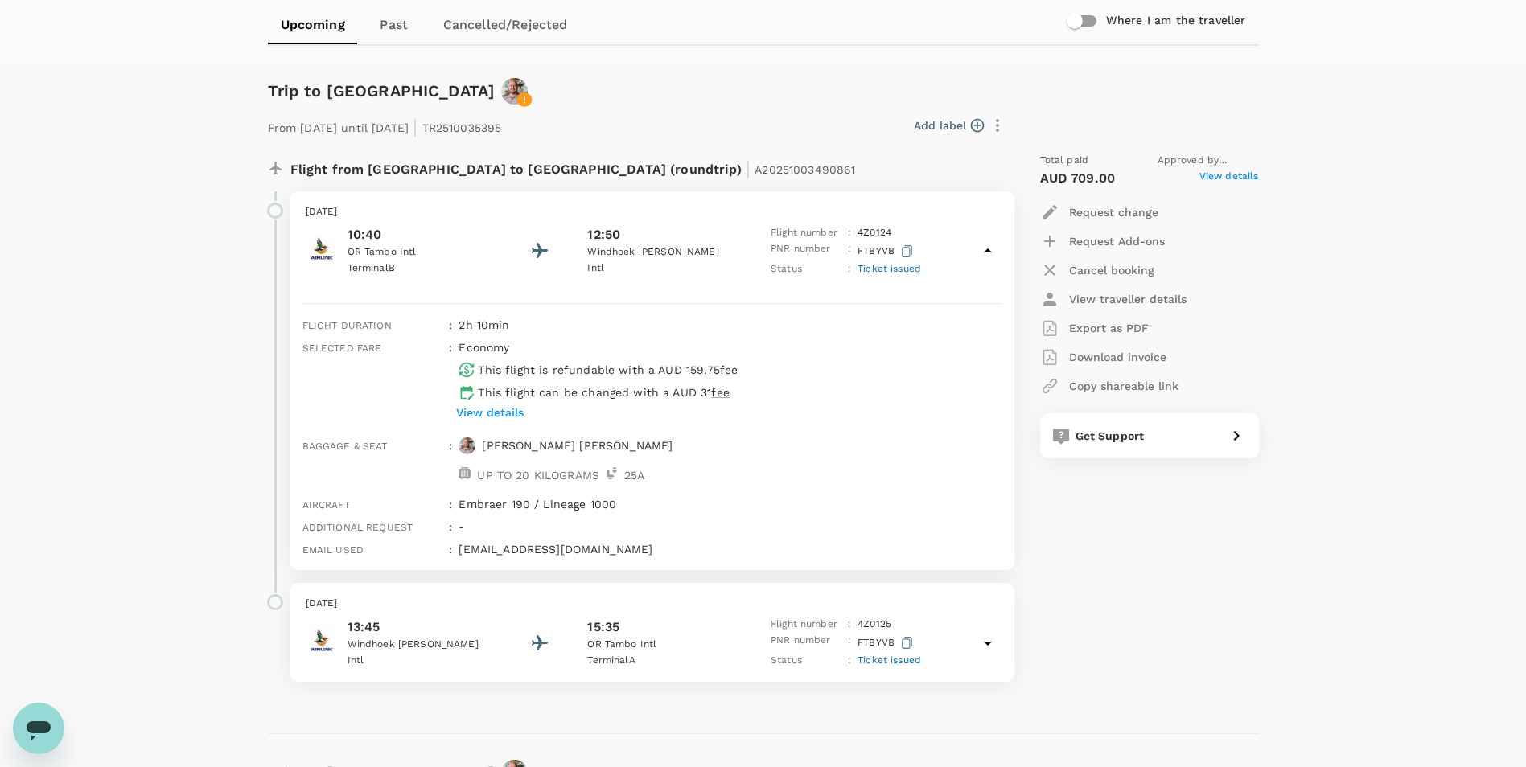
click at [487, 412] on p "View details" at bounding box center [490, 413] width 68 height 16
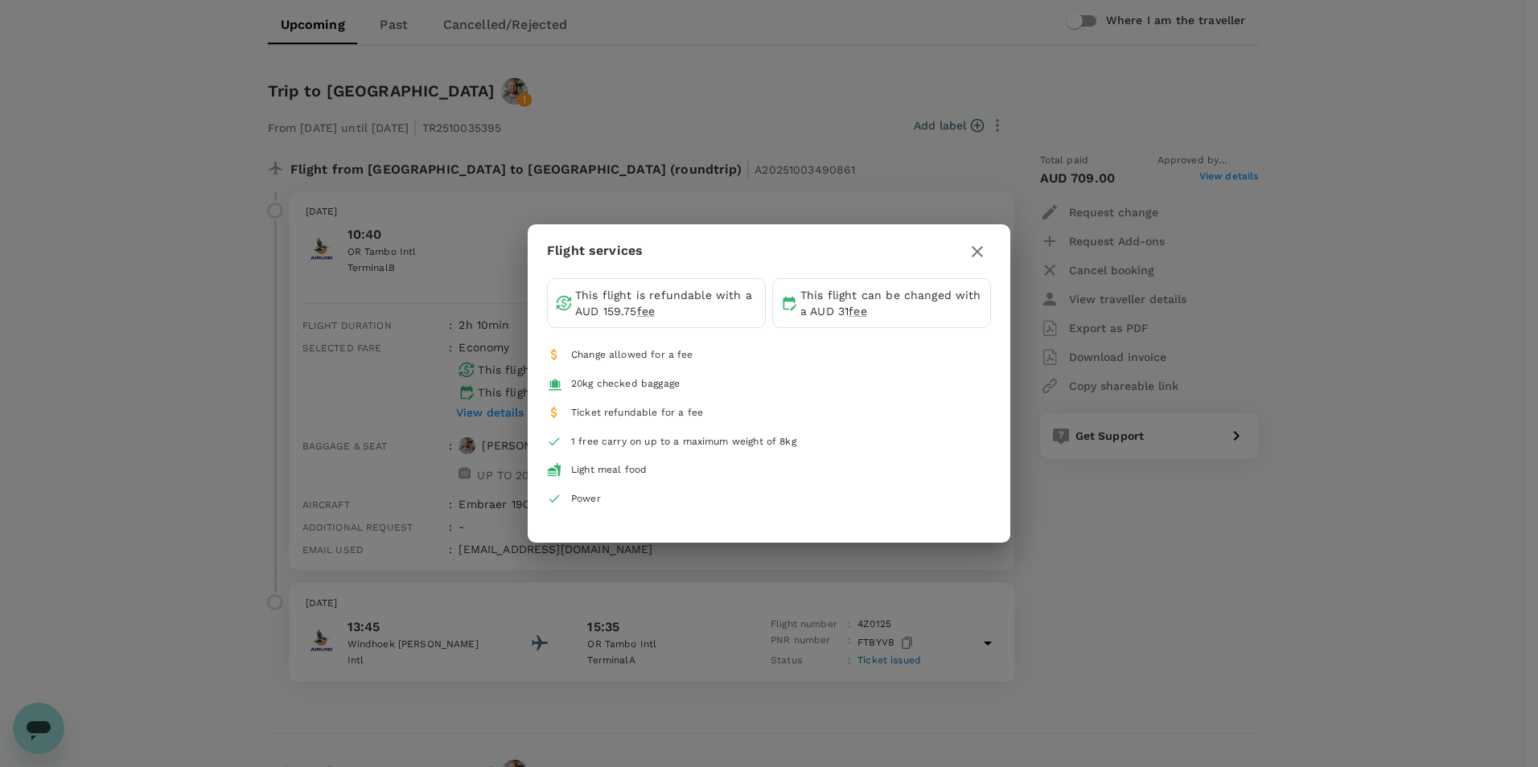
click at [981, 254] on icon "button" at bounding box center [977, 251] width 19 height 19
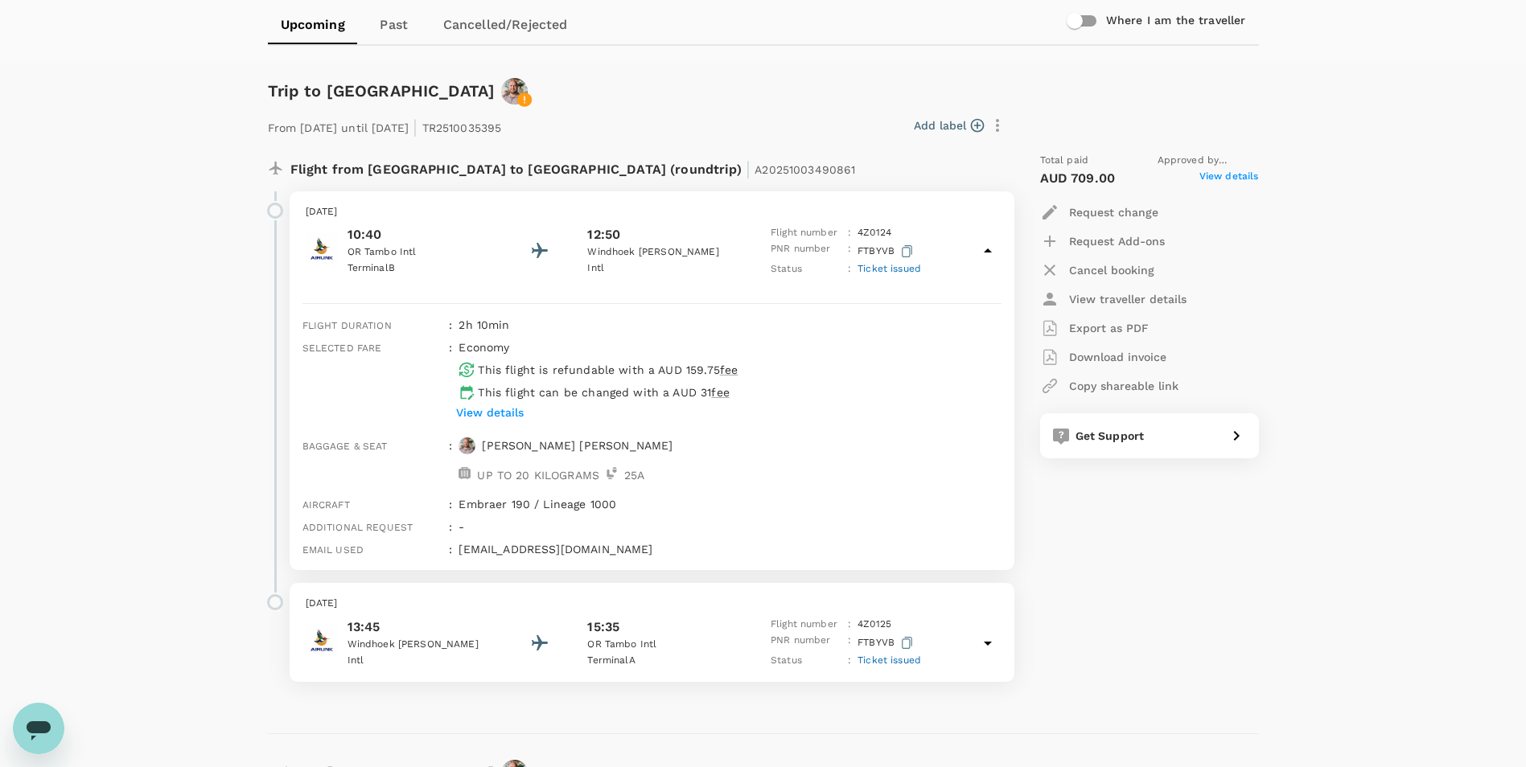
click at [981, 254] on icon at bounding box center [987, 250] width 19 height 19
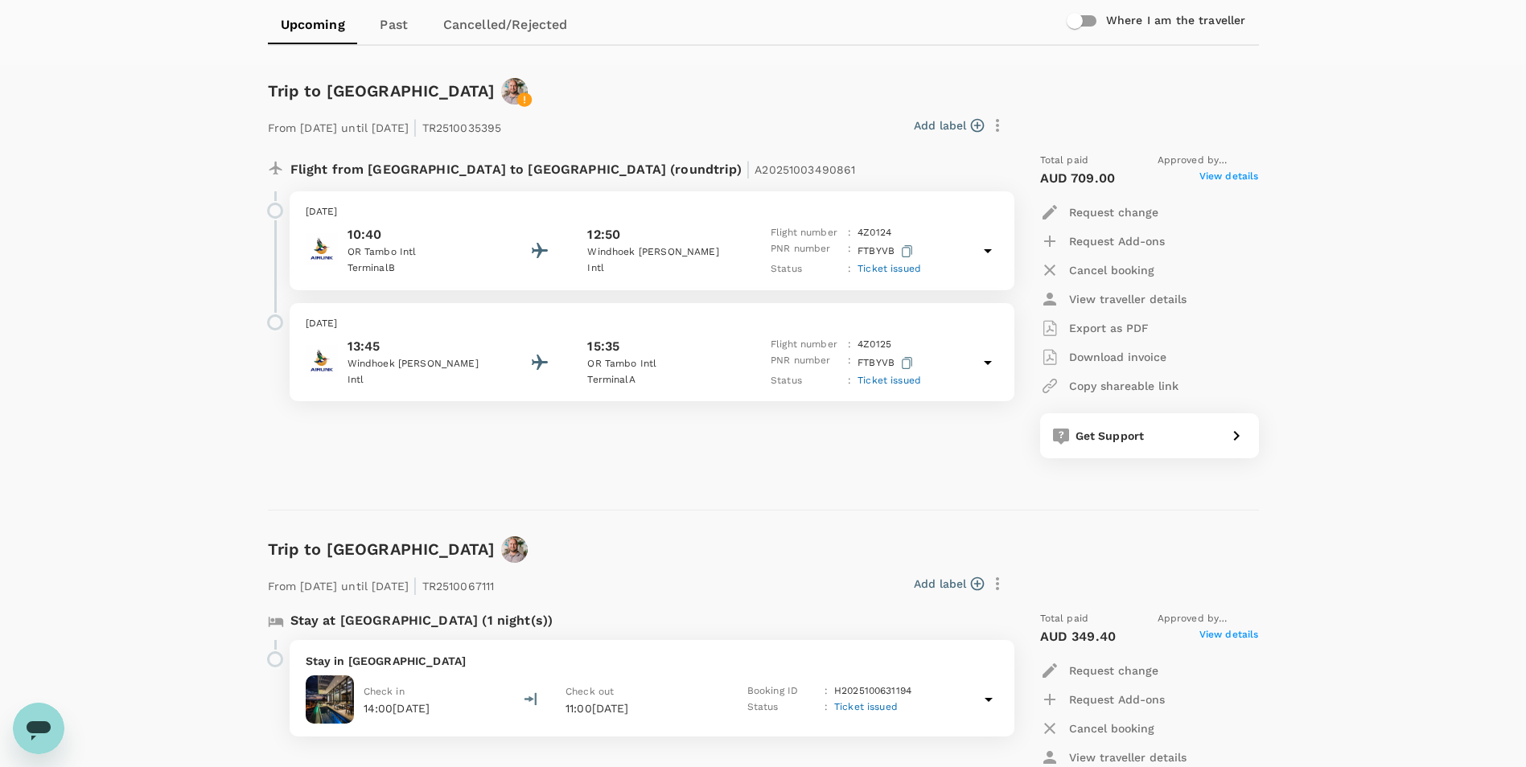
click at [985, 361] on icon at bounding box center [987, 362] width 19 height 19
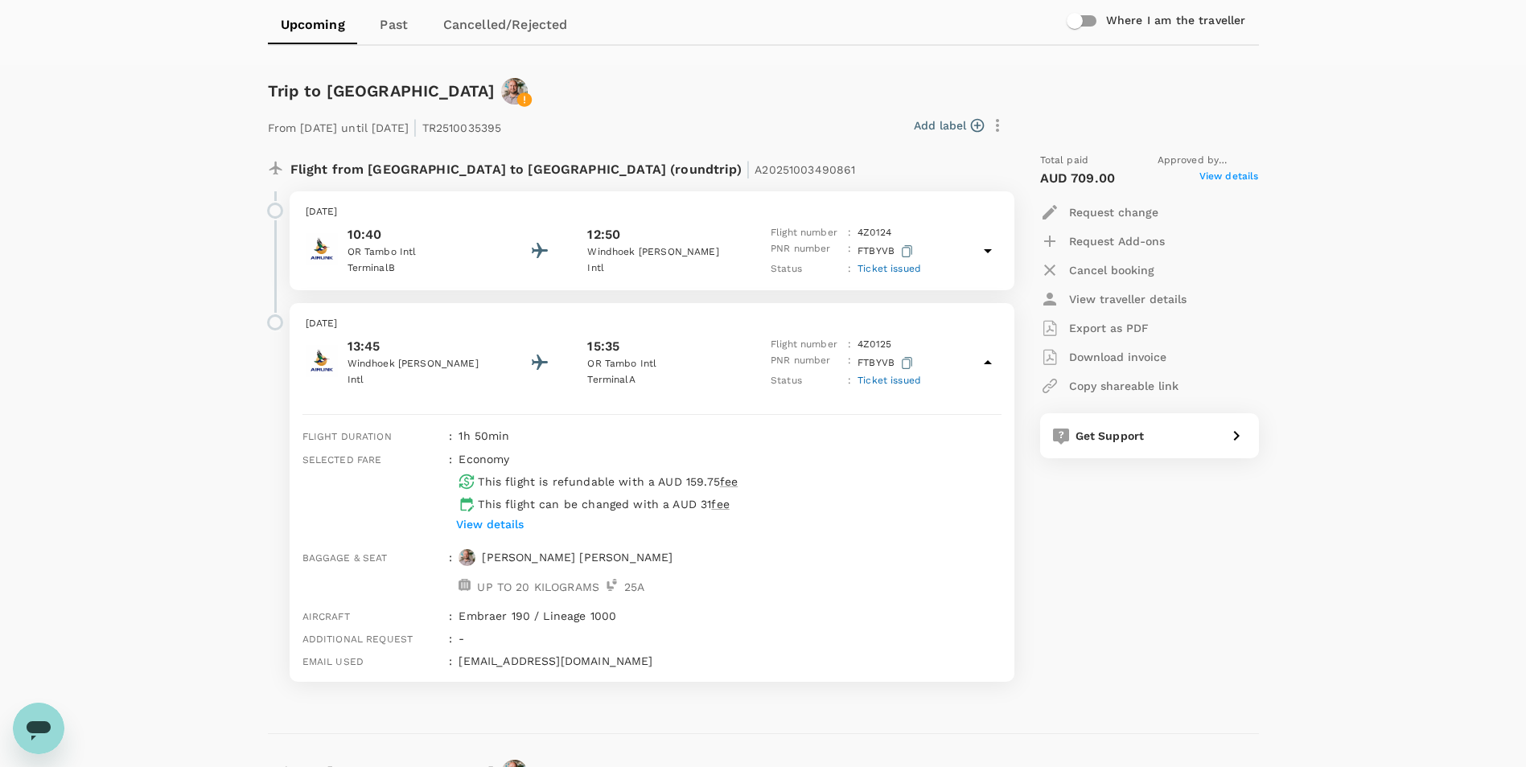
click at [985, 361] on icon at bounding box center [987, 362] width 19 height 19
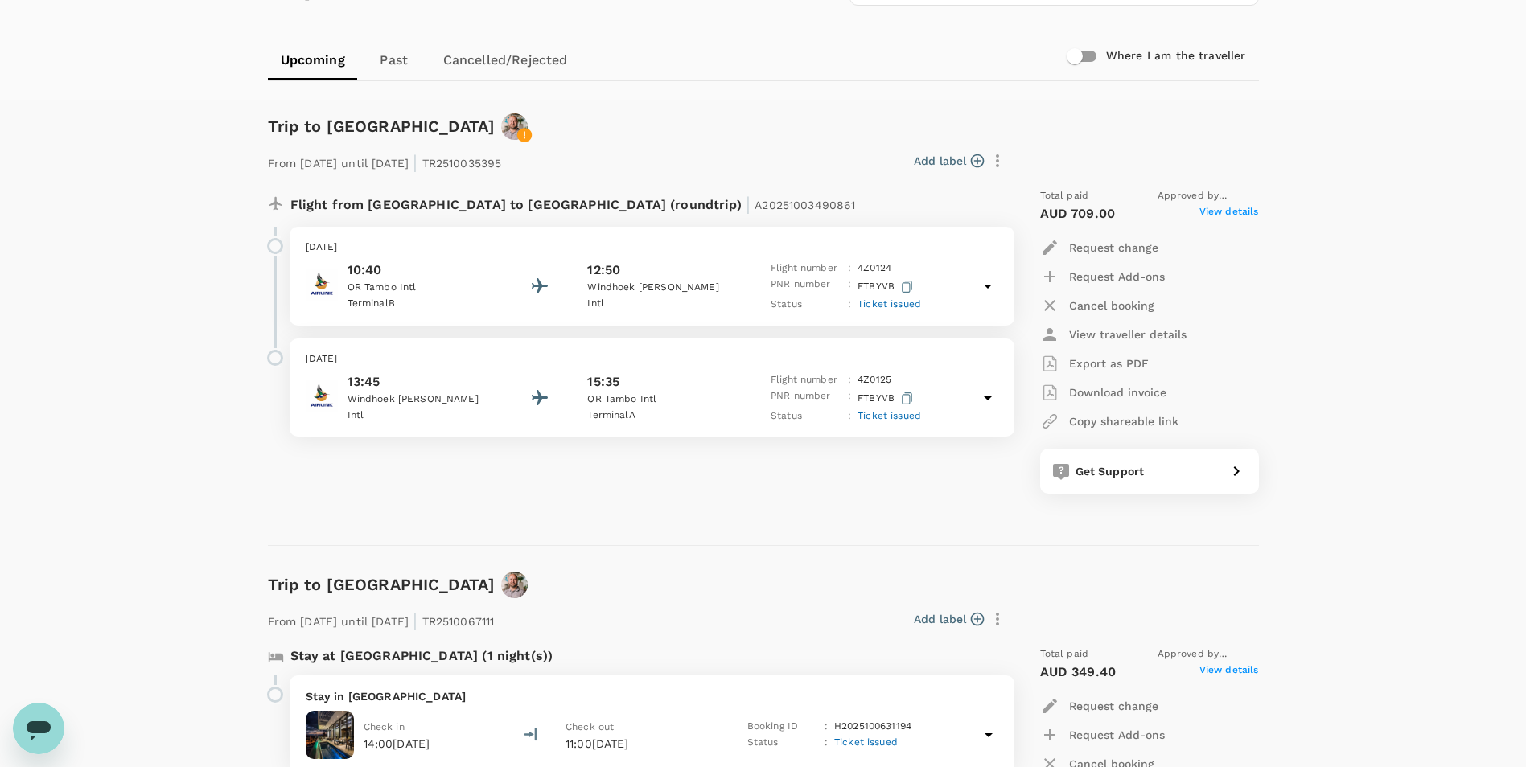
scroll to position [0, 0]
